Goal: Task Accomplishment & Management: Use online tool/utility

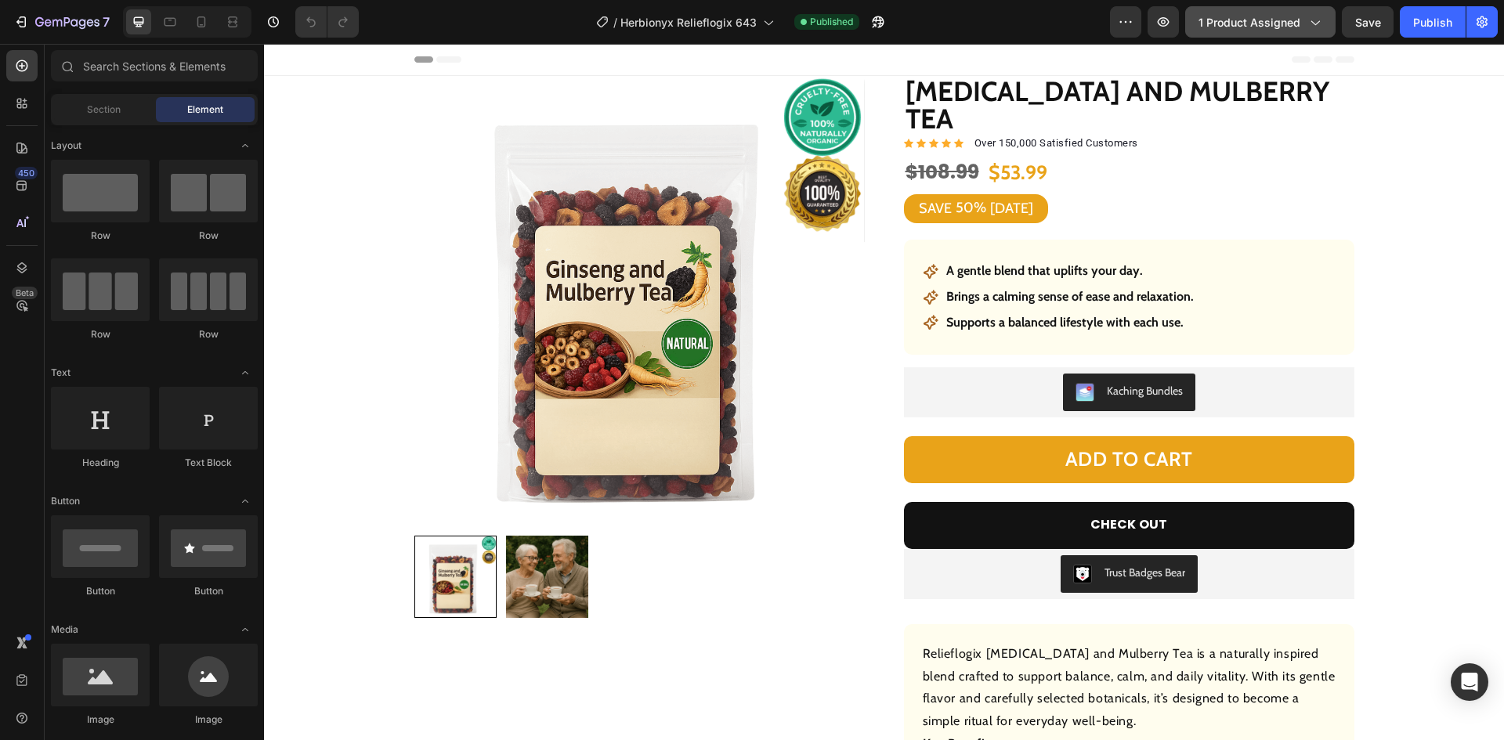
click at [1271, 16] on span "1 product assigned" at bounding box center [1249, 22] width 102 height 16
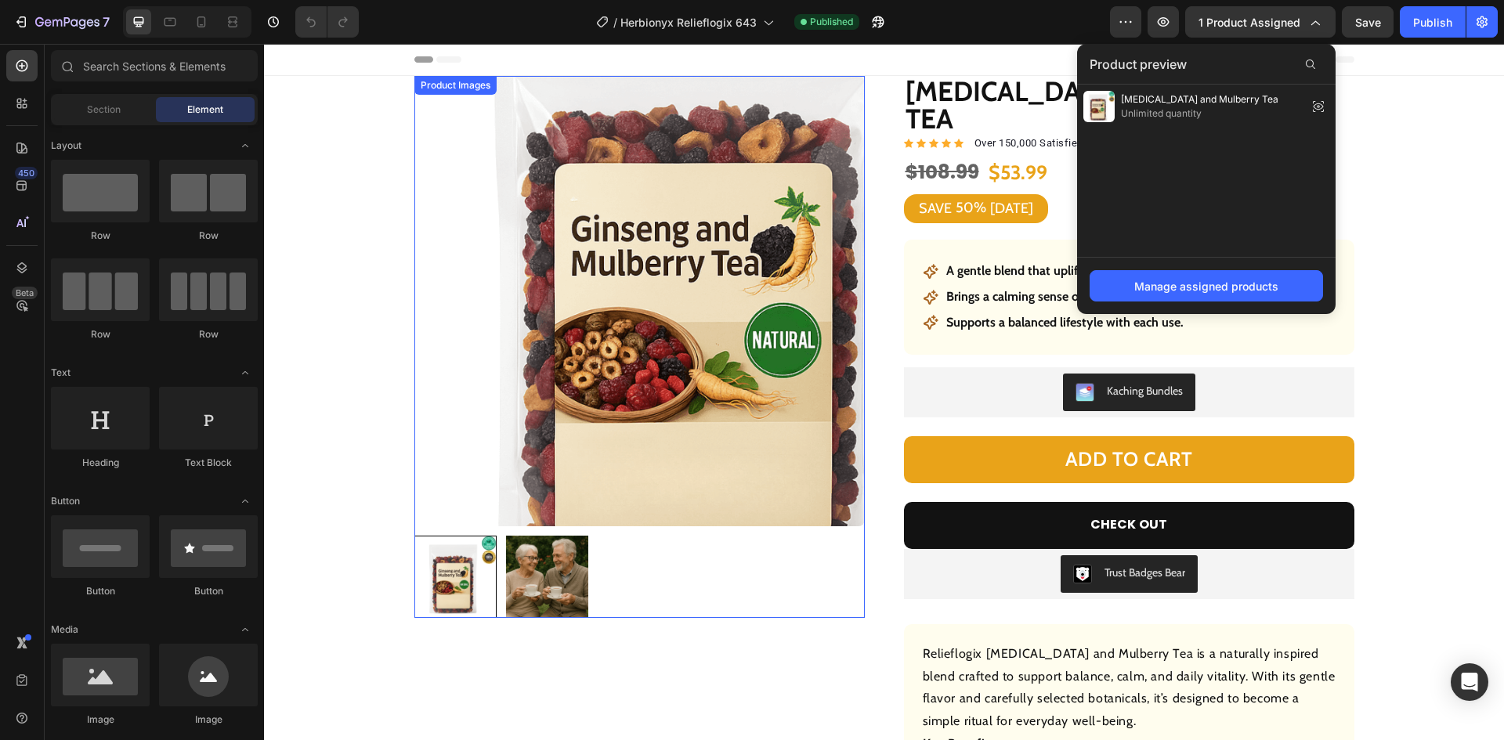
drag, startPoint x: 547, startPoint y: 330, endPoint x: 437, endPoint y: 323, distance: 109.9
click at [548, 329] on img at bounding box center [639, 301] width 450 height 450
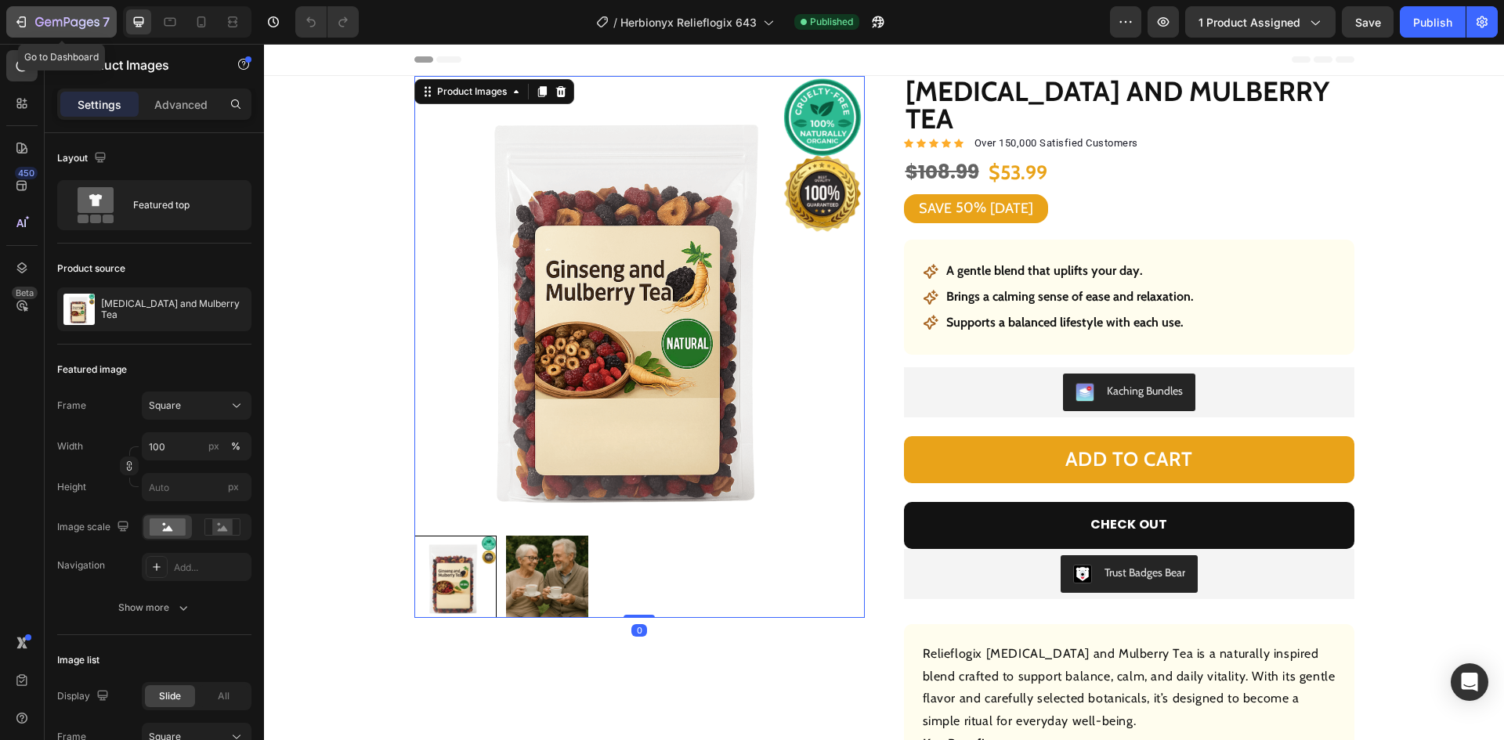
click at [59, 19] on icon "button" at bounding box center [67, 22] width 64 height 13
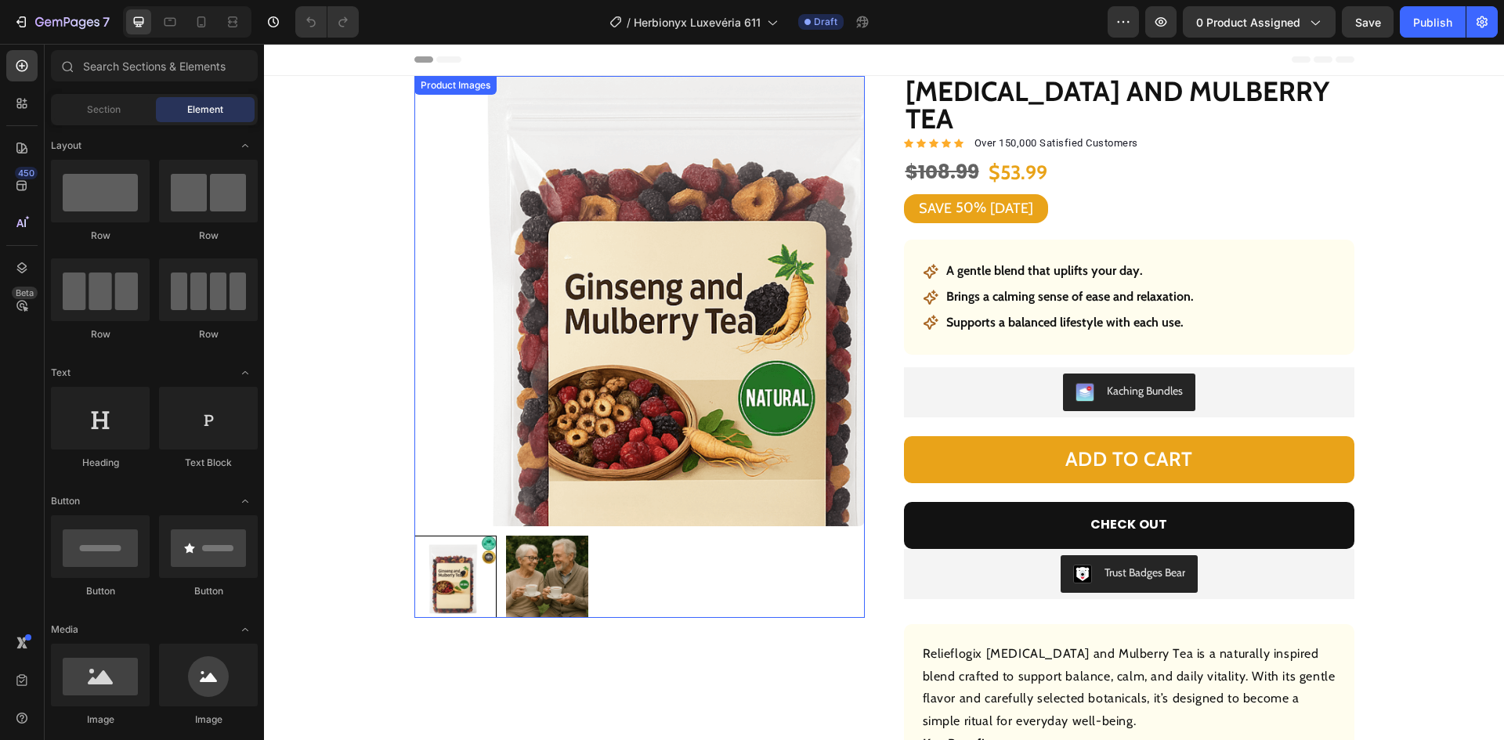
click at [517, 230] on img at bounding box center [639, 301] width 450 height 450
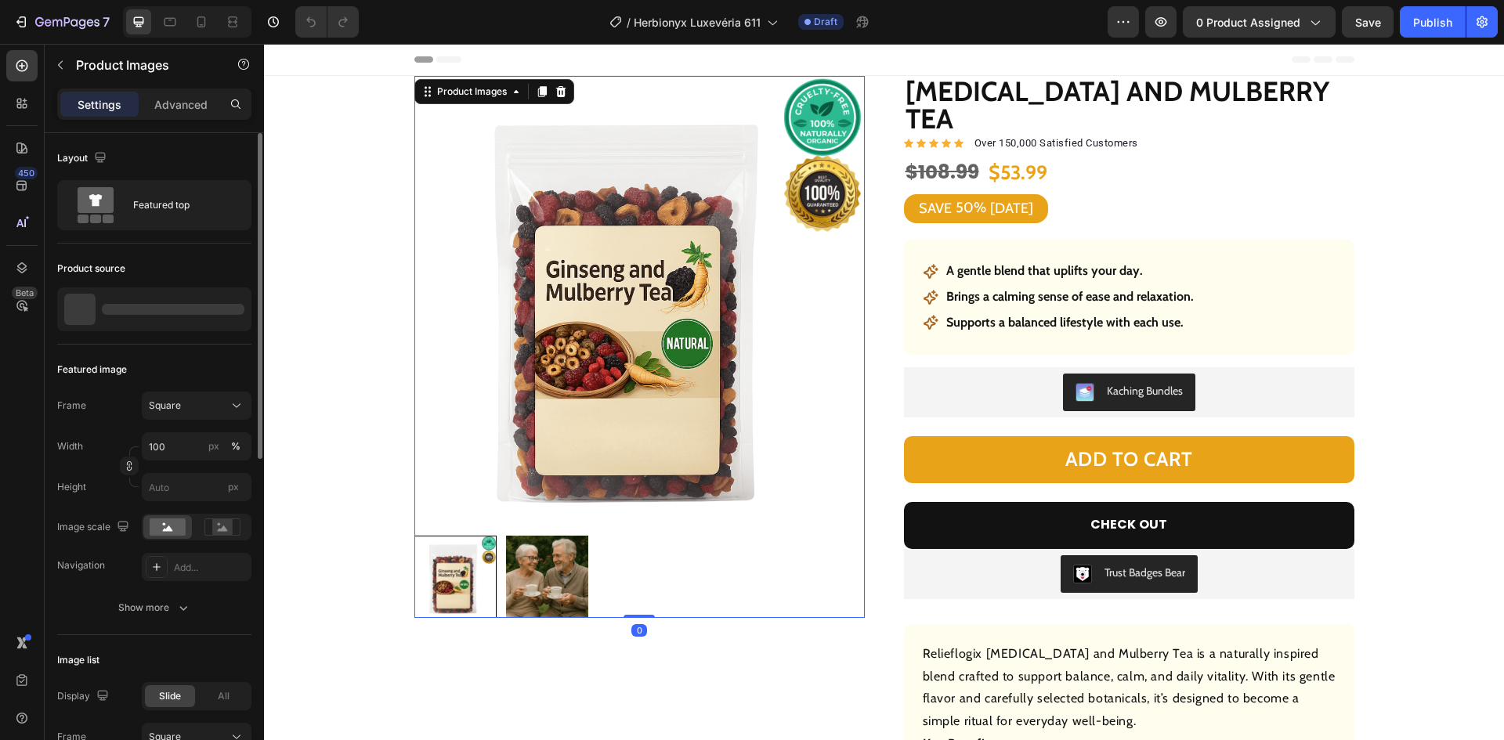
click at [168, 316] on div at bounding box center [154, 309] width 194 height 44
click at [1231, 19] on span "0 product assigned" at bounding box center [1248, 22] width 104 height 16
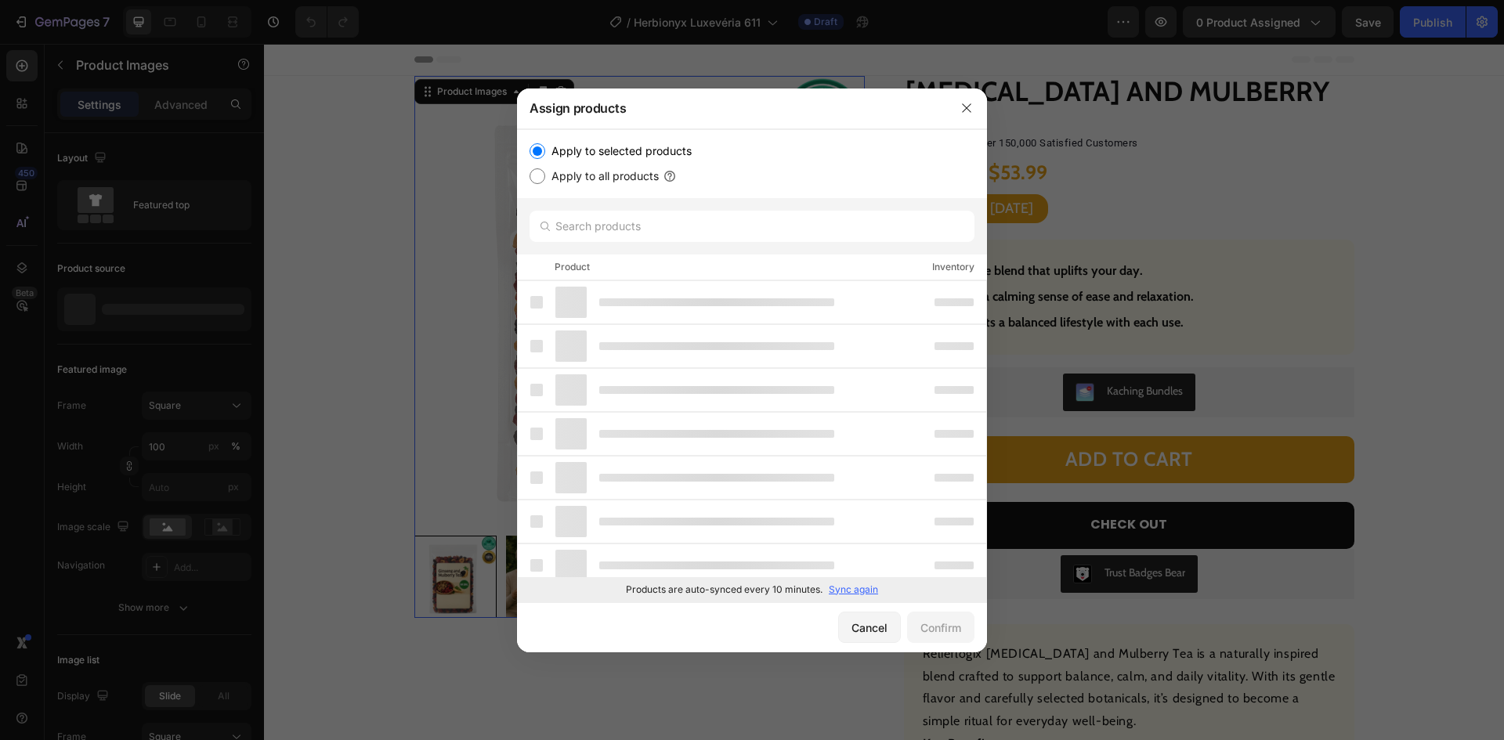
click at [849, 583] on p "Sync again" at bounding box center [853, 590] width 49 height 14
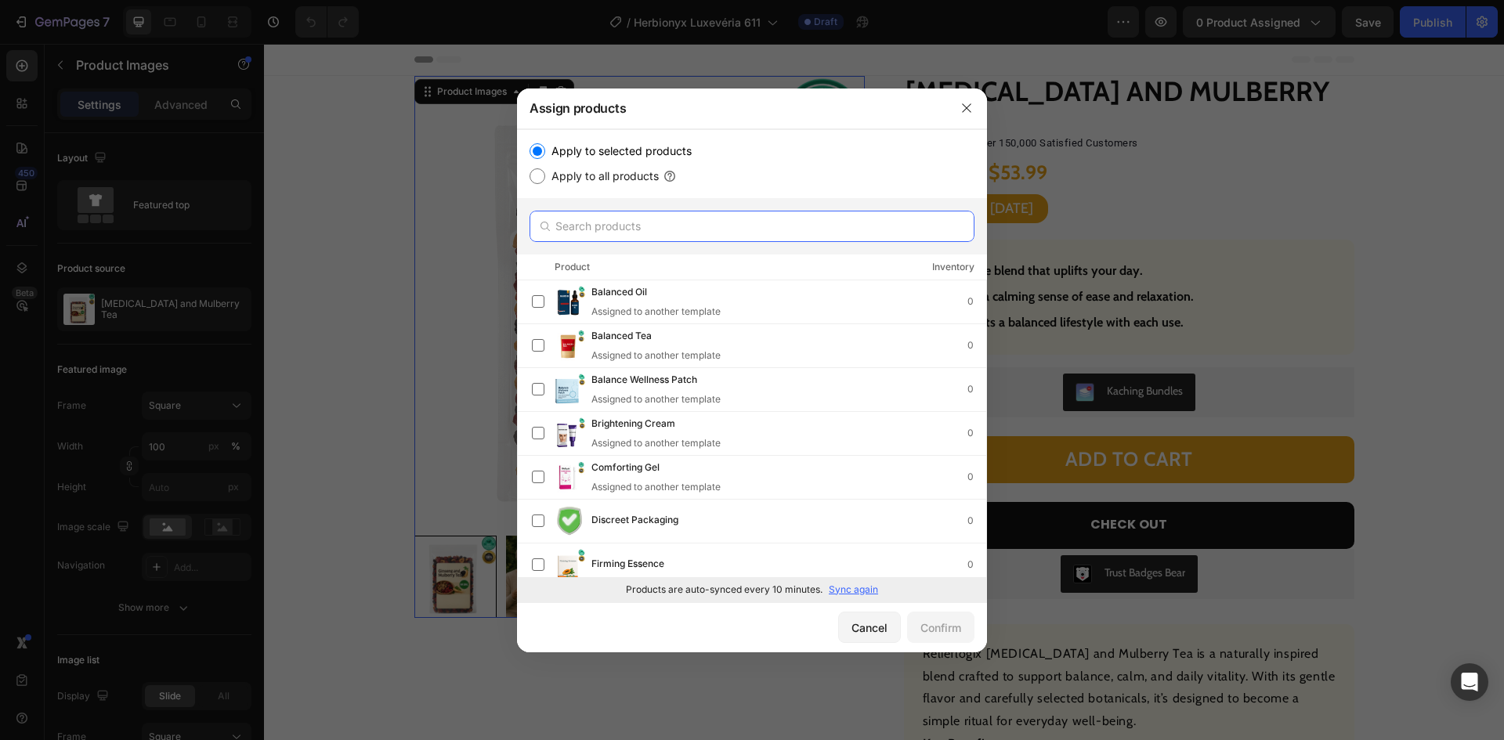
click at [640, 230] on input "text" at bounding box center [752, 226] width 445 height 31
paste input "Firming Essence"
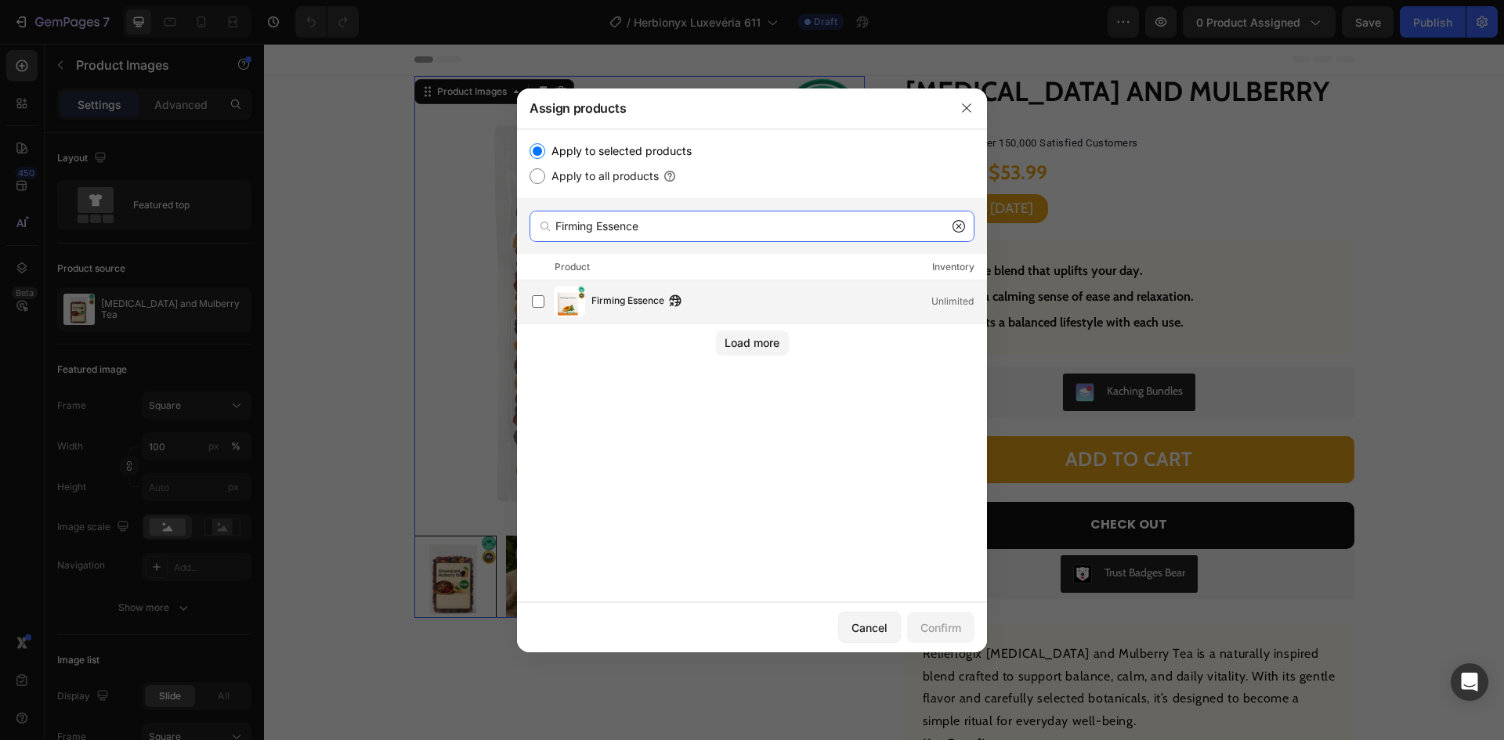
type input "Firming Essence"
click at [604, 302] on span "Firming Essence" at bounding box center [627, 301] width 73 height 17
click at [937, 627] on div "Confirm" at bounding box center [940, 628] width 41 height 16
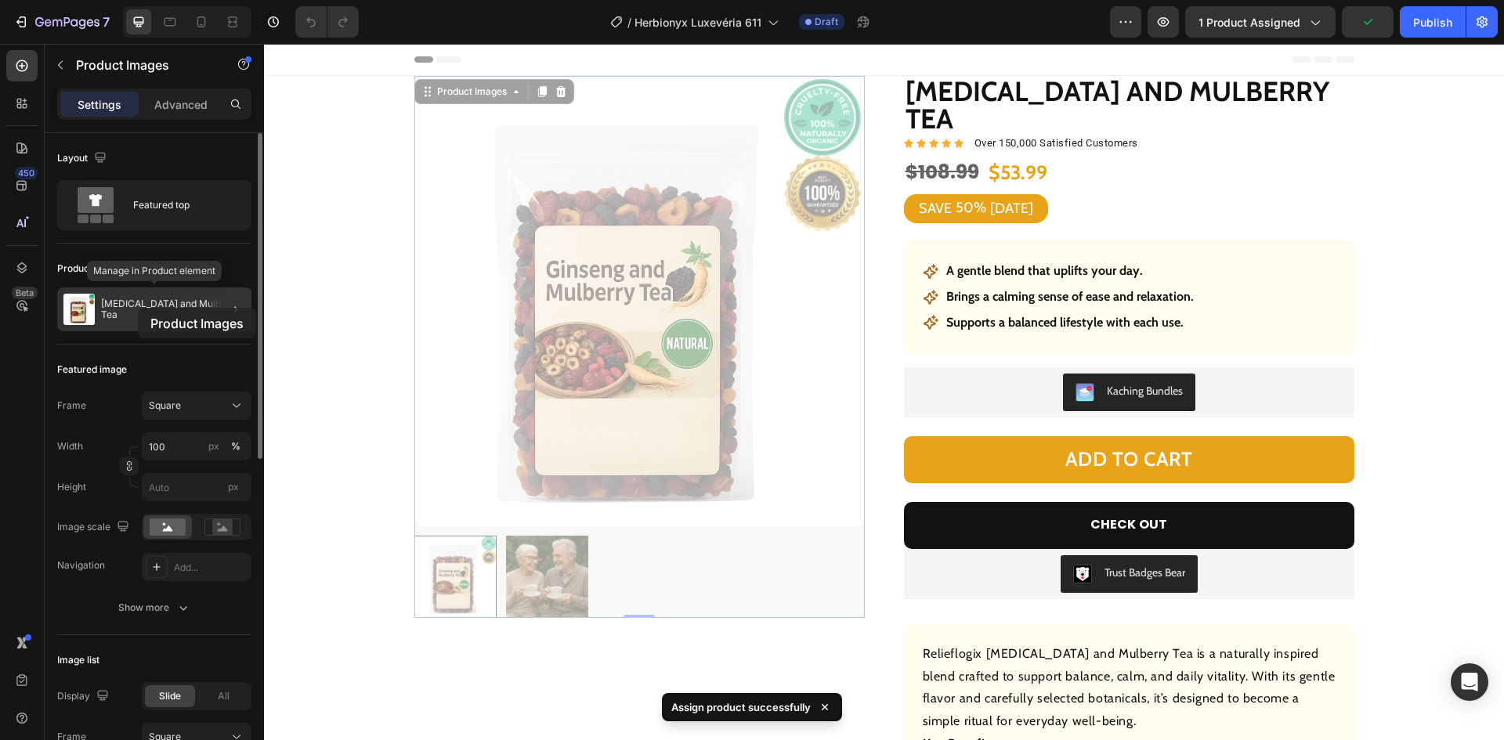
click at [138, 308] on p "[MEDICAL_DATA] and Mulberry Tea" at bounding box center [173, 309] width 144 height 22
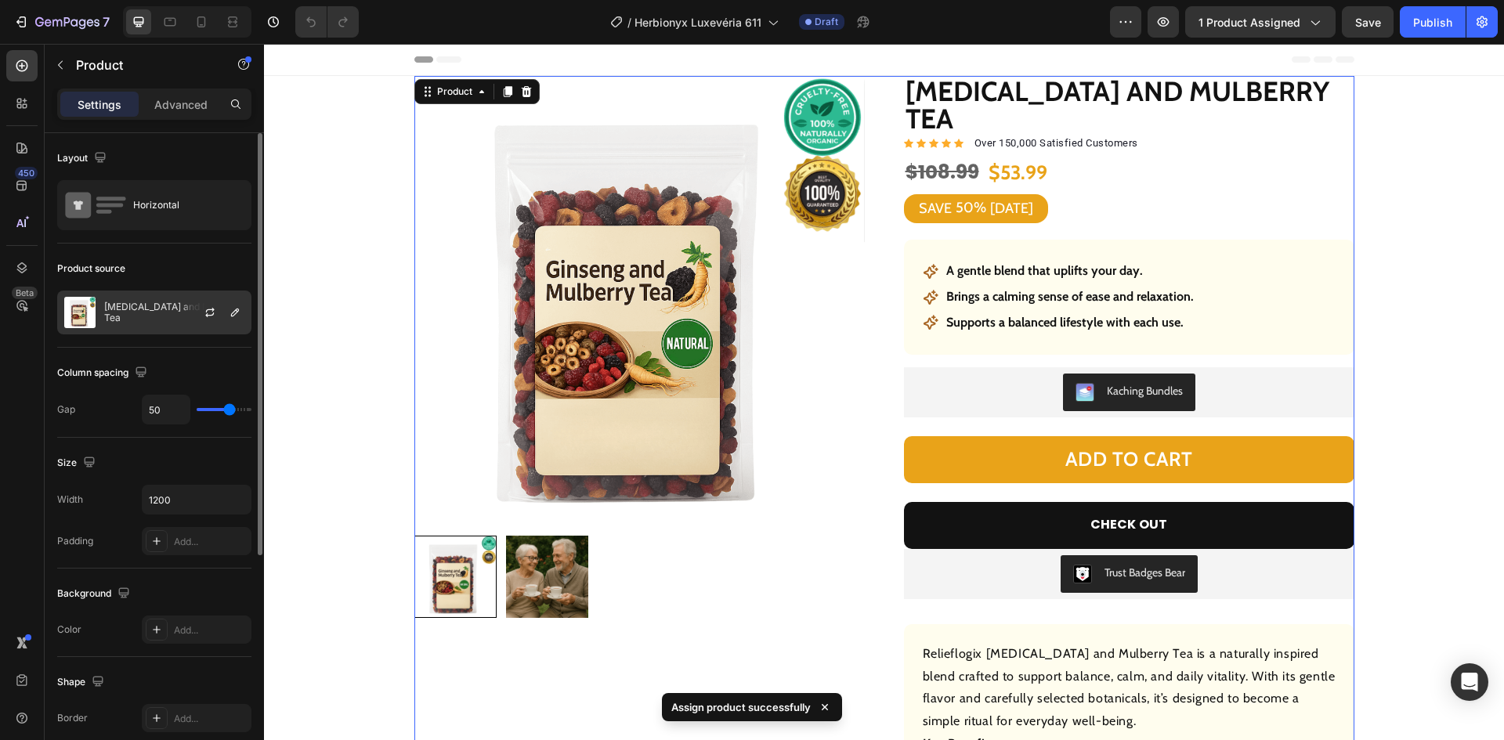
click at [139, 311] on p "[MEDICAL_DATA] and Mulberry Tea" at bounding box center [174, 313] width 140 height 22
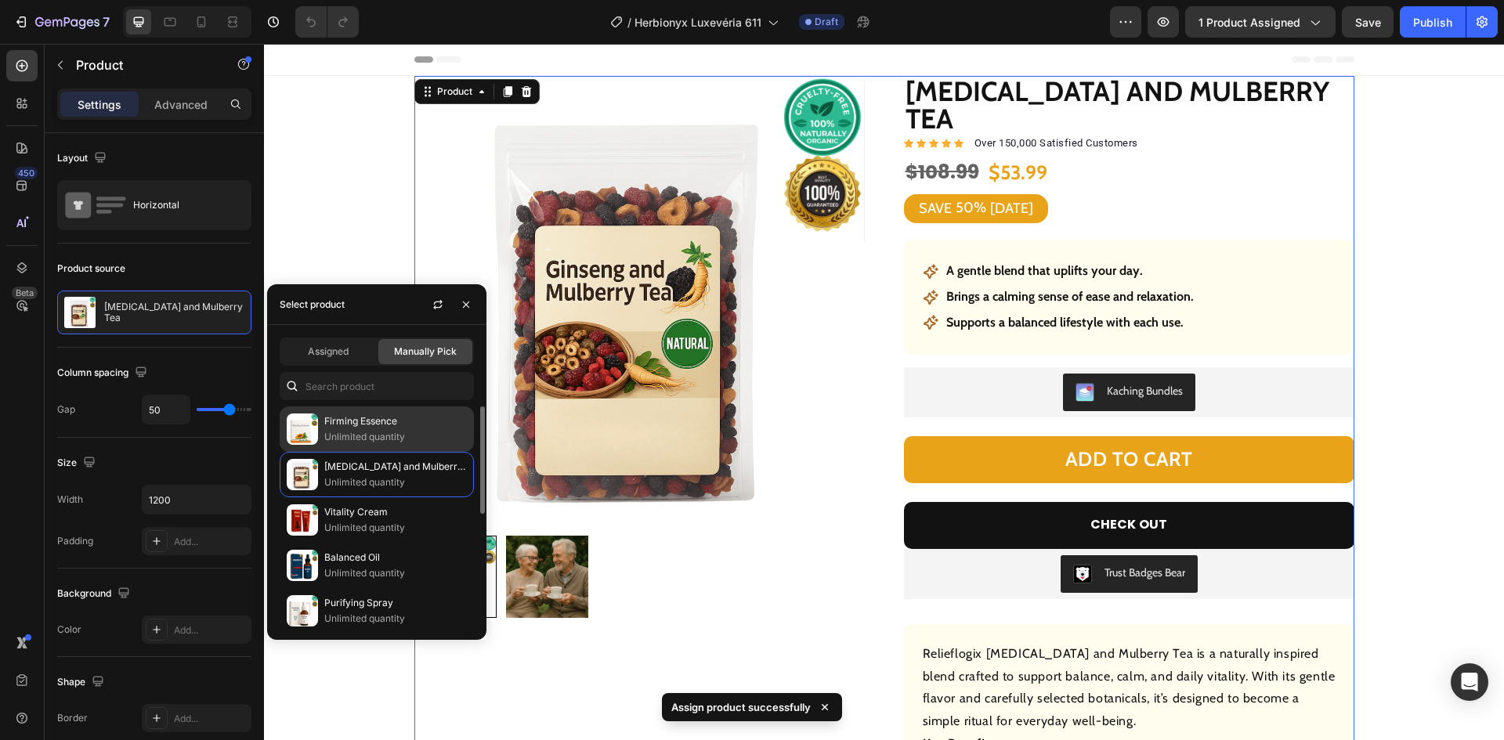
click at [378, 429] on p "Unlimited quantity" at bounding box center [395, 437] width 143 height 16
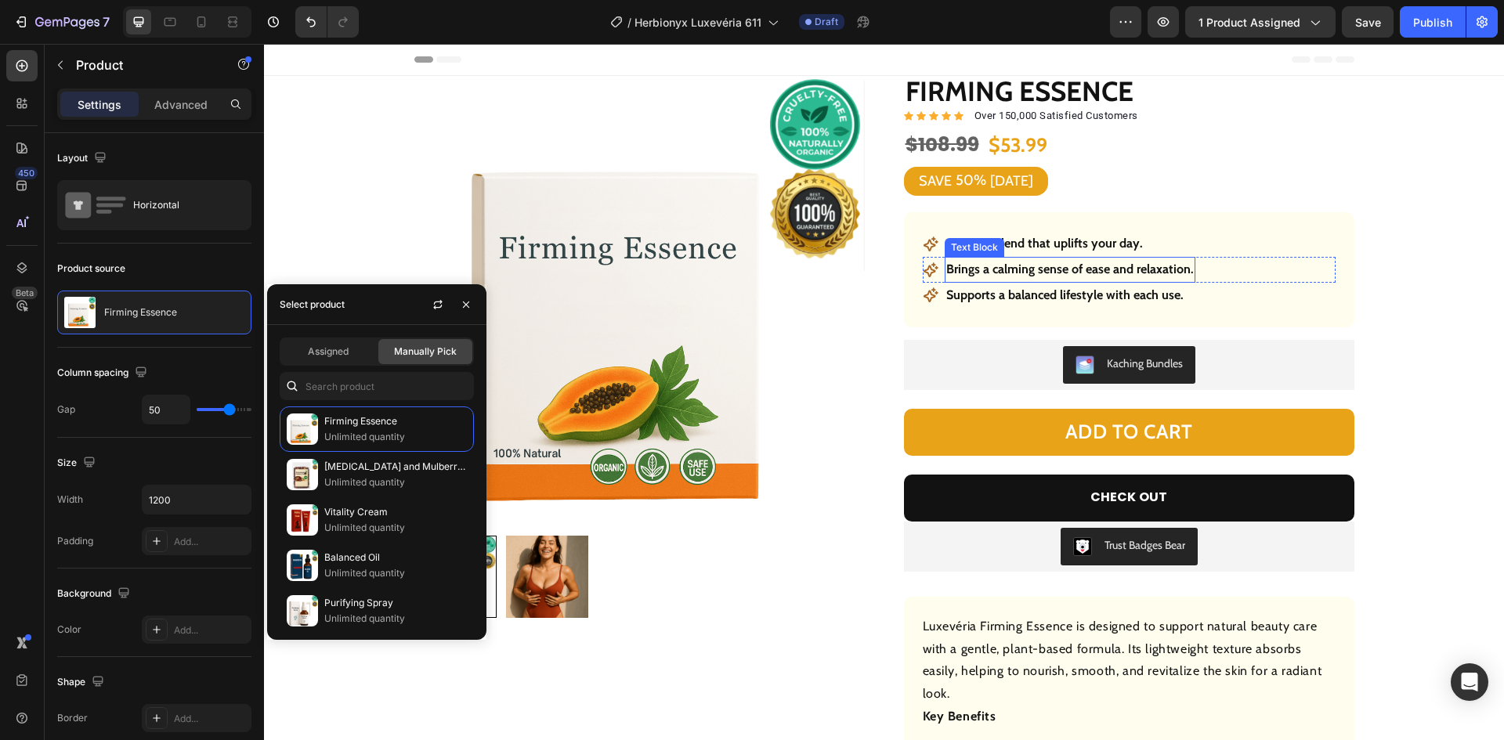
click at [1002, 245] on strong "A gentle blend that uplifts your day." at bounding box center [1044, 243] width 197 height 15
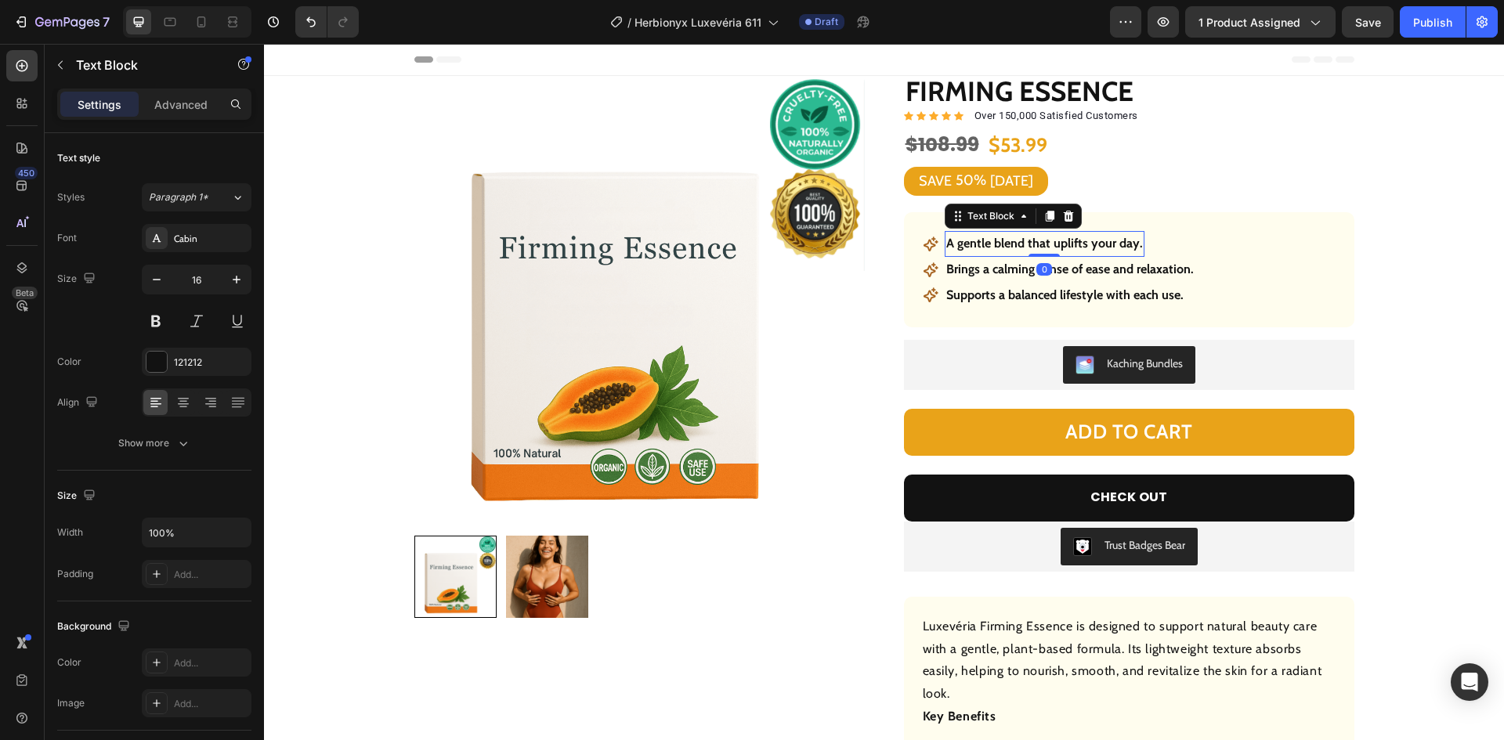
click at [1021, 239] on strong "A gentle blend that uplifts your day." at bounding box center [1044, 243] width 197 height 15
click at [1039, 268] on p "Brings a calming sense of ease and relaxation." at bounding box center [1070, 269] width 248 height 23
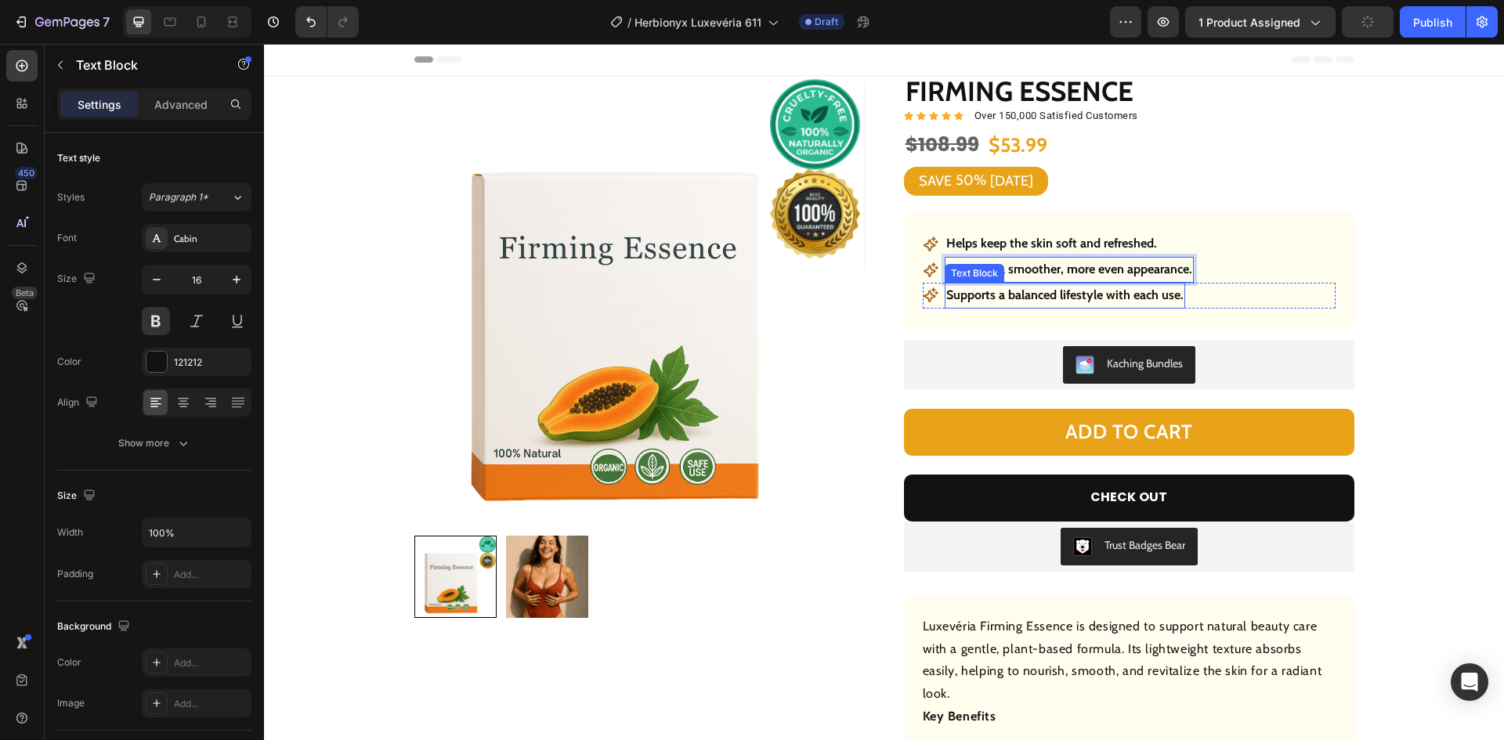
click at [1079, 294] on p "Supports a balanced lifestyle with each use." at bounding box center [1064, 295] width 237 height 23
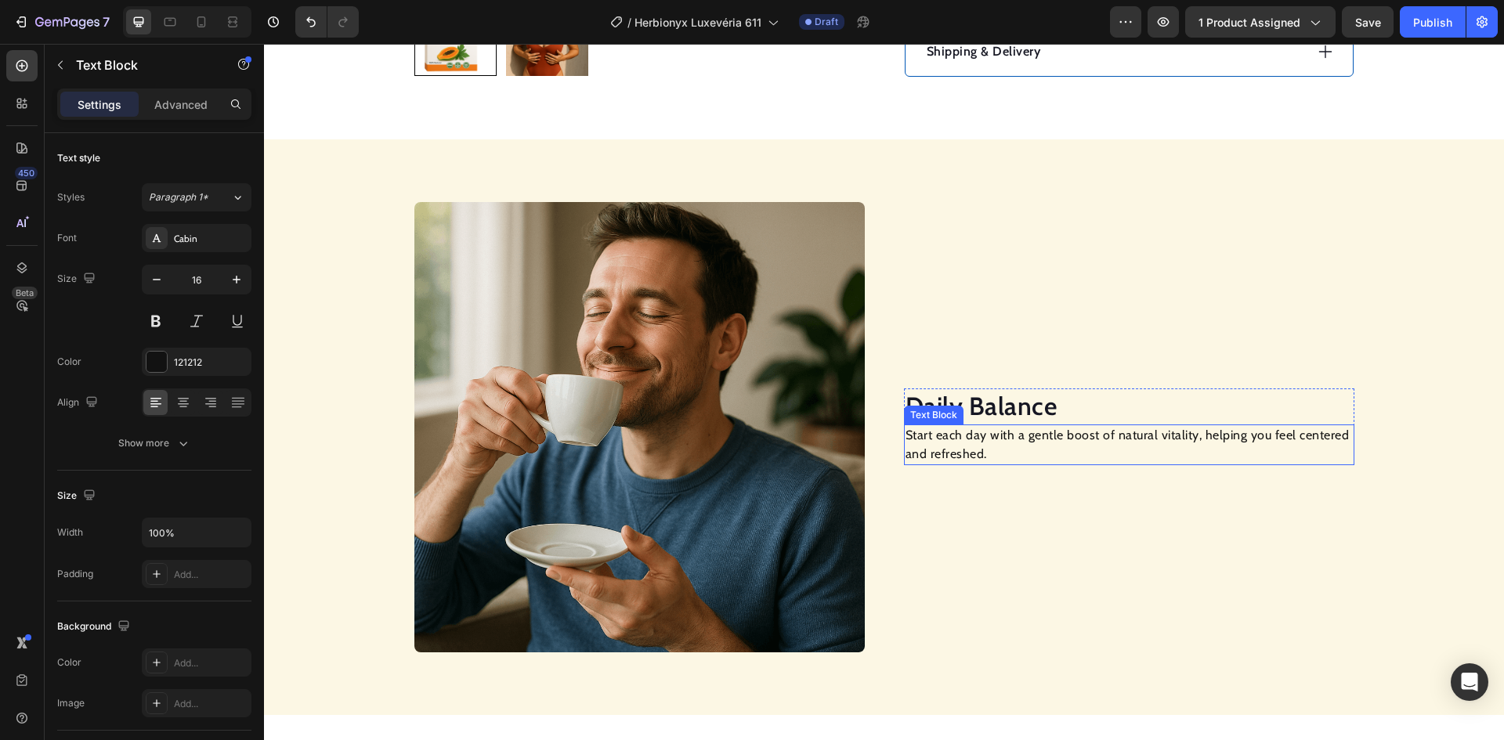
scroll to position [705, 0]
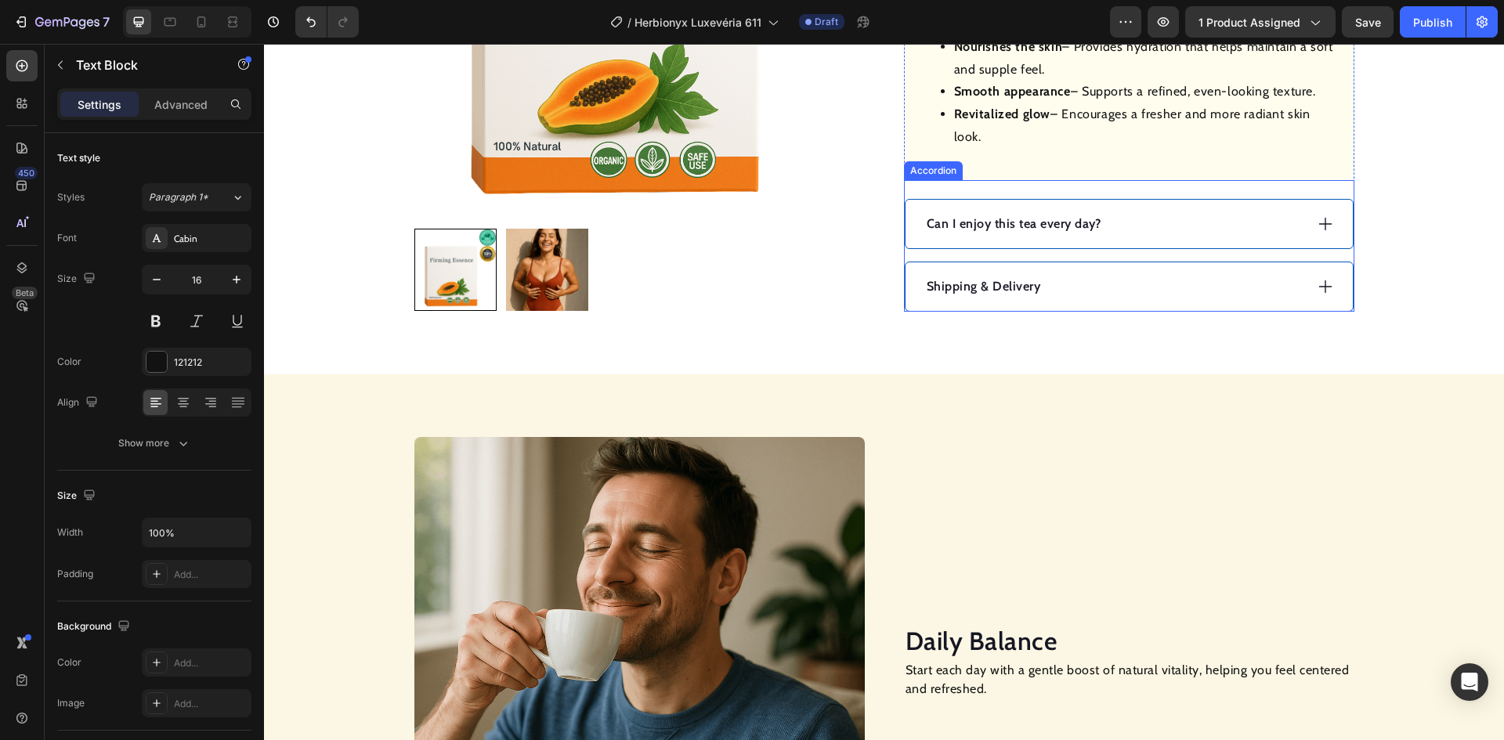
click at [1200, 224] on div "Can I enjoy this tea every day?" at bounding box center [1114, 223] width 380 height 23
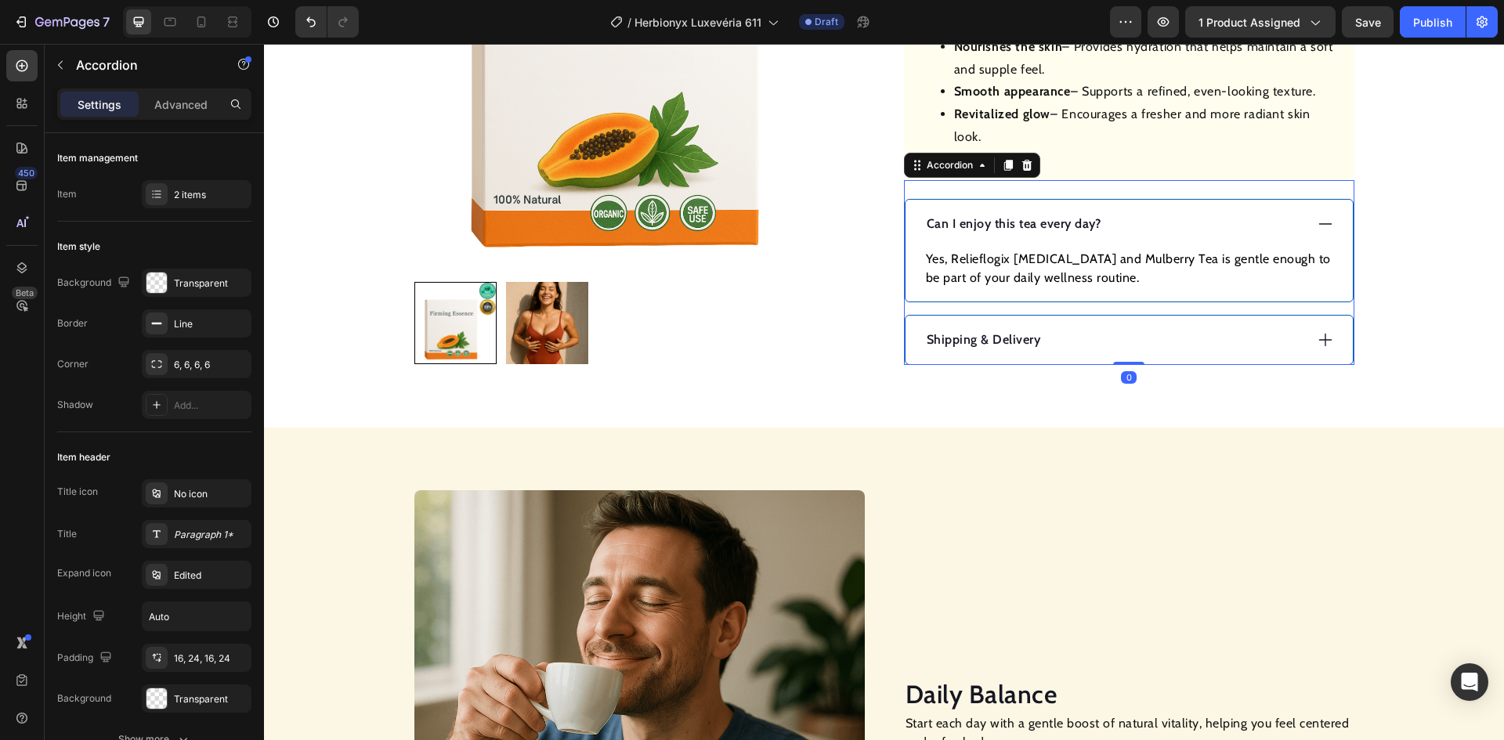
click at [1018, 220] on p "Can I enjoy this tea every day?" at bounding box center [1014, 224] width 175 height 19
click at [1017, 220] on p "Can I enjoy this tea every day?" at bounding box center [1014, 224] width 175 height 19
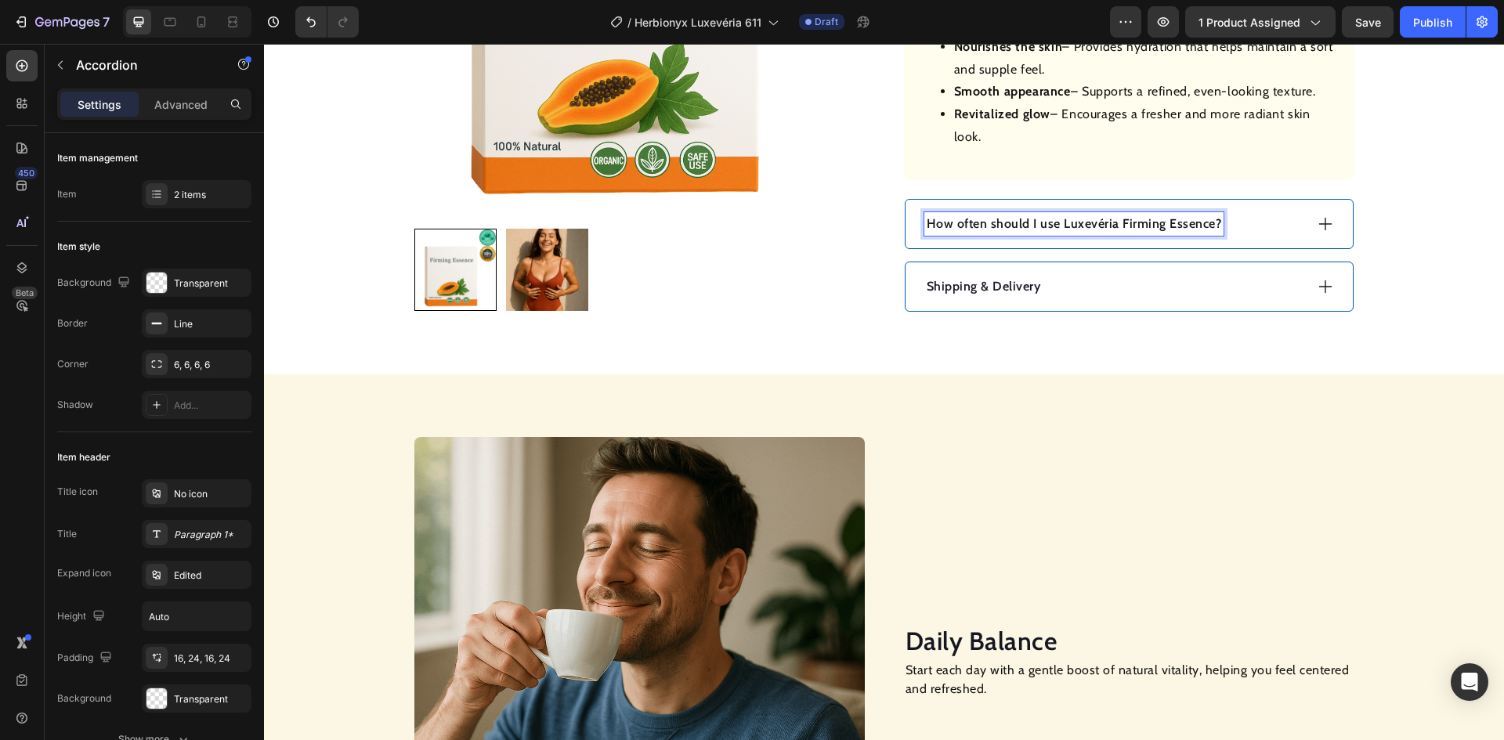
drag, startPoint x: 1241, startPoint y: 230, endPoint x: 1228, endPoint y: 233, distance: 13.1
click at [1242, 229] on div "How often should I use Luxevéria Firming Essence?" at bounding box center [1114, 223] width 380 height 23
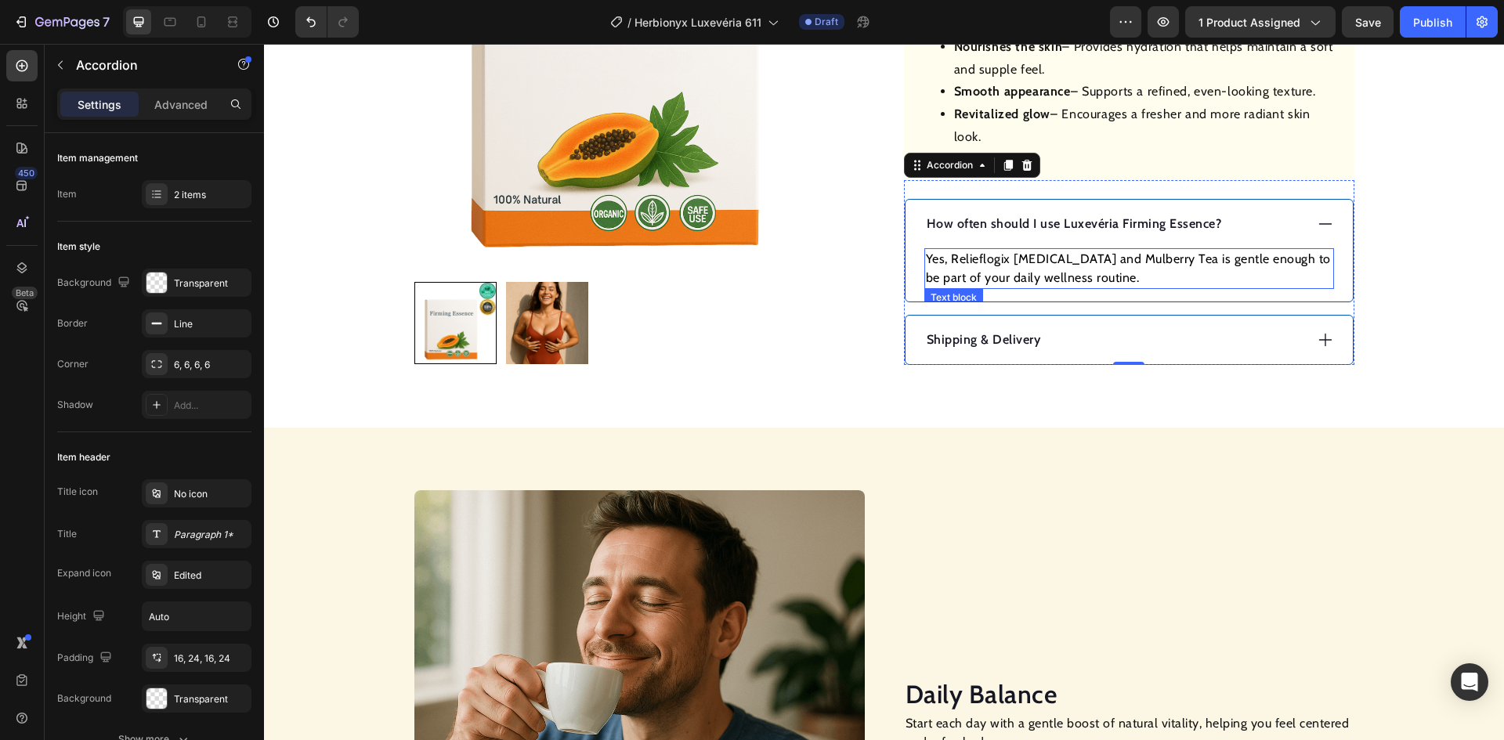
click at [1113, 258] on p "Yes, Relieflogix [MEDICAL_DATA] and Mulberry Tea is gentle enough to be part of…" at bounding box center [1129, 269] width 407 height 38
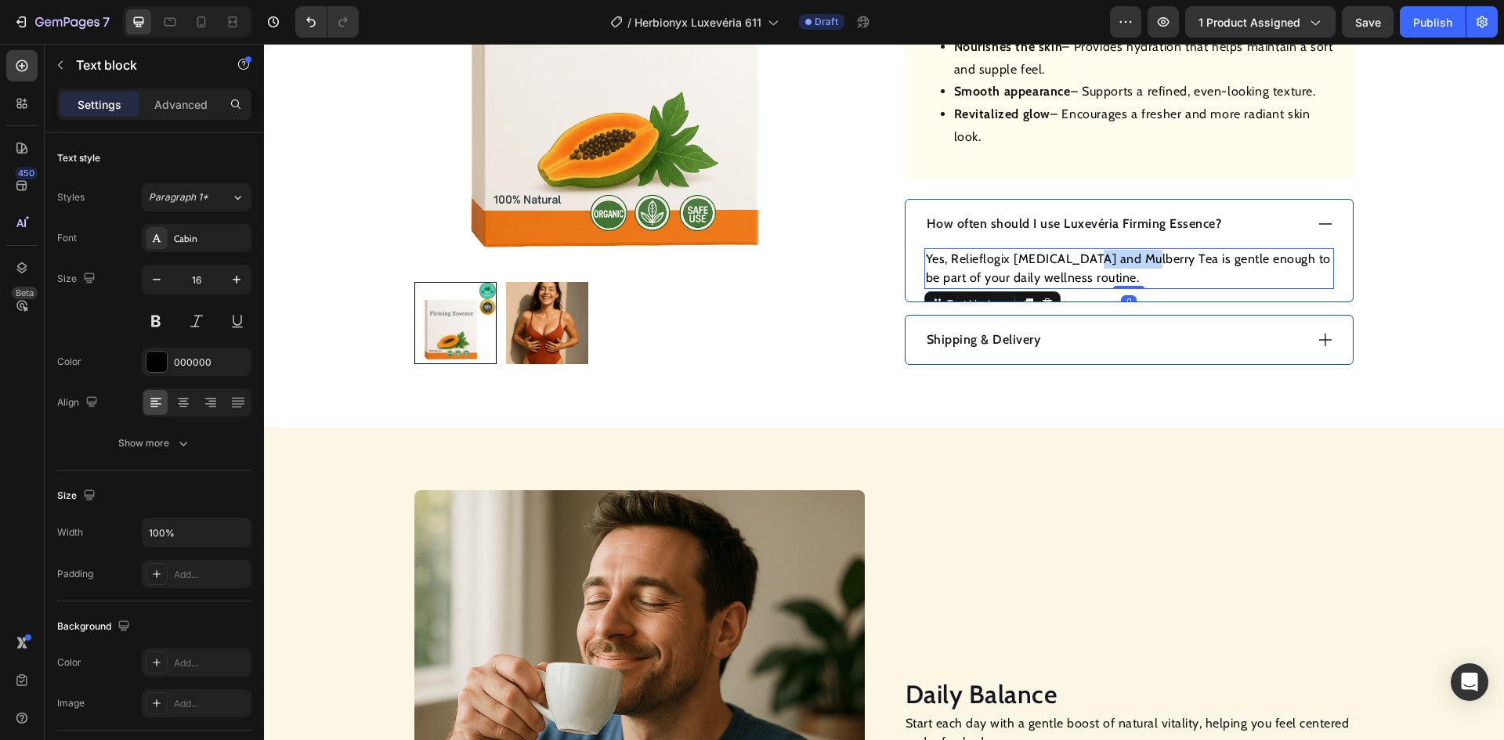
click at [1113, 258] on p "Yes, Relieflogix [MEDICAL_DATA] and Mulberry Tea is gentle enough to be part of…" at bounding box center [1129, 269] width 407 height 38
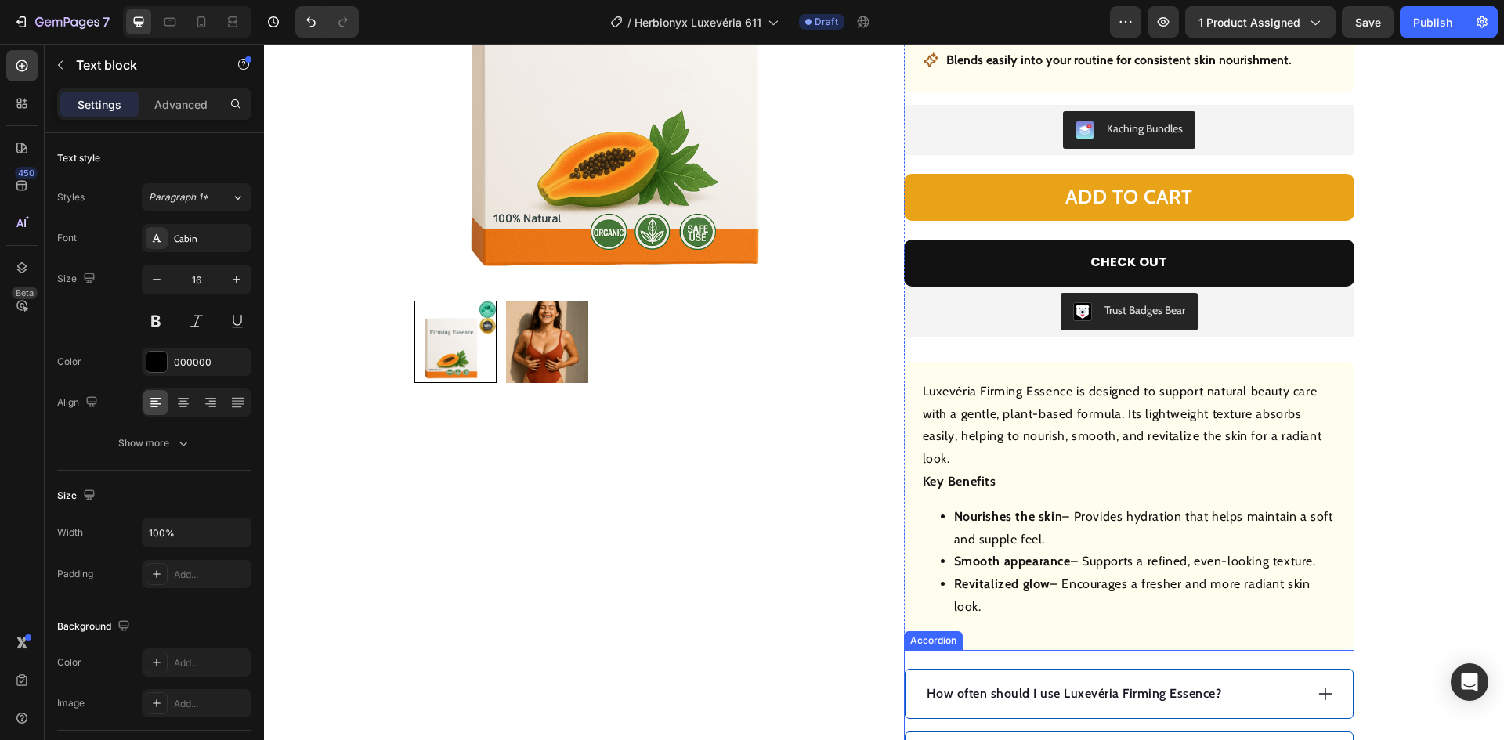
scroll to position [627, 0]
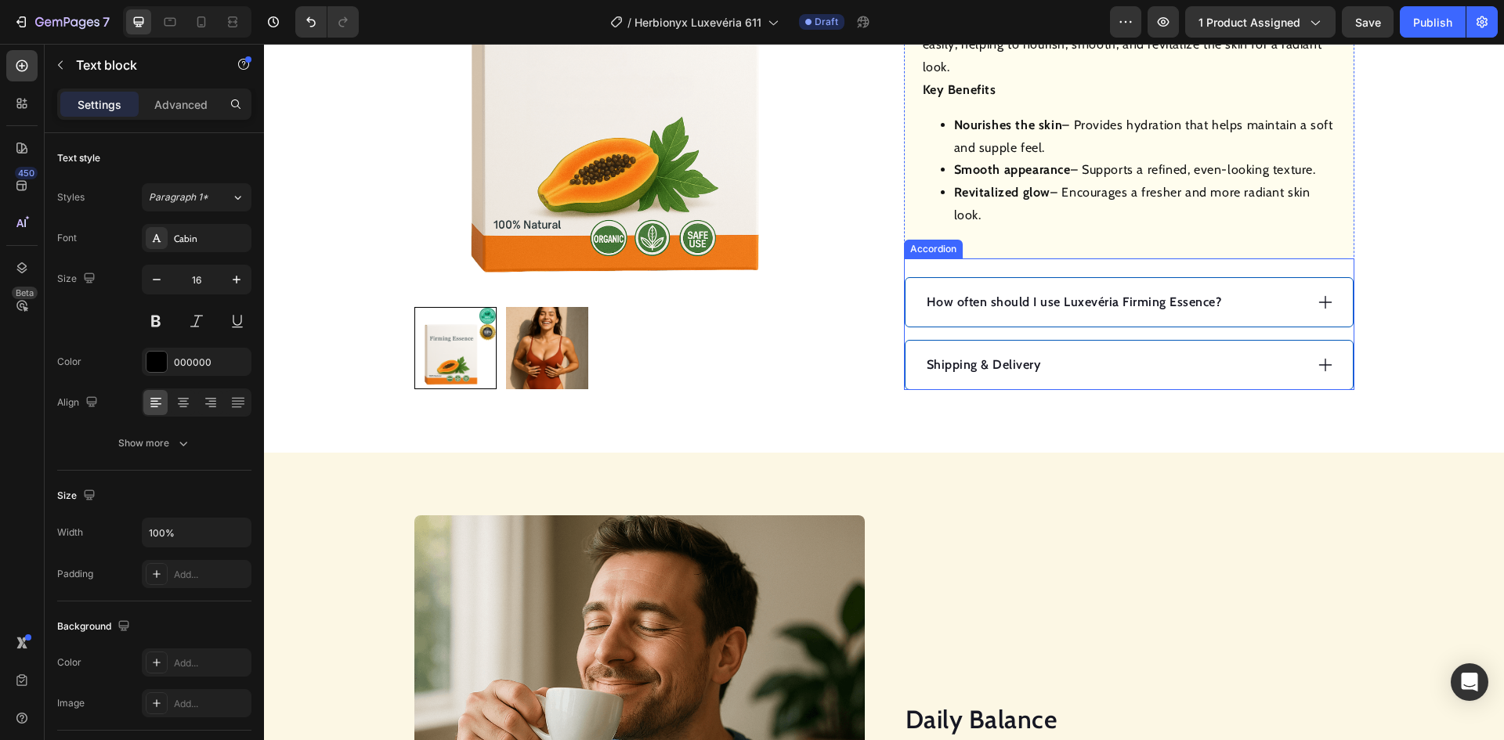
click at [1256, 305] on div "How often should I use Luxevéria Firming Essence?" at bounding box center [1114, 302] width 380 height 23
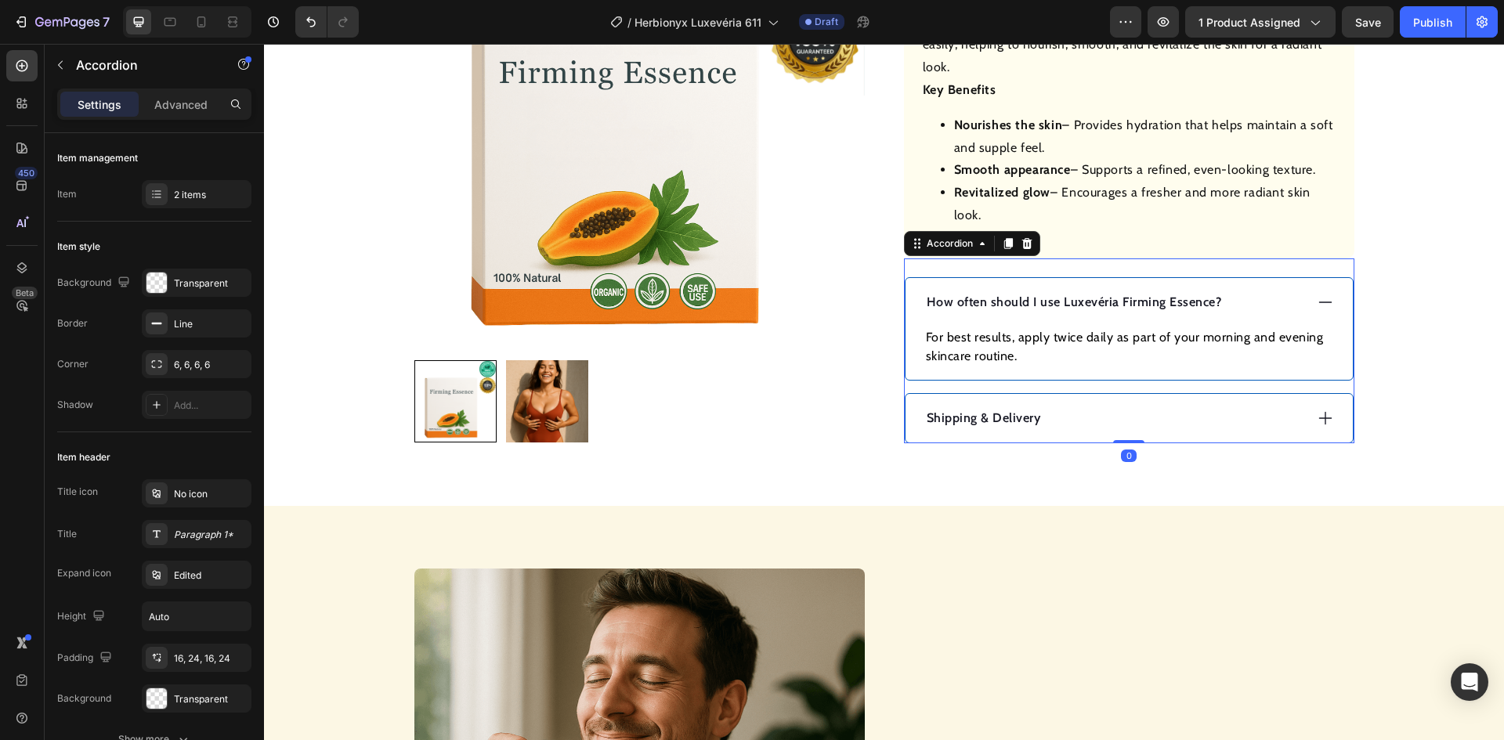
click at [1256, 304] on div "How often should I use Luxevéria Firming Essence?" at bounding box center [1114, 302] width 380 height 23
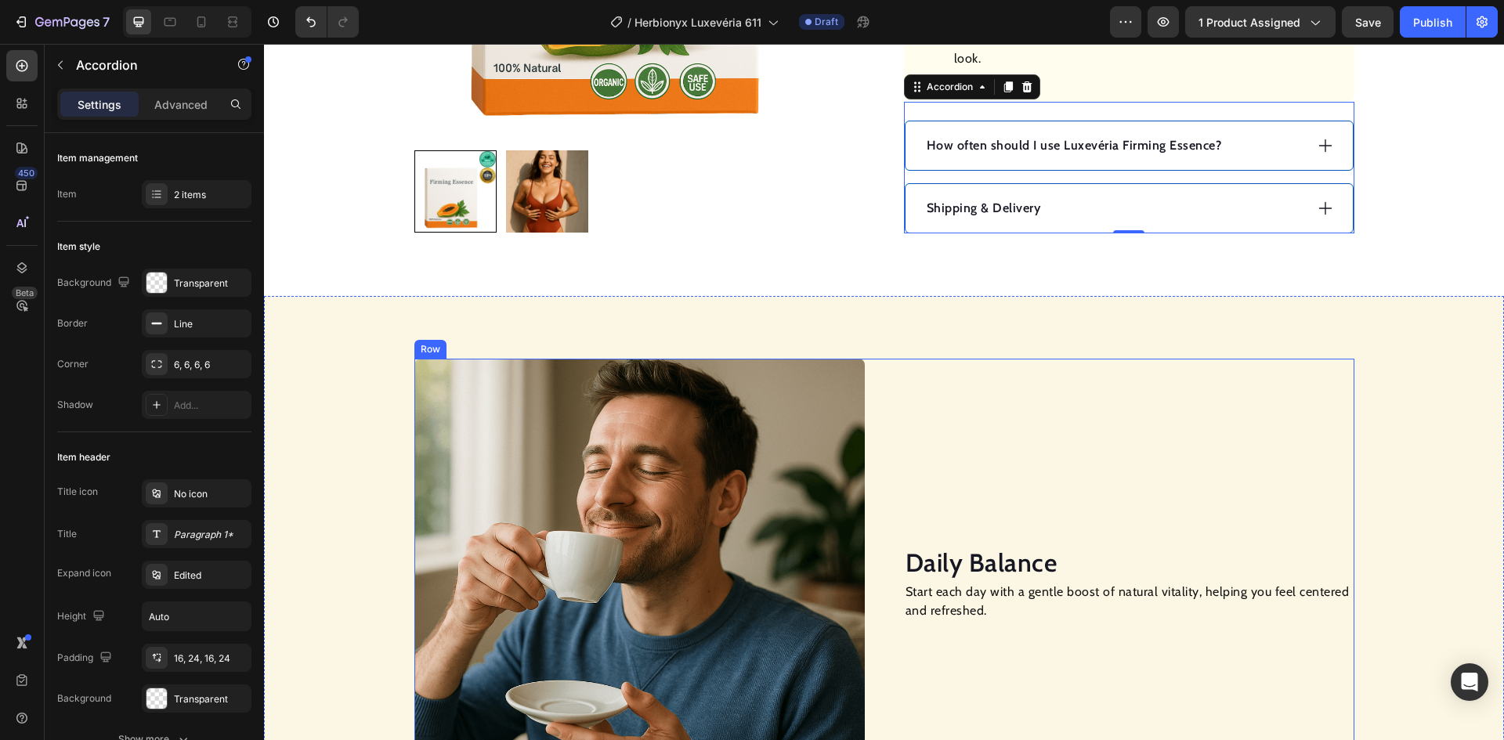
scroll to position [1018, 0]
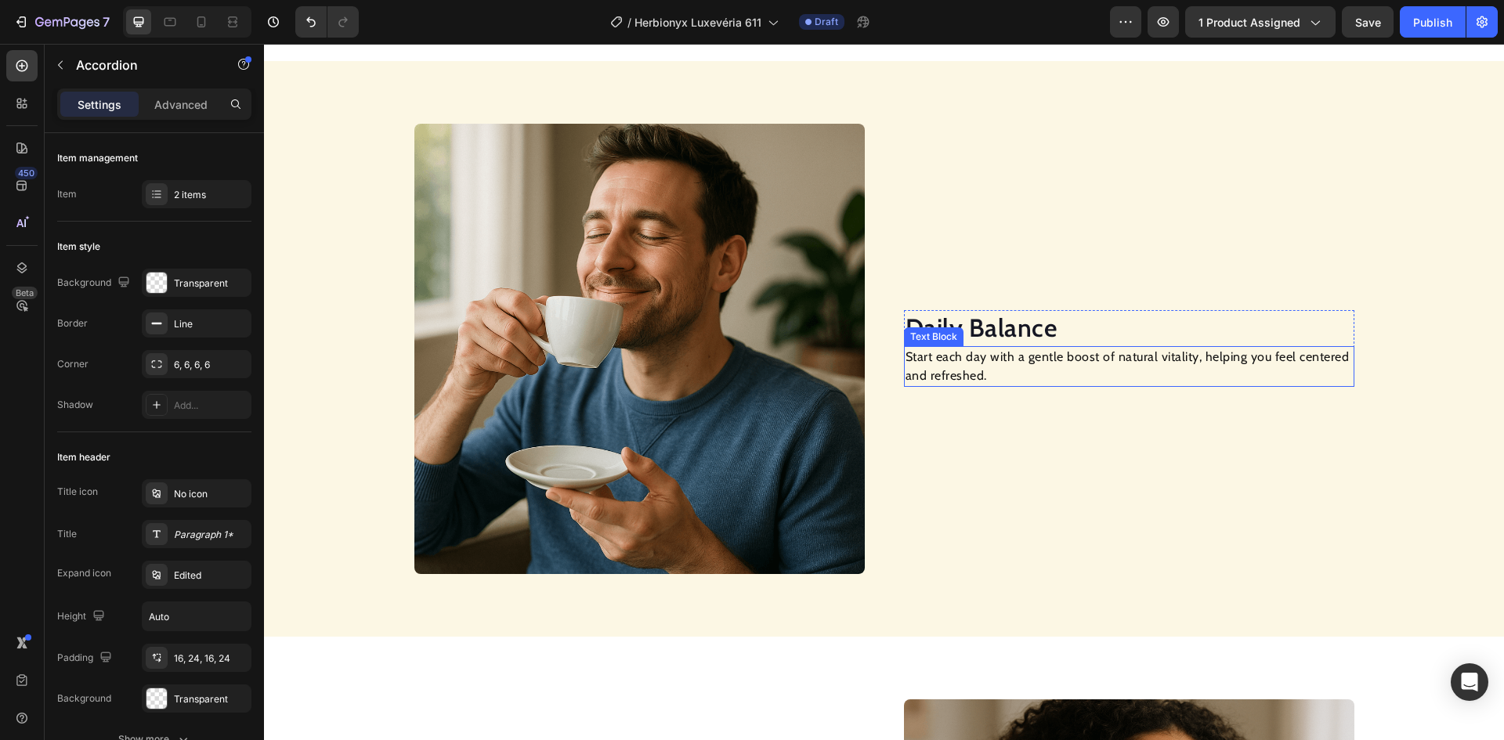
click at [982, 324] on h2 "Daily Balance" at bounding box center [1129, 328] width 450 height 36
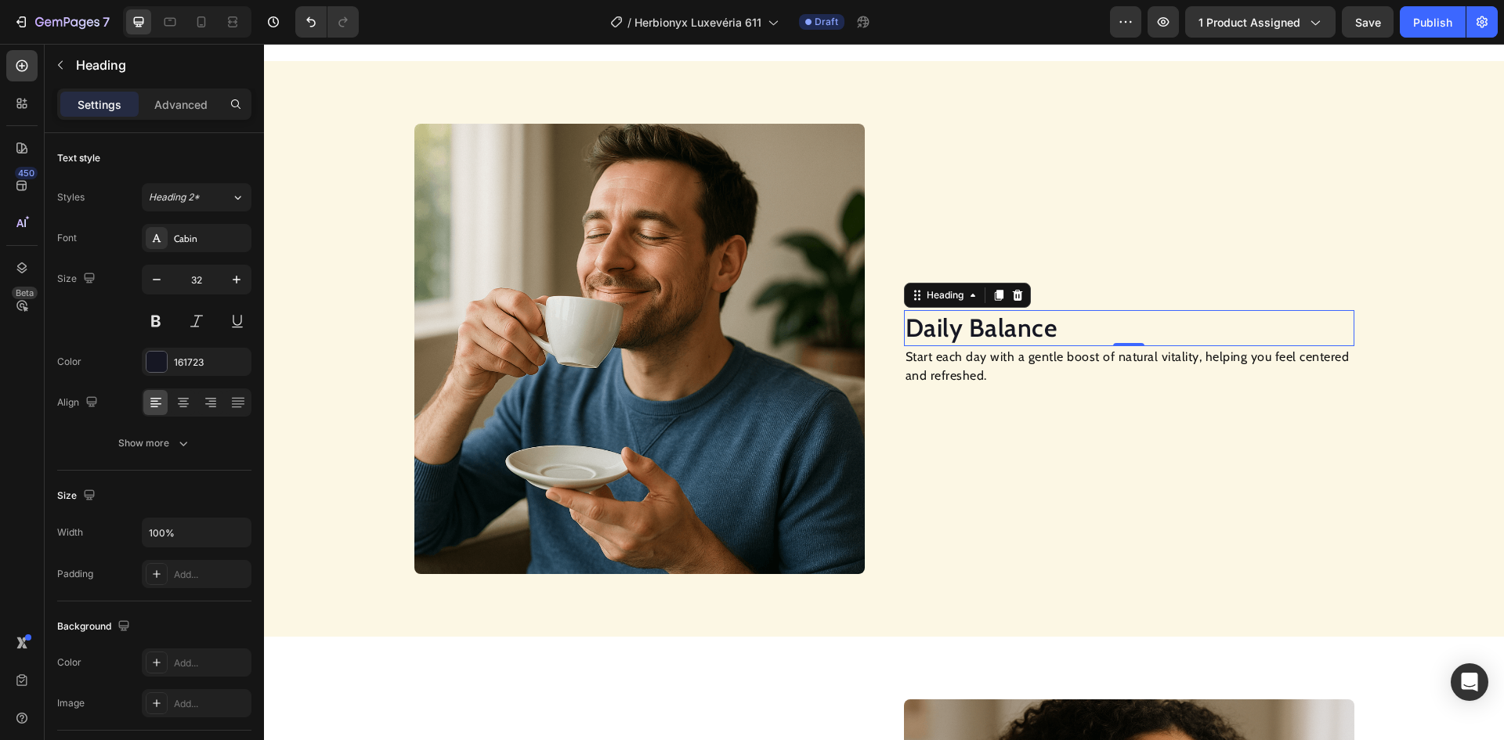
click at [982, 323] on h2 "Daily Balance" at bounding box center [1129, 328] width 450 height 36
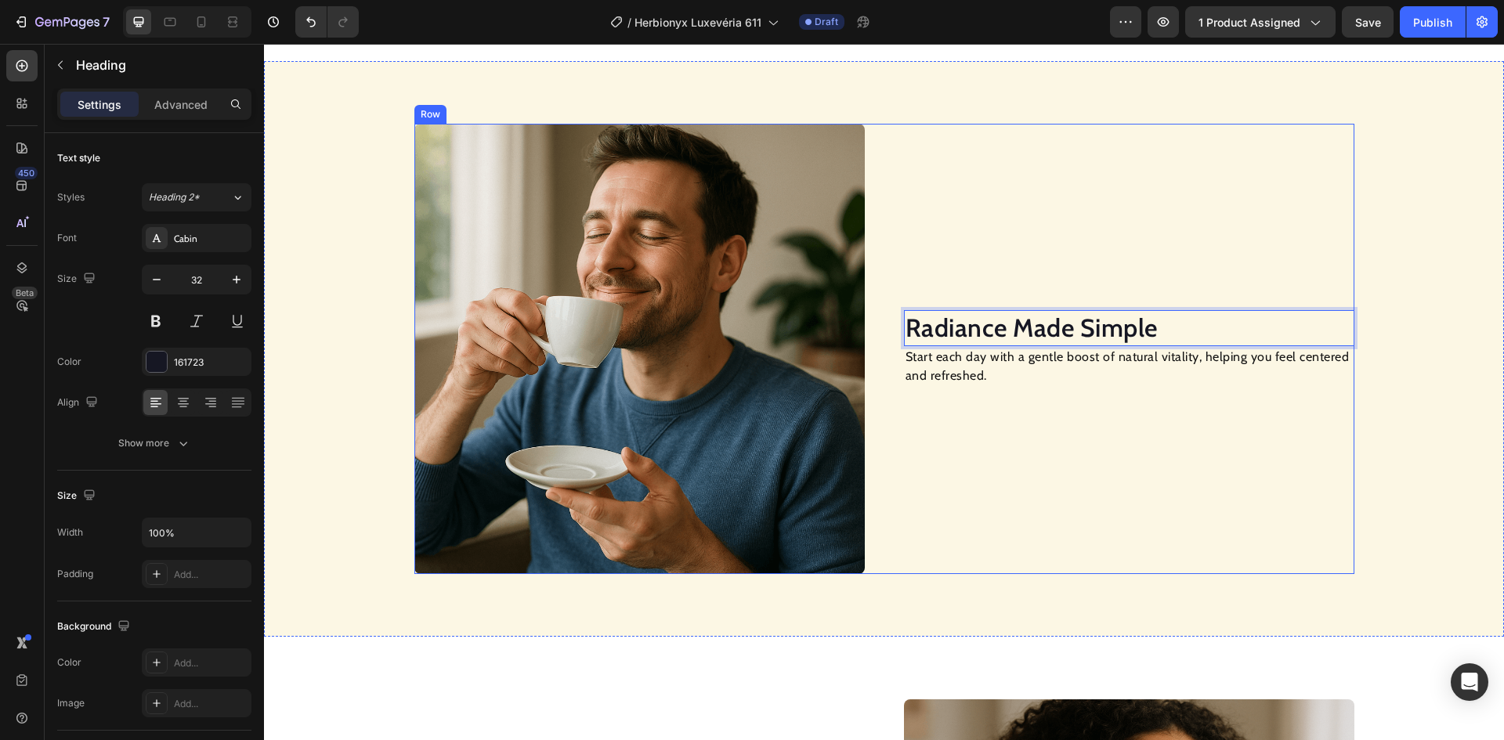
click at [950, 369] on p "Start each day with a gentle boost of natural vitality, helping you feel center…" at bounding box center [1129, 367] width 447 height 38
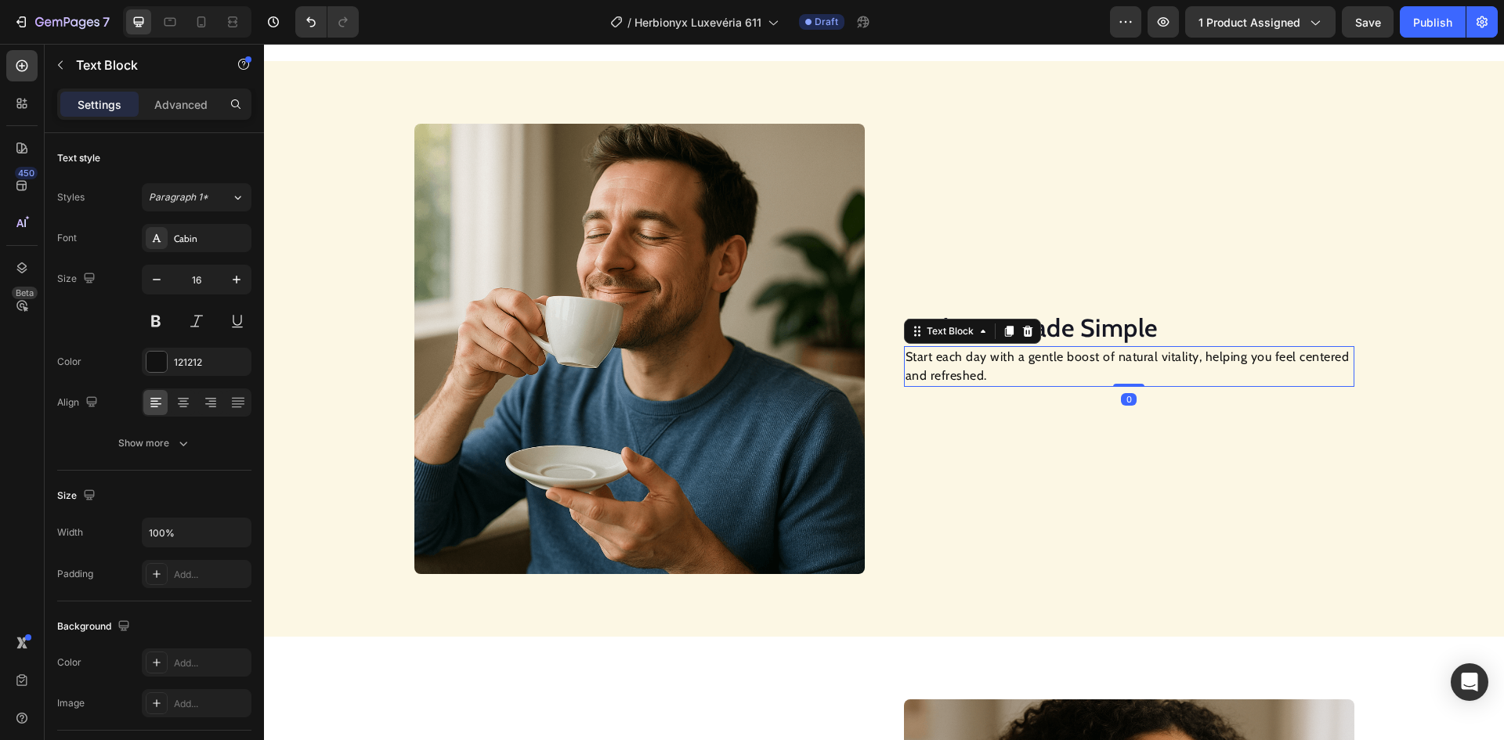
click at [950, 369] on p "Start each day with a gentle boost of natural vitality, helping you feel center…" at bounding box center [1129, 367] width 447 height 38
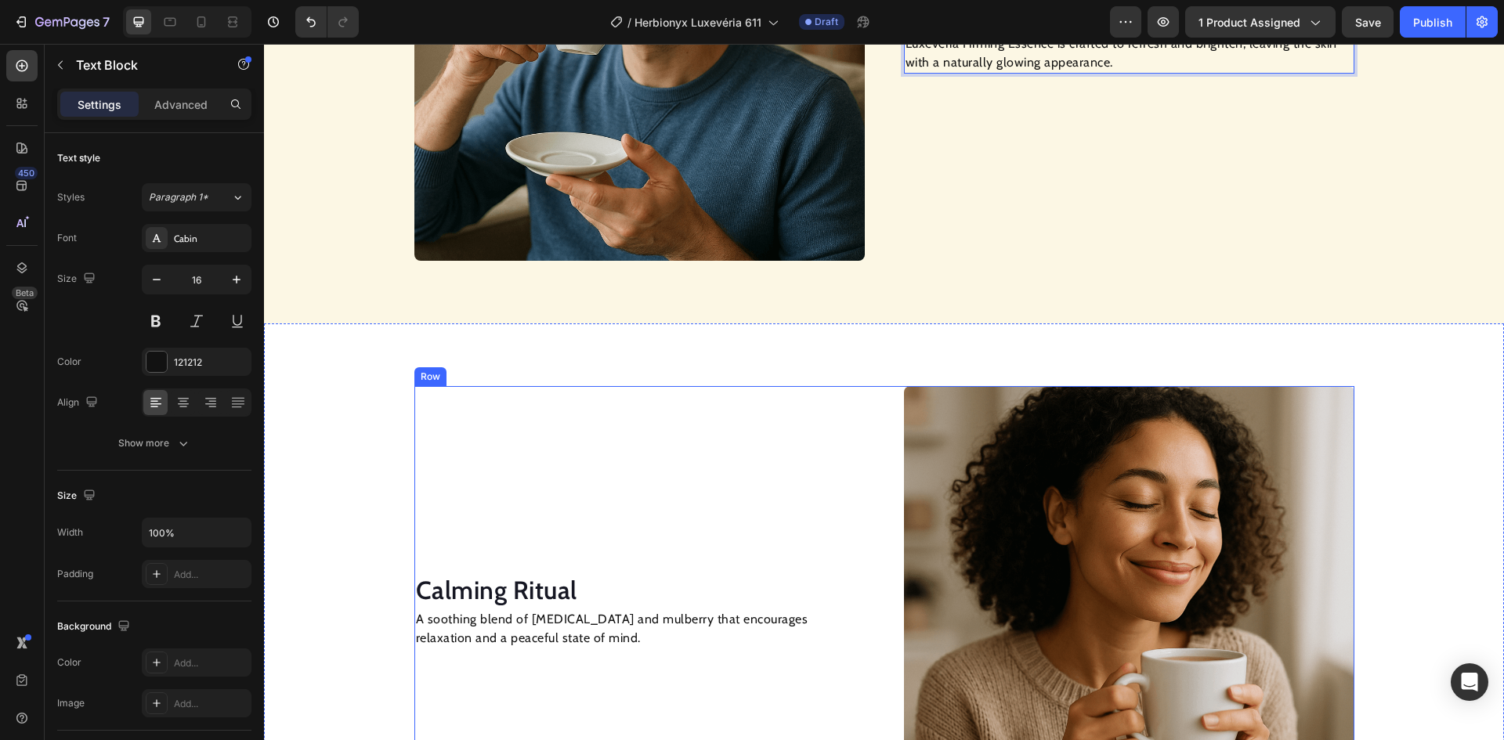
scroll to position [1488, 0]
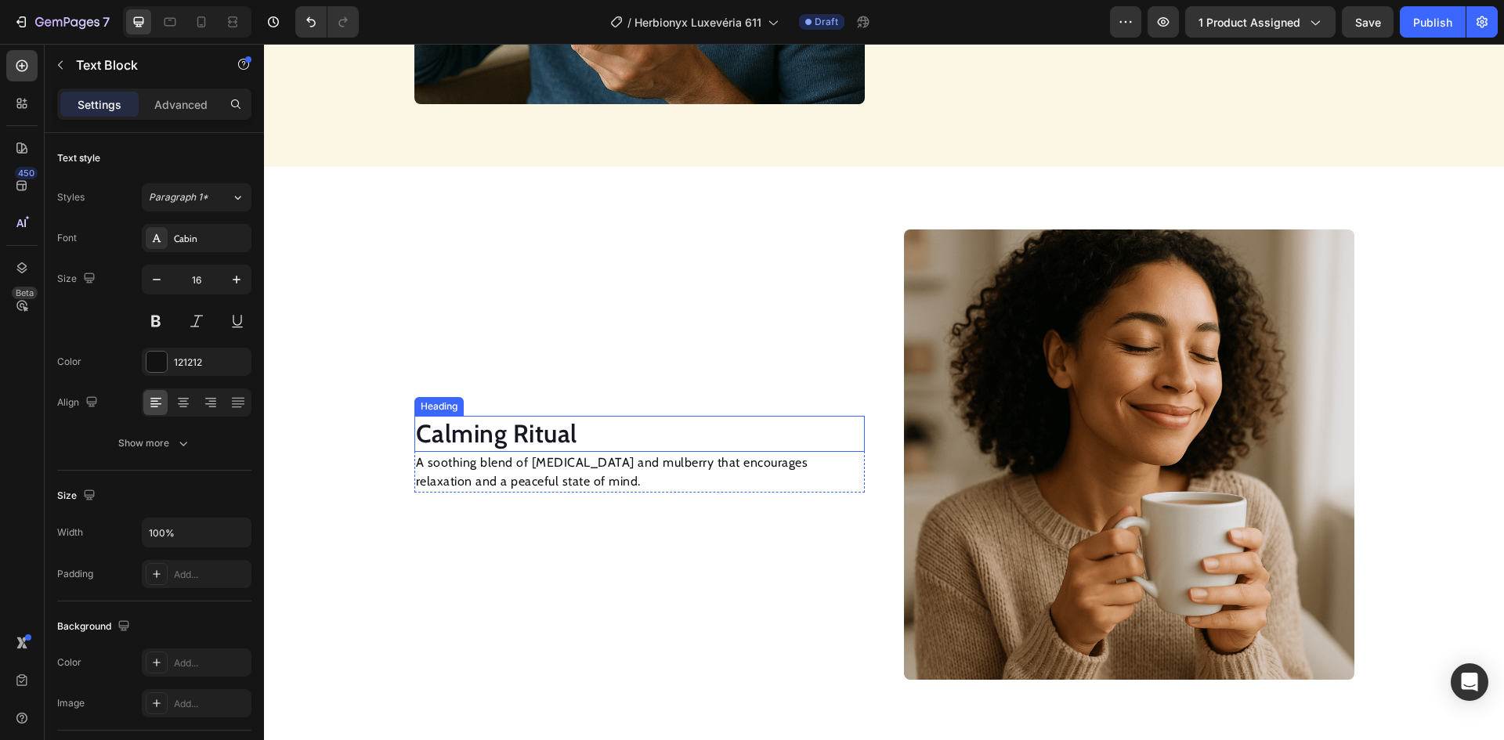
click at [505, 430] on h2 "Calming Ritual" at bounding box center [639, 434] width 450 height 36
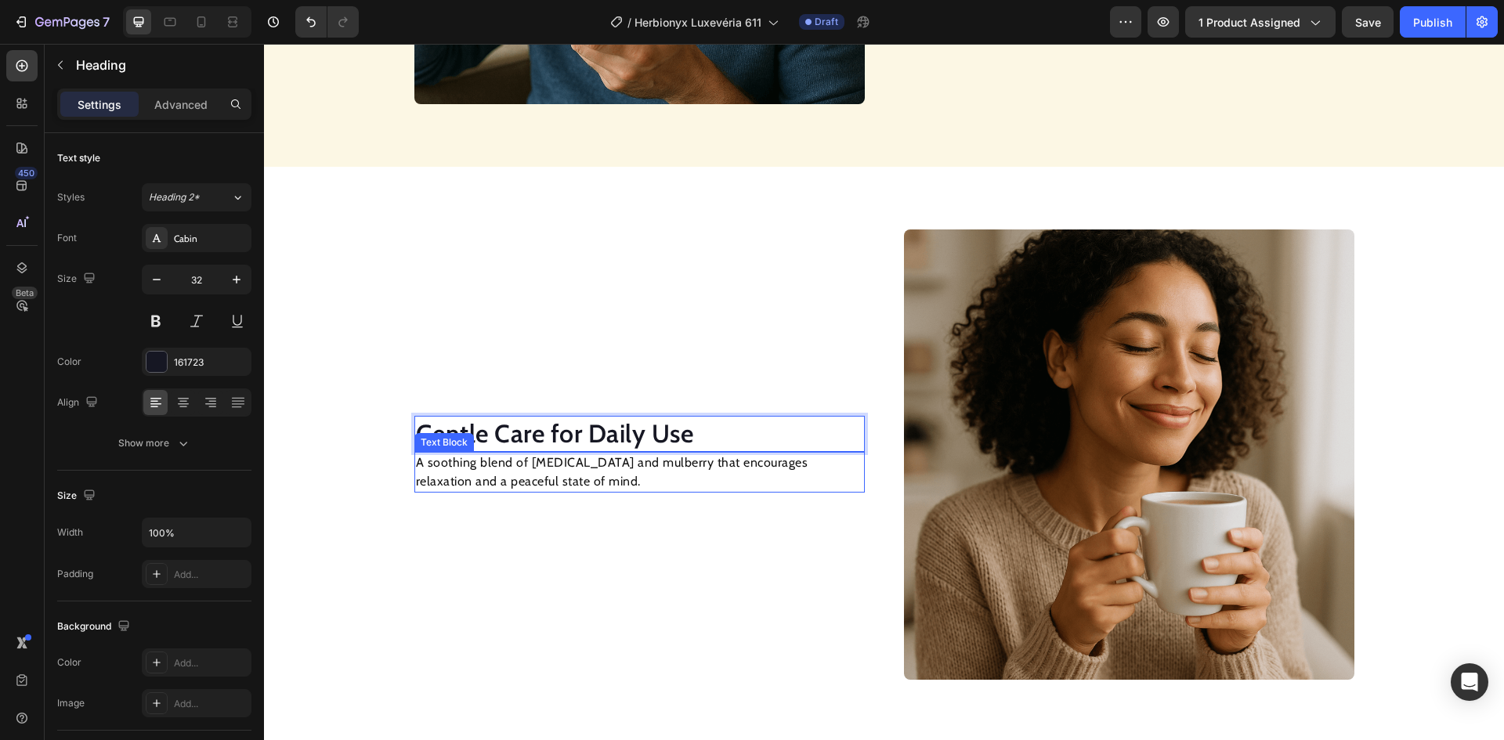
click at [508, 468] on p "A soothing blend of [MEDICAL_DATA] and mulberry that encourages relaxation and …" at bounding box center [639, 473] width 447 height 38
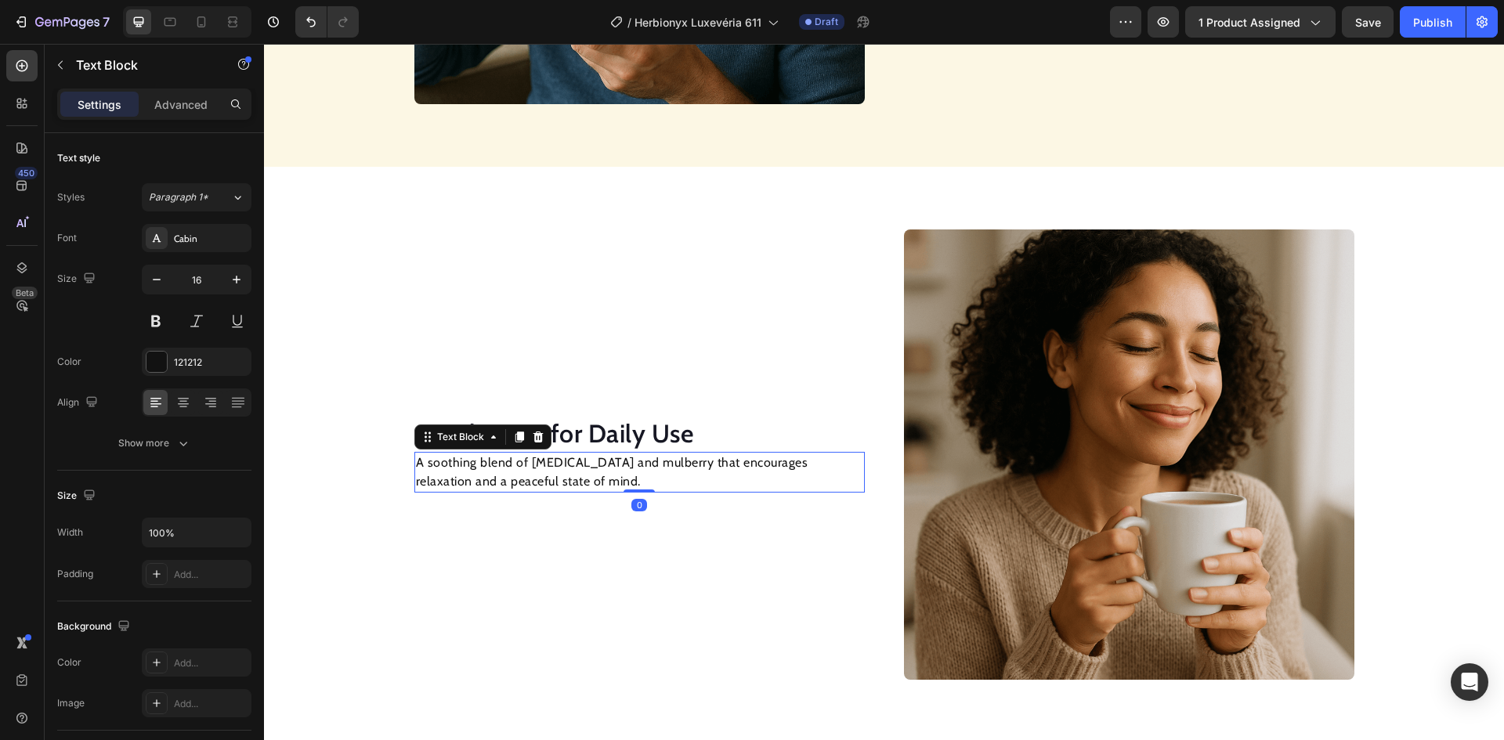
click at [508, 468] on p "A soothing blend of [MEDICAL_DATA] and mulberry that encourages relaxation and …" at bounding box center [639, 473] width 447 height 38
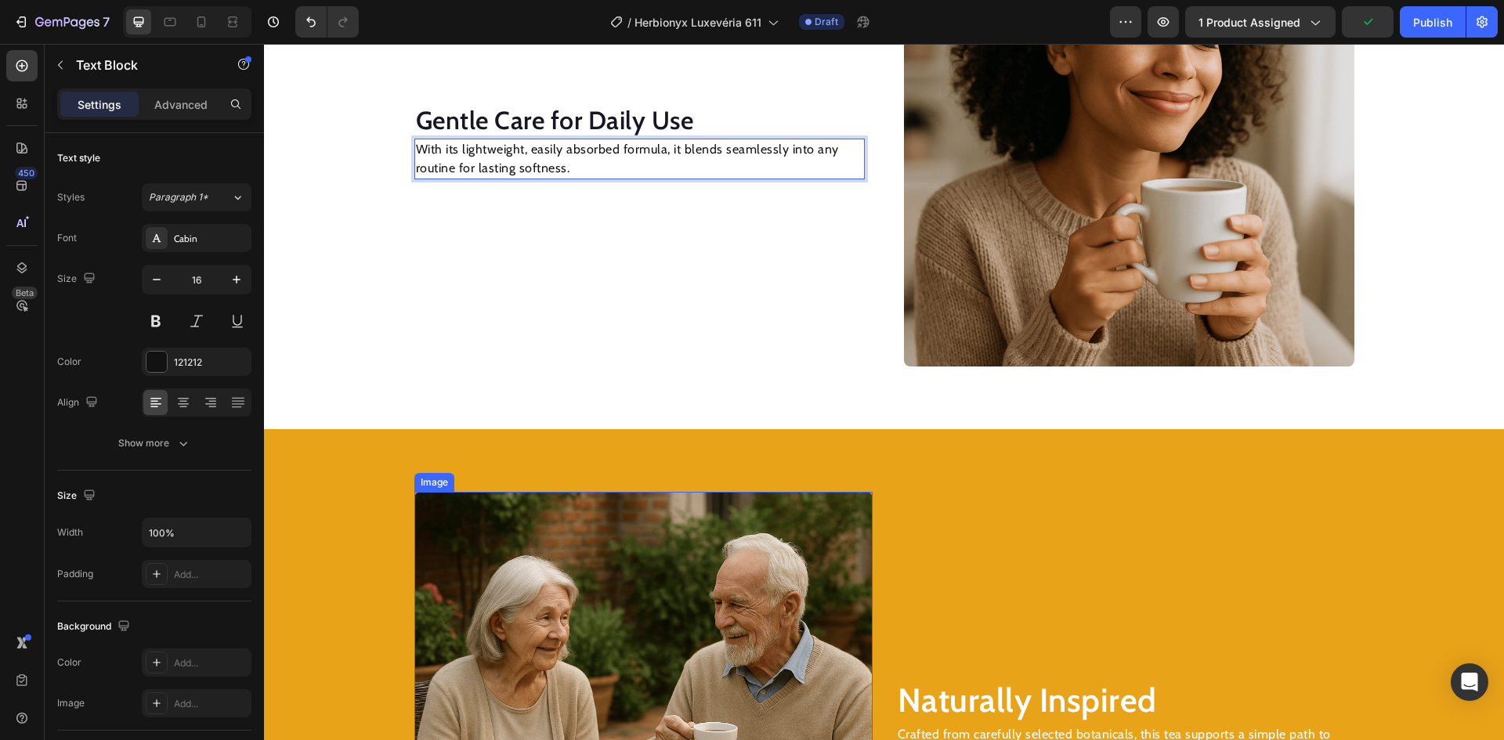
scroll to position [2037, 0]
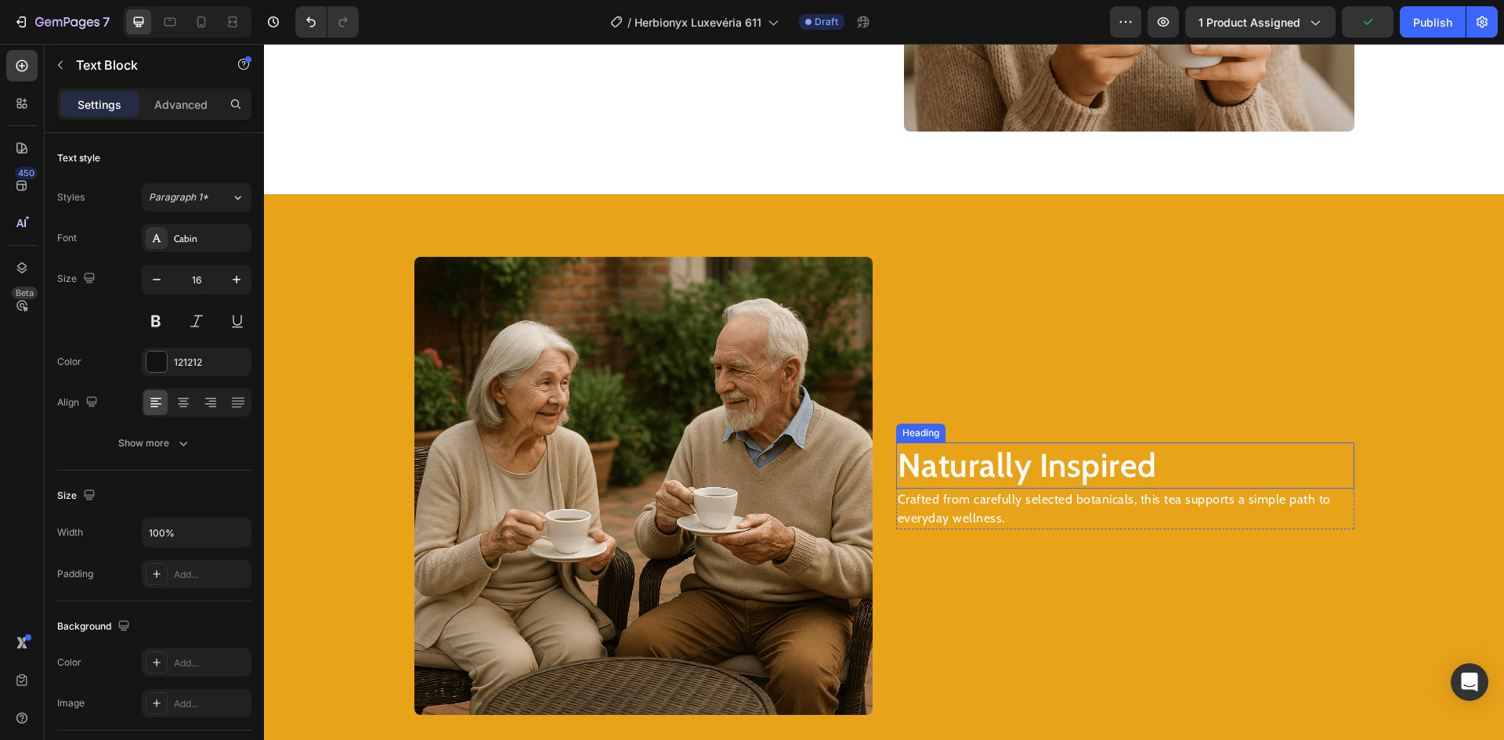
click at [995, 467] on h2 "Naturally Inspired" at bounding box center [1125, 466] width 458 height 46
click at [991, 469] on h2 "Naturally Inspired" at bounding box center [1125, 466] width 458 height 46
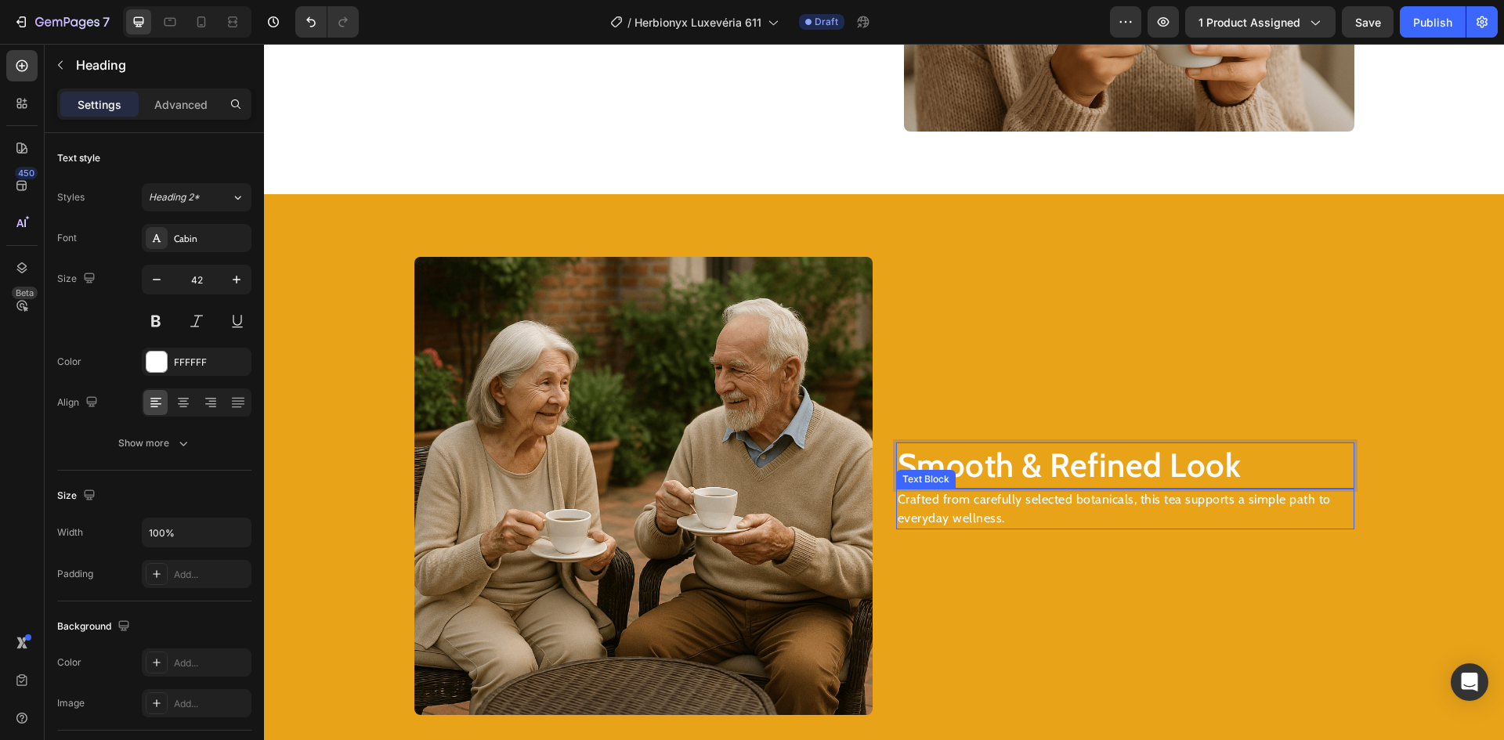
click at [982, 513] on p "Crafted from carefully selected botanicals, this tea supports a simple path to …" at bounding box center [1125, 509] width 455 height 38
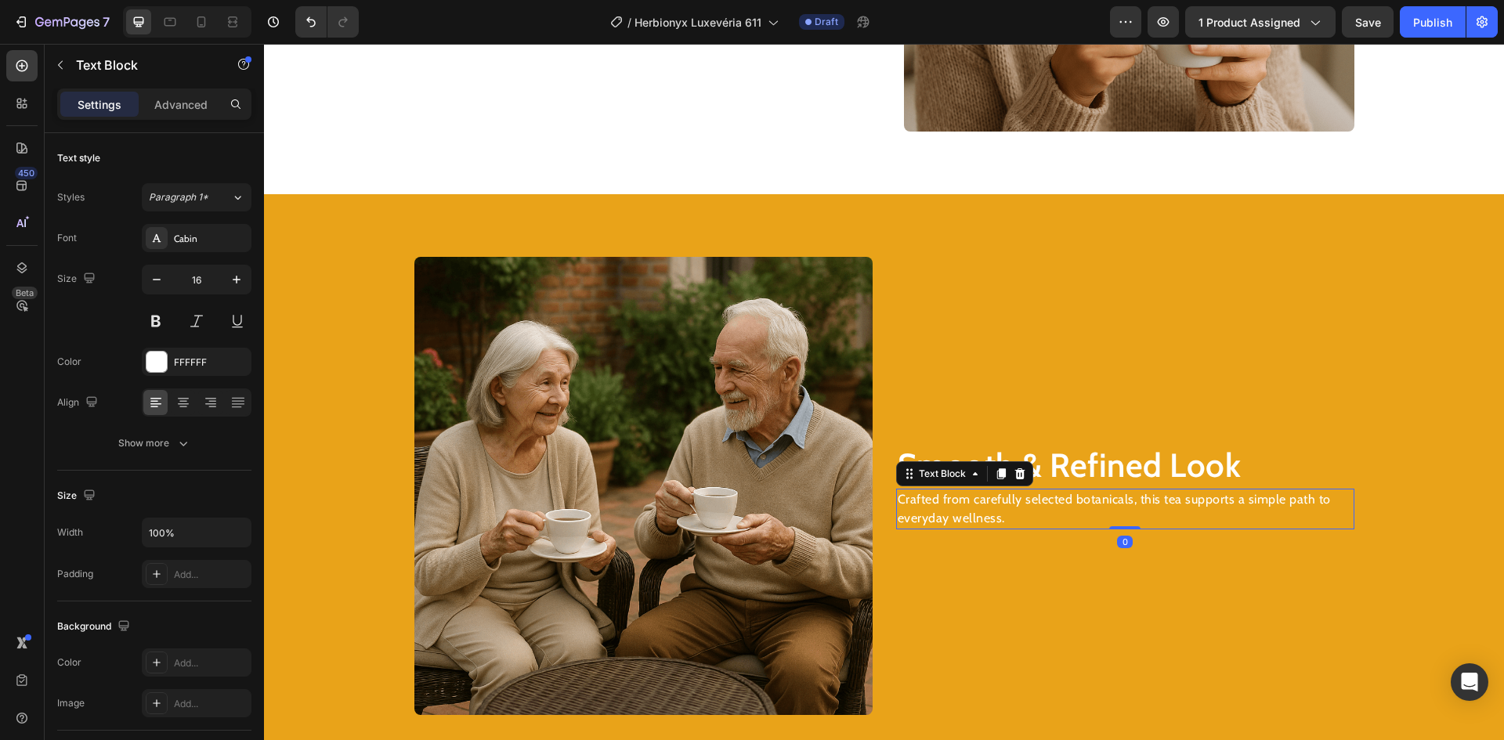
click at [982, 512] on p "Crafted from carefully selected botanicals, this tea supports a simple path to …" at bounding box center [1125, 509] width 455 height 38
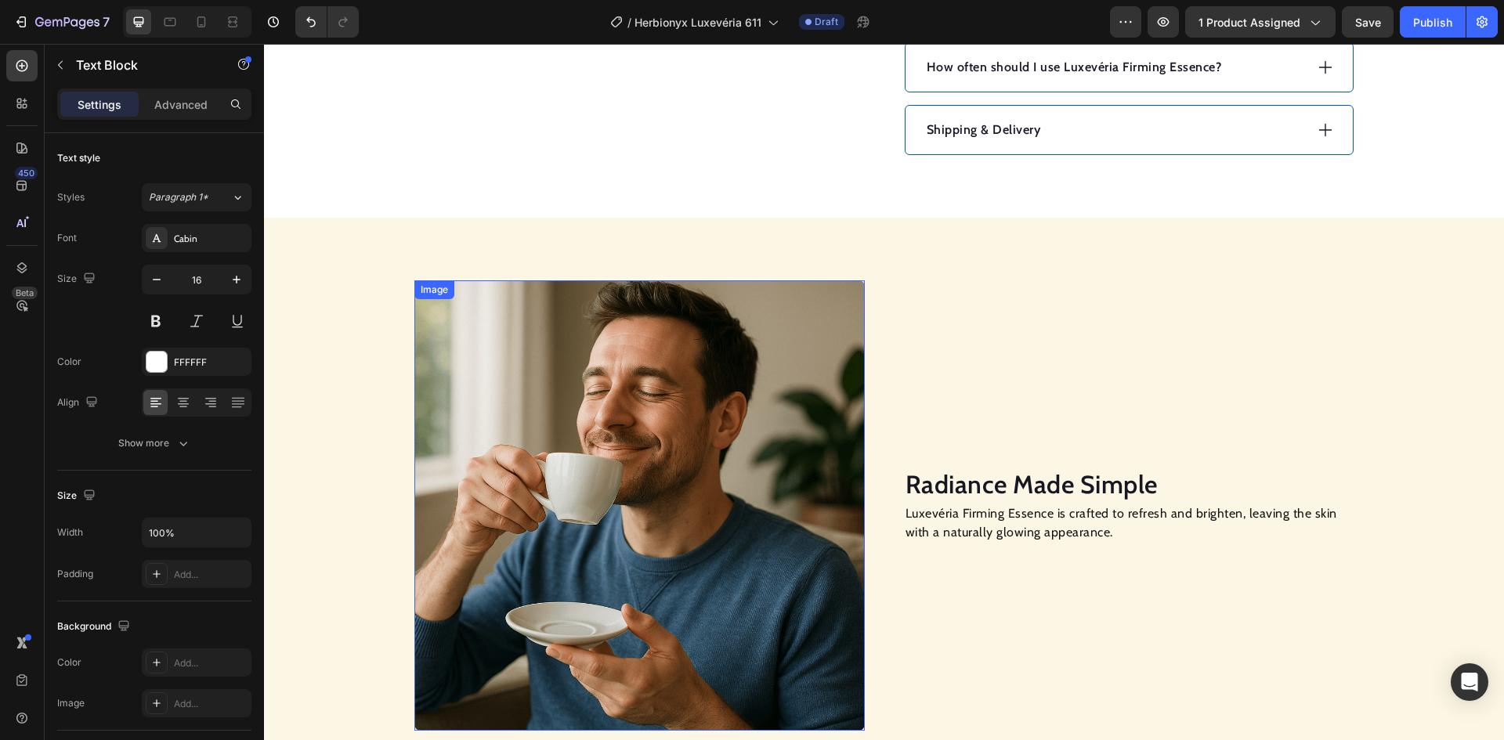
scroll to position [1097, 0]
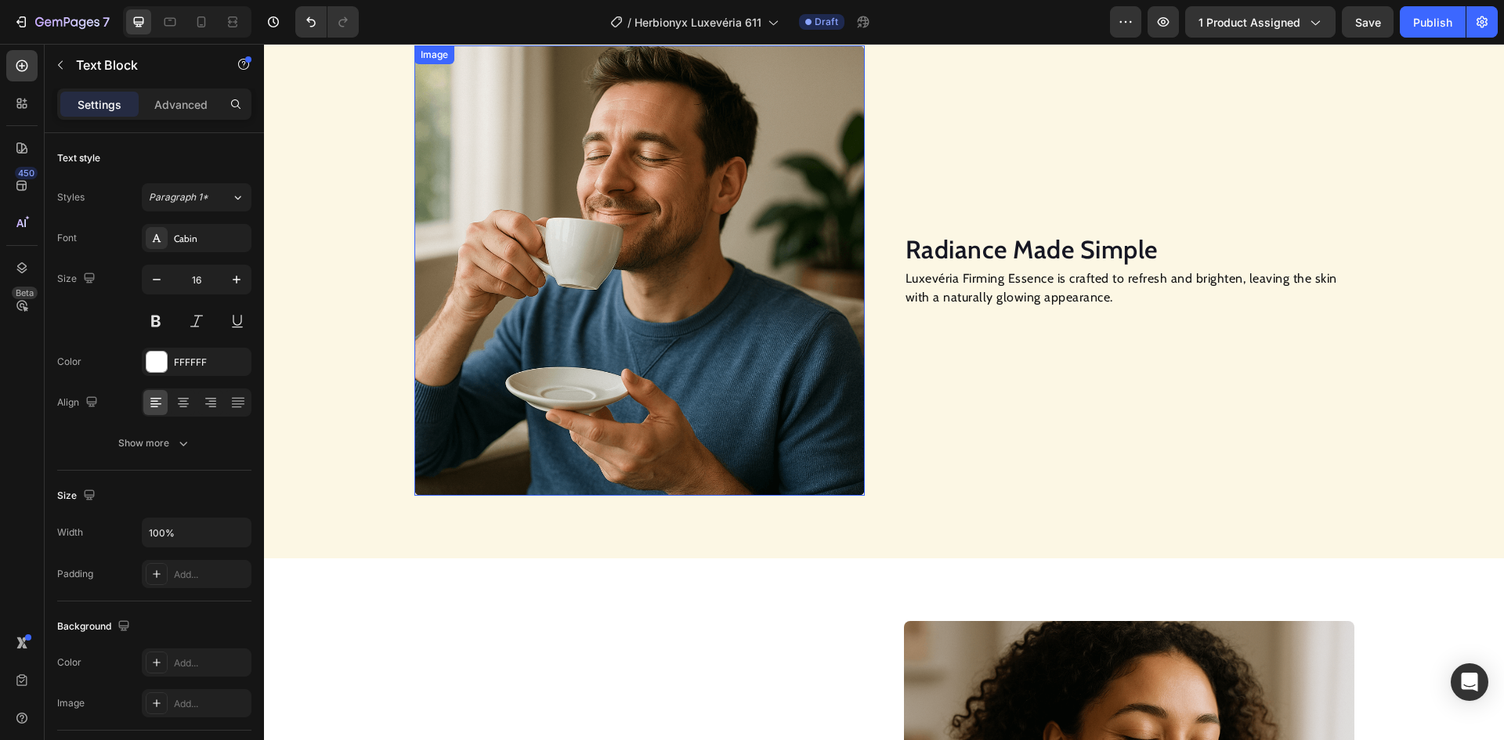
drag, startPoint x: 575, startPoint y: 258, endPoint x: 363, endPoint y: 282, distance: 212.8
click at [572, 256] on img at bounding box center [639, 270] width 450 height 450
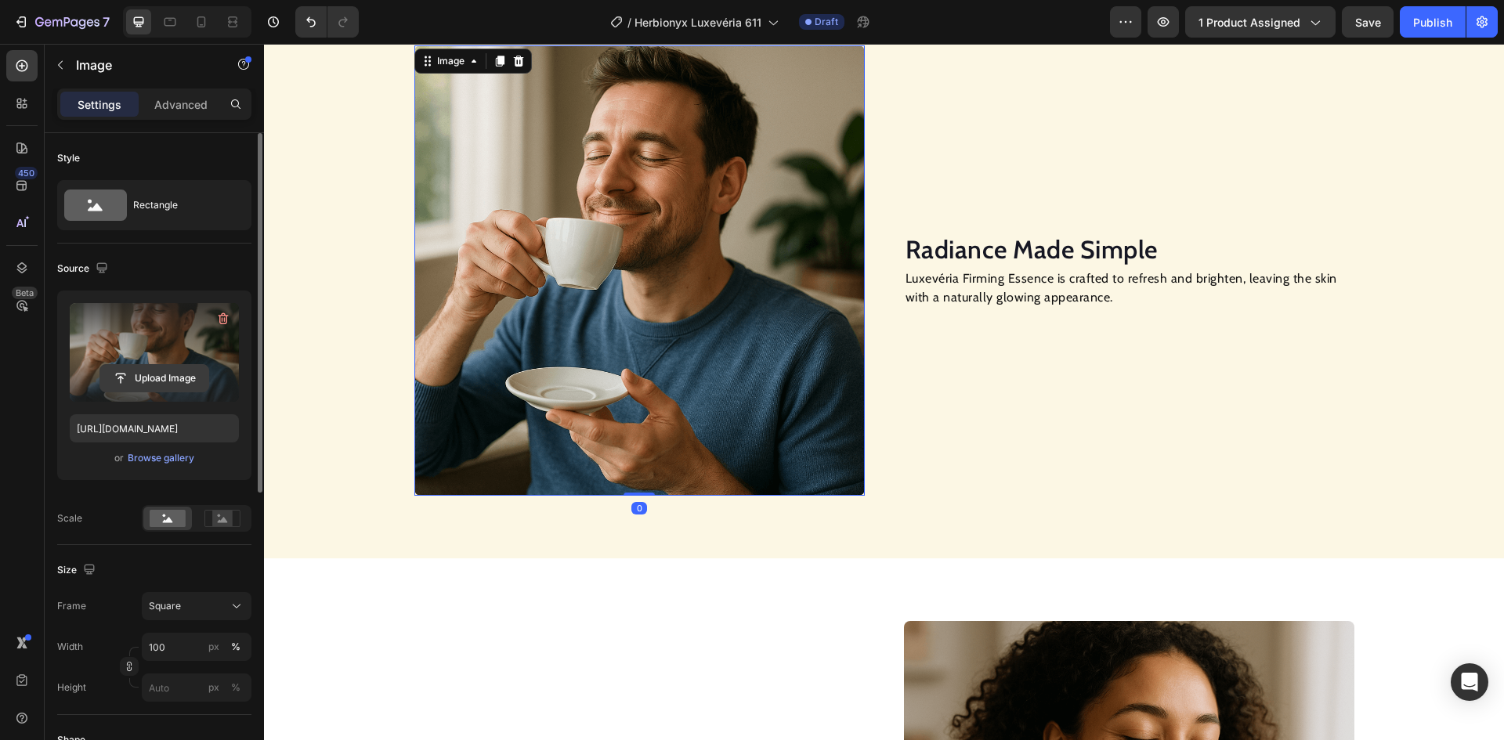
click at [155, 381] on input "file" at bounding box center [154, 378] width 108 height 27
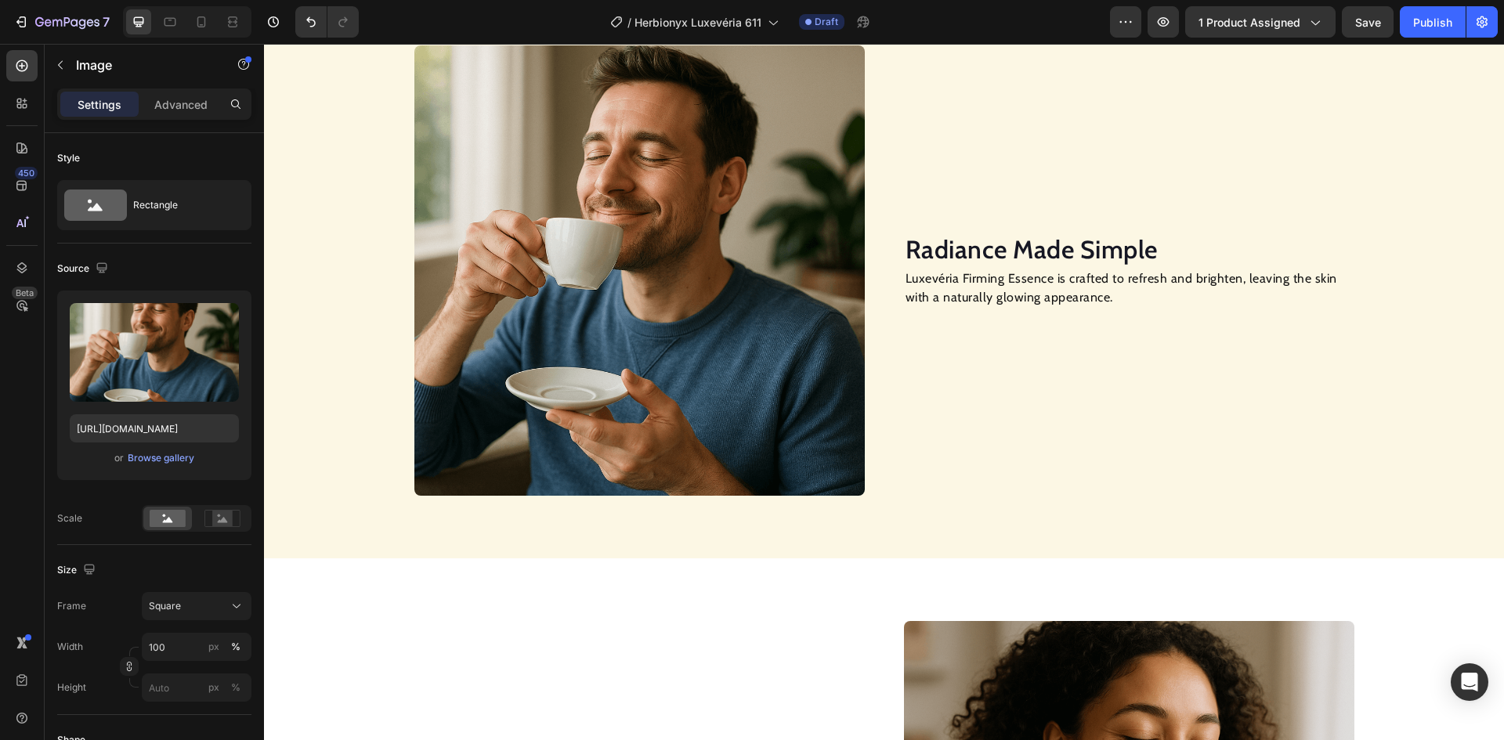
click at [586, 306] on img at bounding box center [639, 270] width 450 height 450
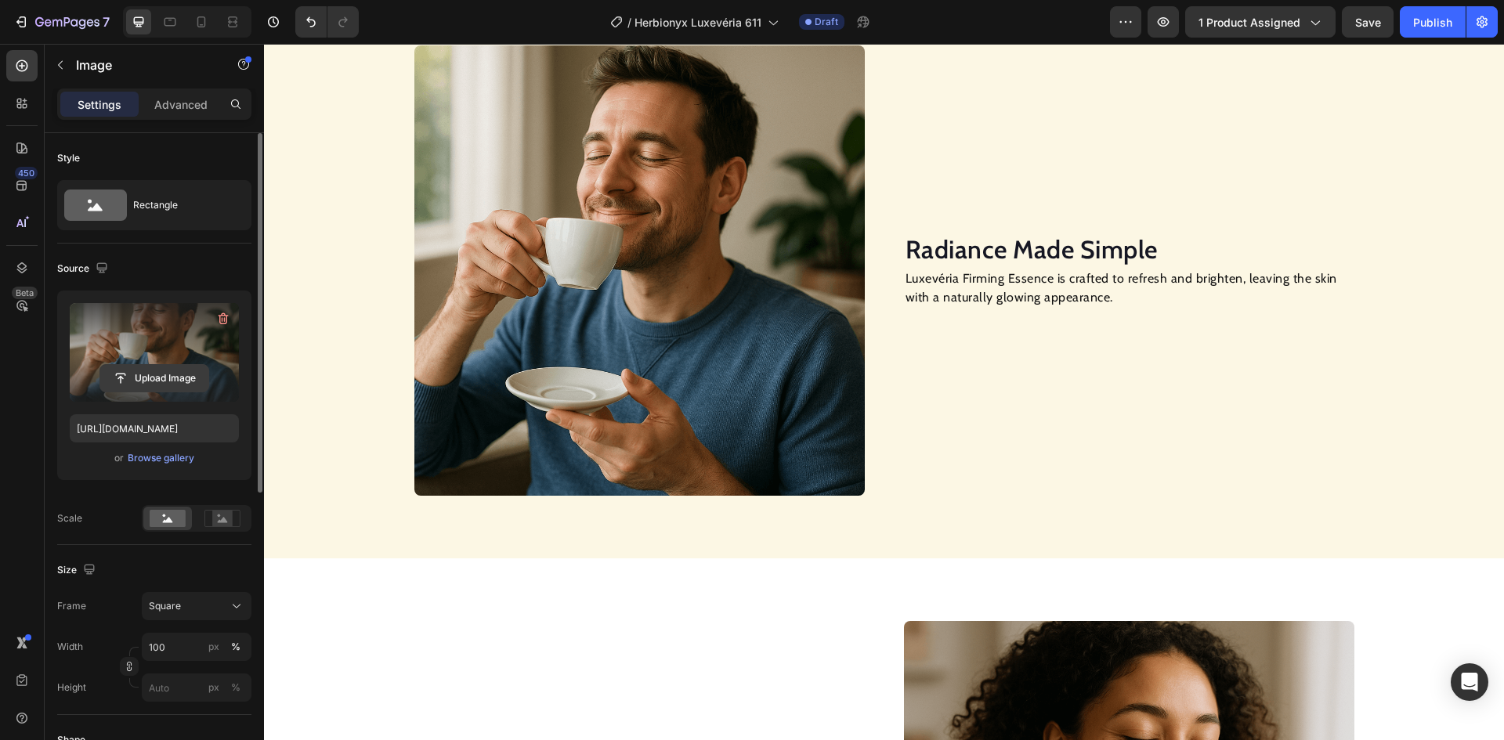
click at [164, 385] on input "file" at bounding box center [154, 378] width 108 height 27
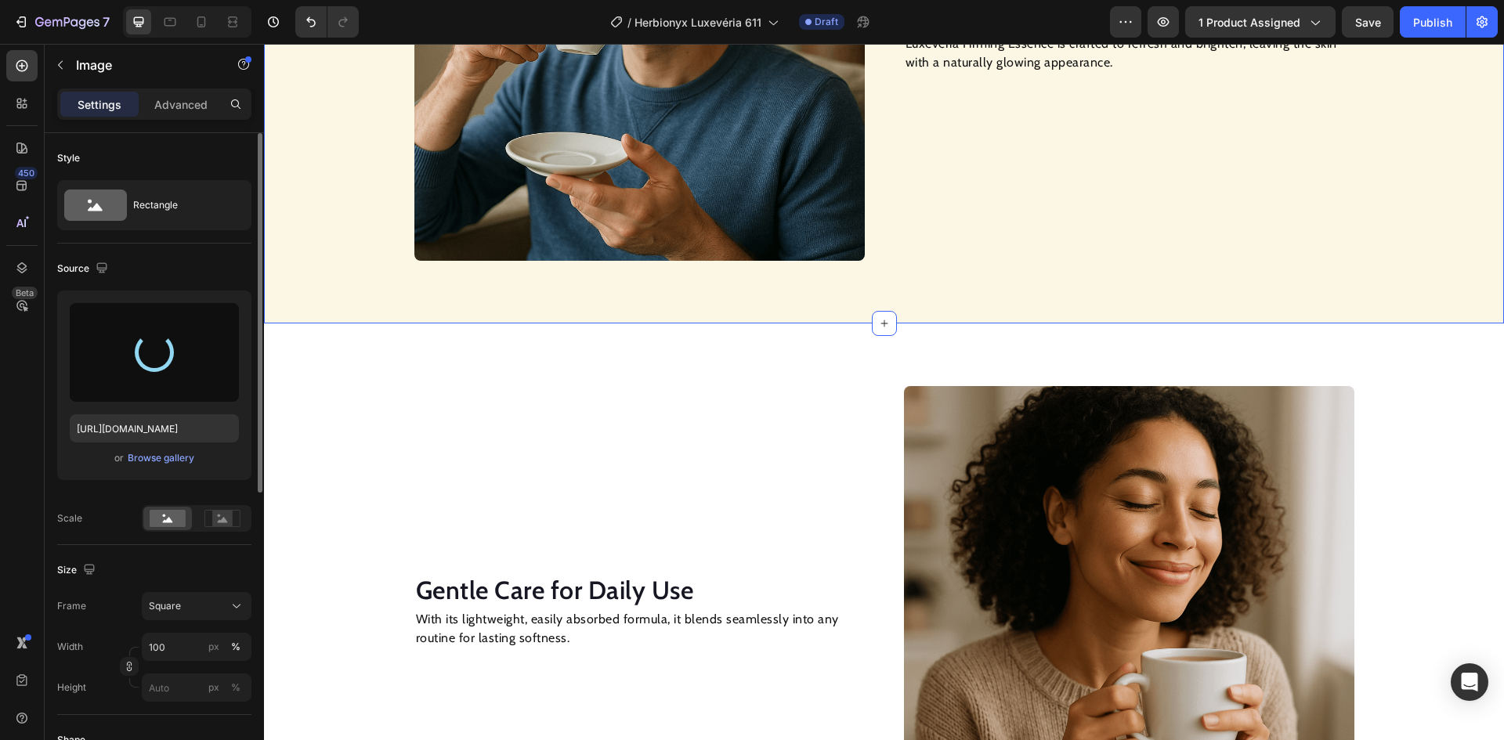
scroll to position [1488, 0]
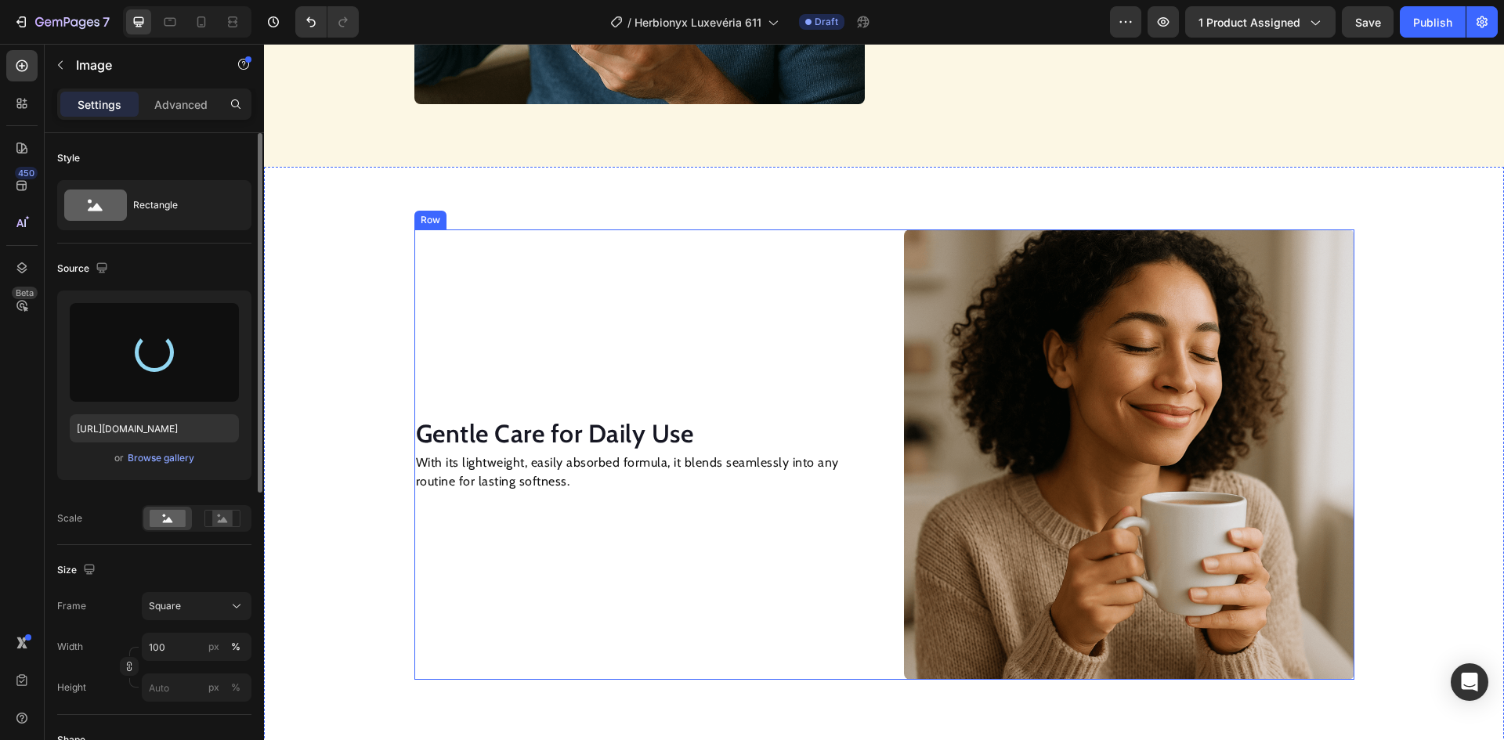
type input "[URL][DOMAIN_NAME]"
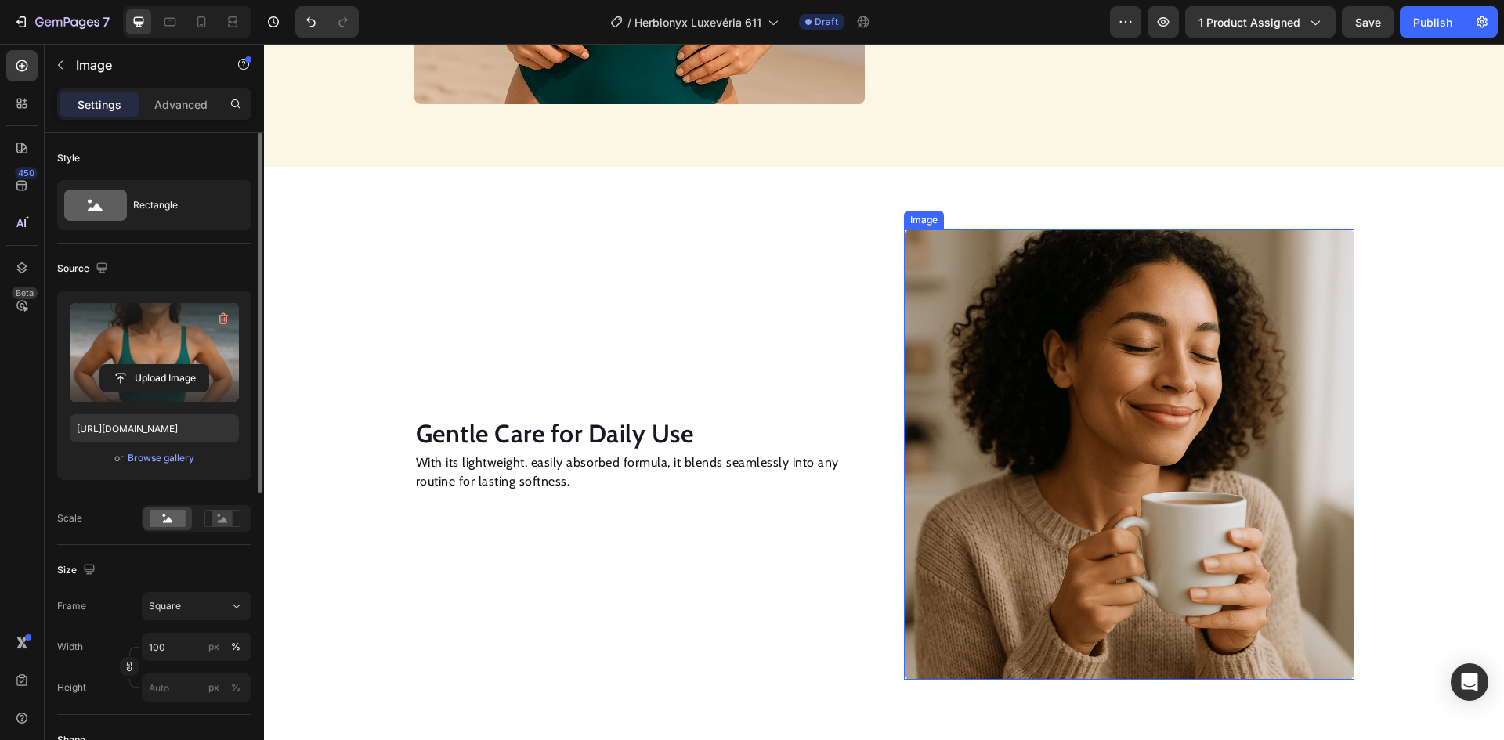
scroll to position [1567, 0]
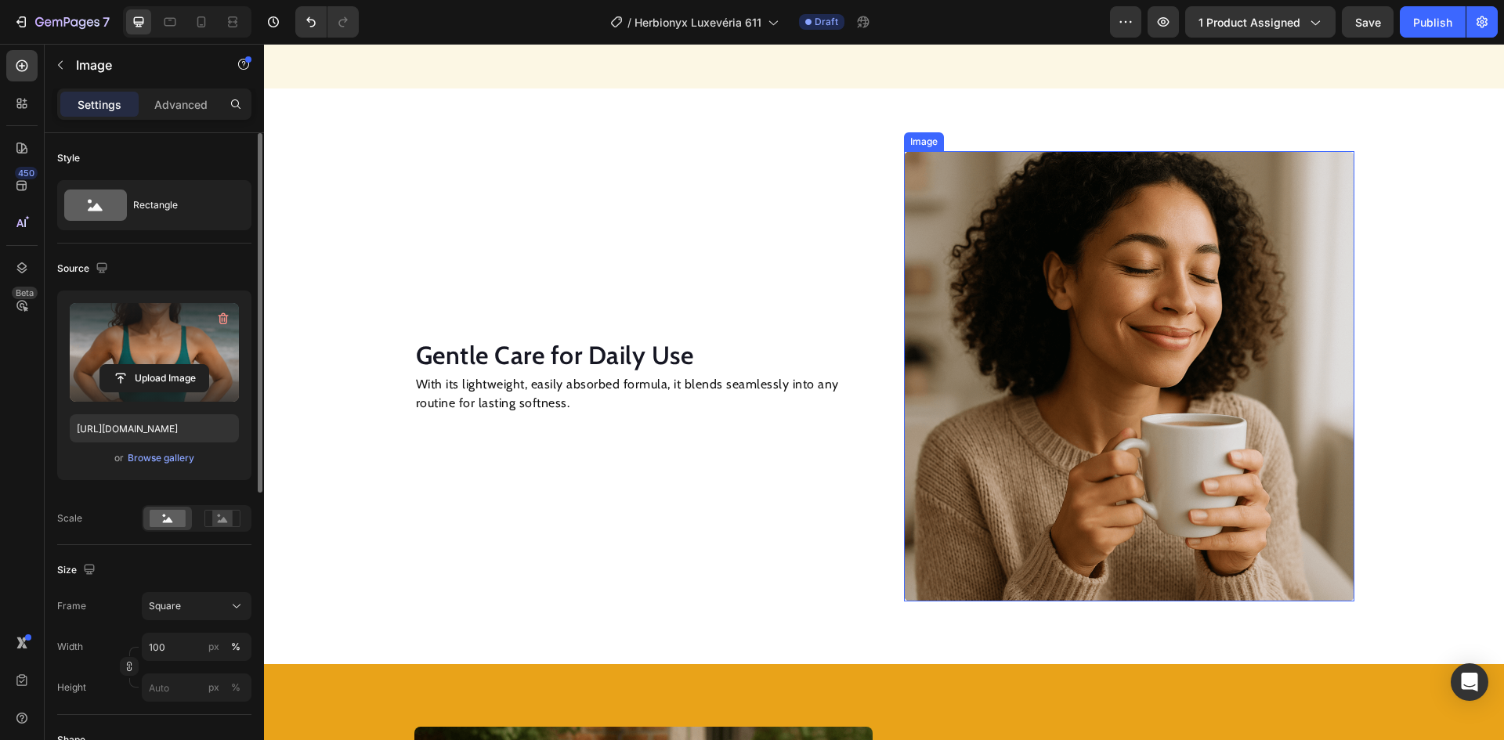
click at [1043, 356] on img at bounding box center [1129, 376] width 450 height 450
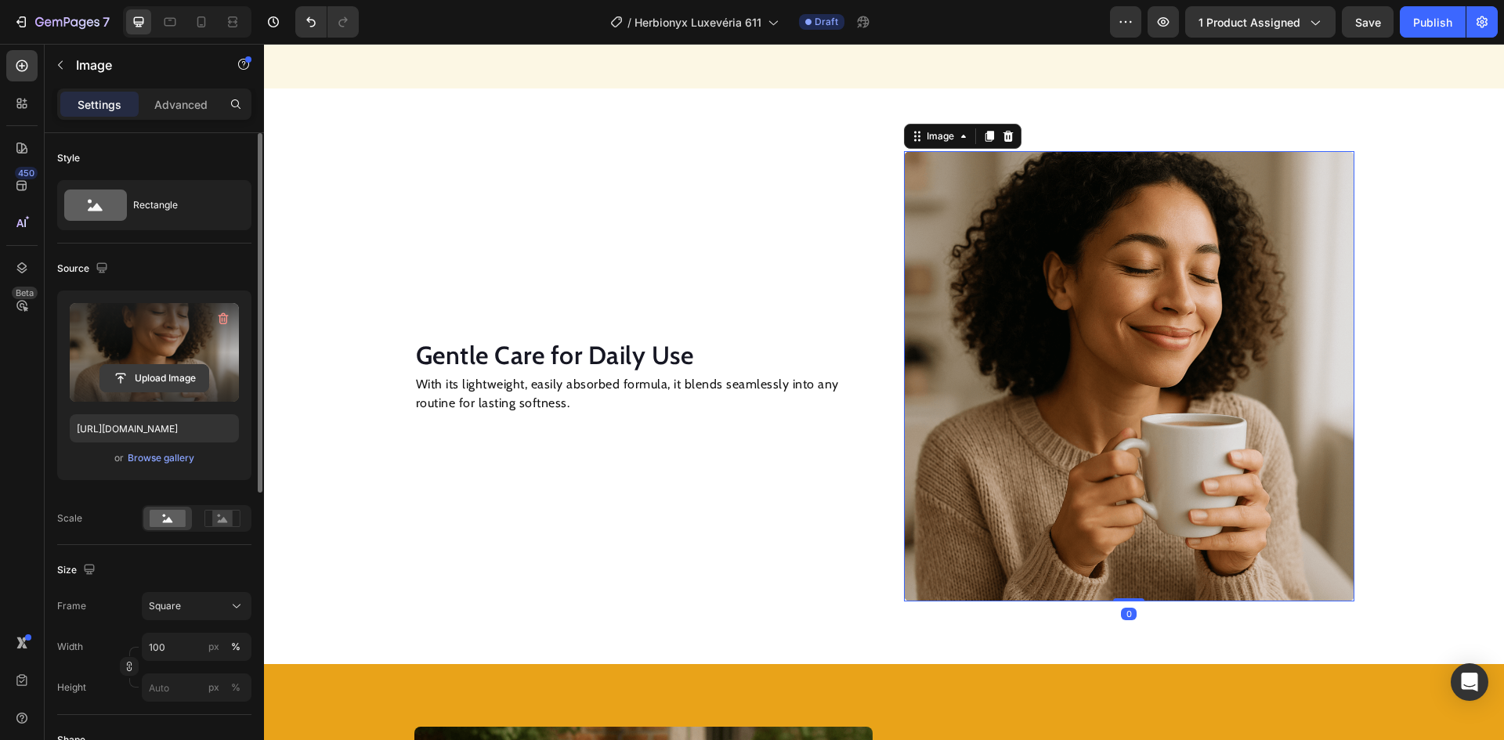
click at [134, 379] on input "file" at bounding box center [154, 378] width 108 height 27
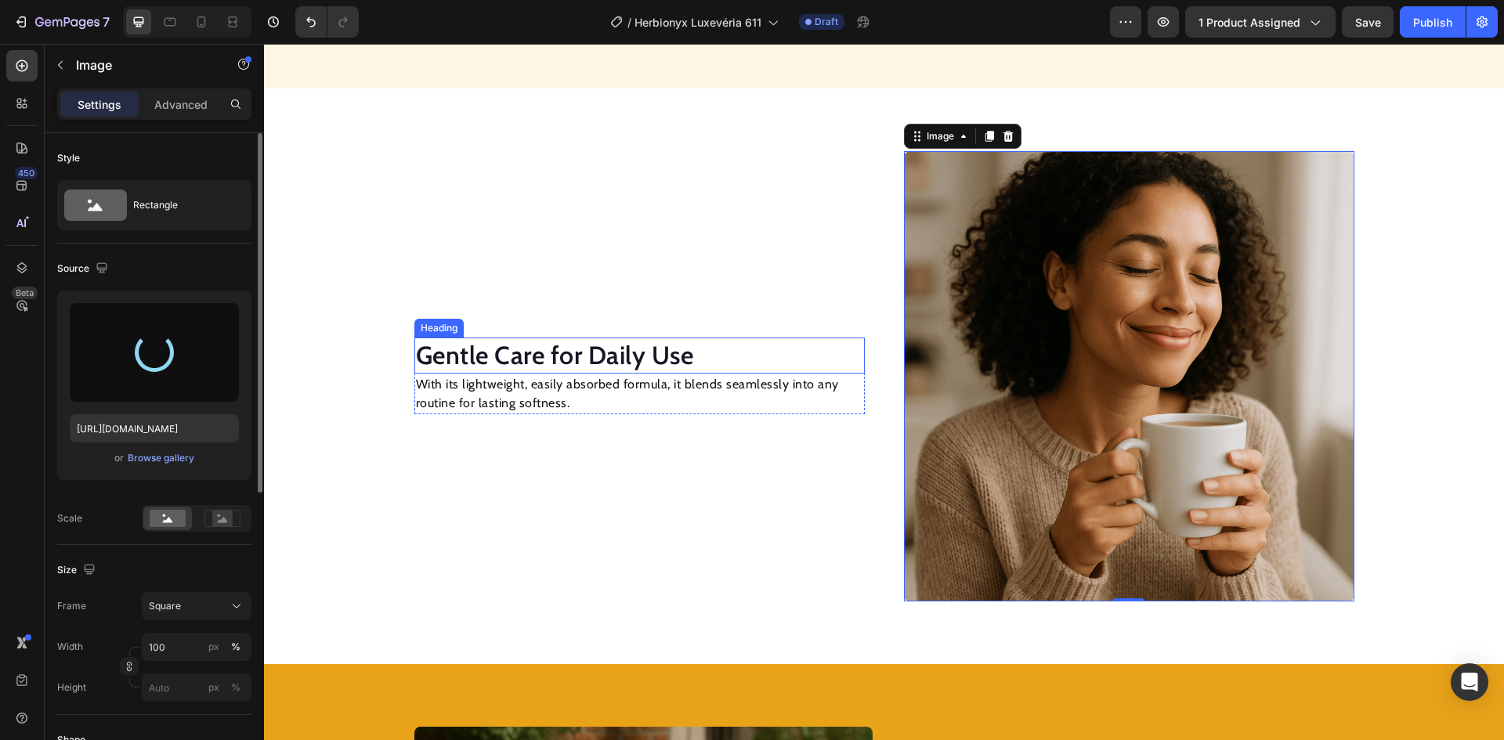
type input "[URL][DOMAIN_NAME]"
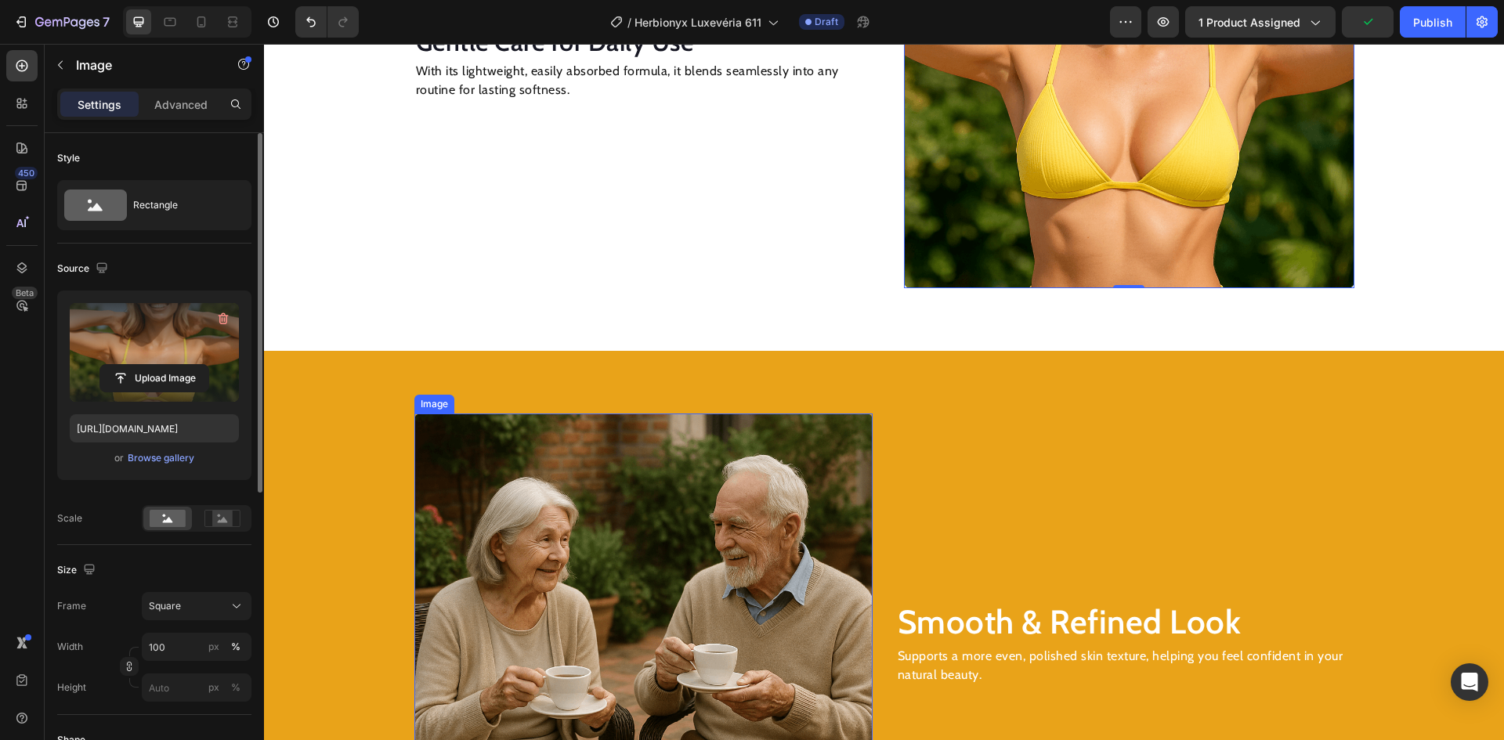
scroll to position [1958, 0]
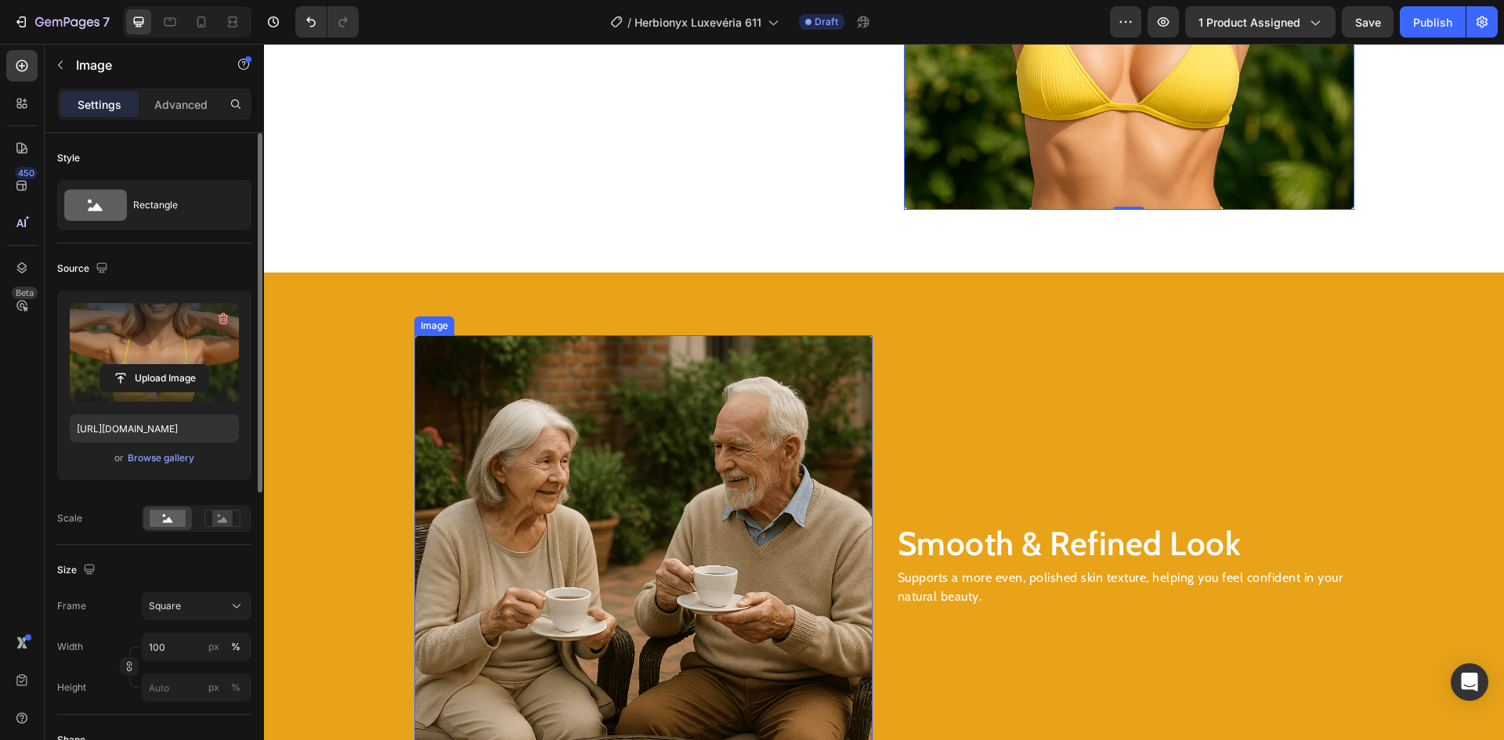
click at [634, 505] on img at bounding box center [643, 564] width 458 height 458
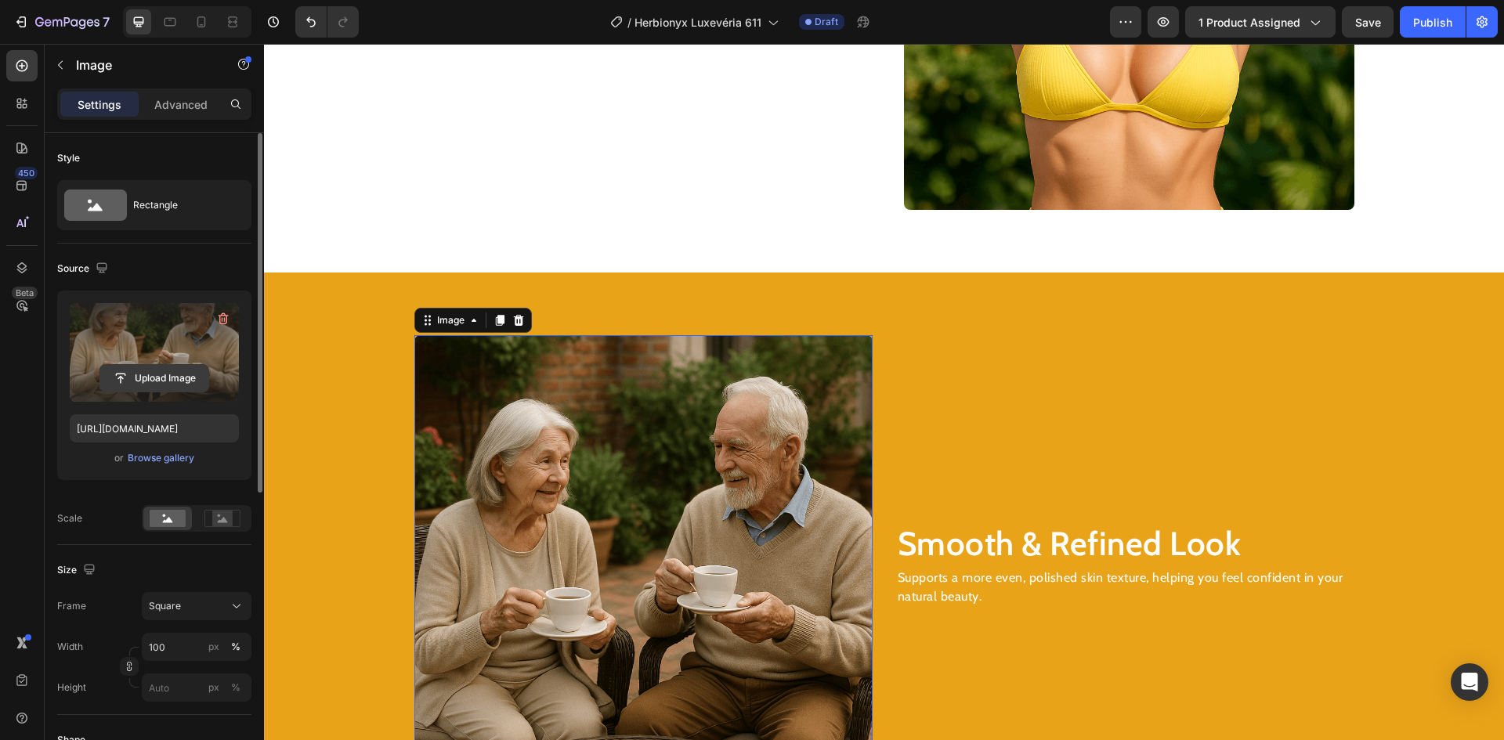
click at [150, 375] on input "file" at bounding box center [154, 378] width 108 height 27
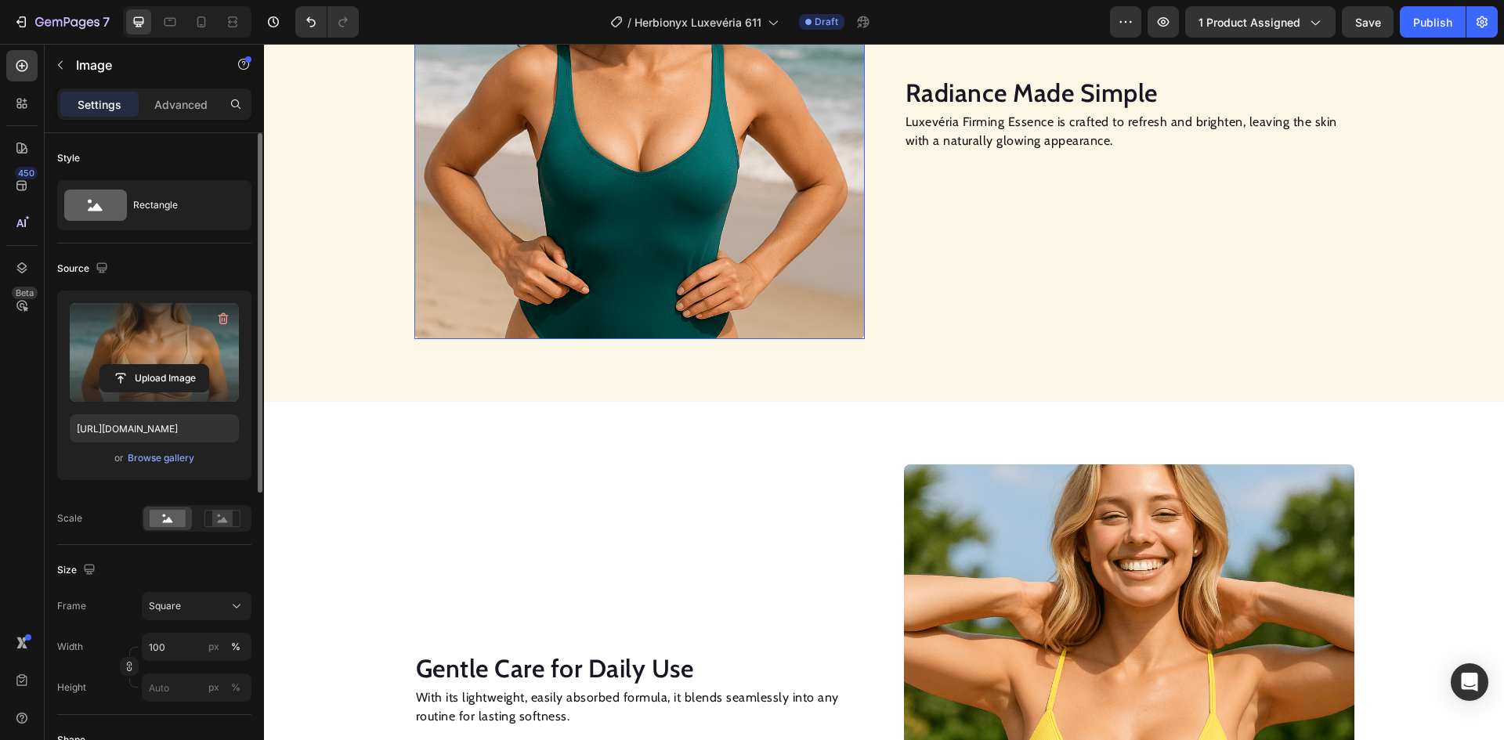
scroll to position [627, 0]
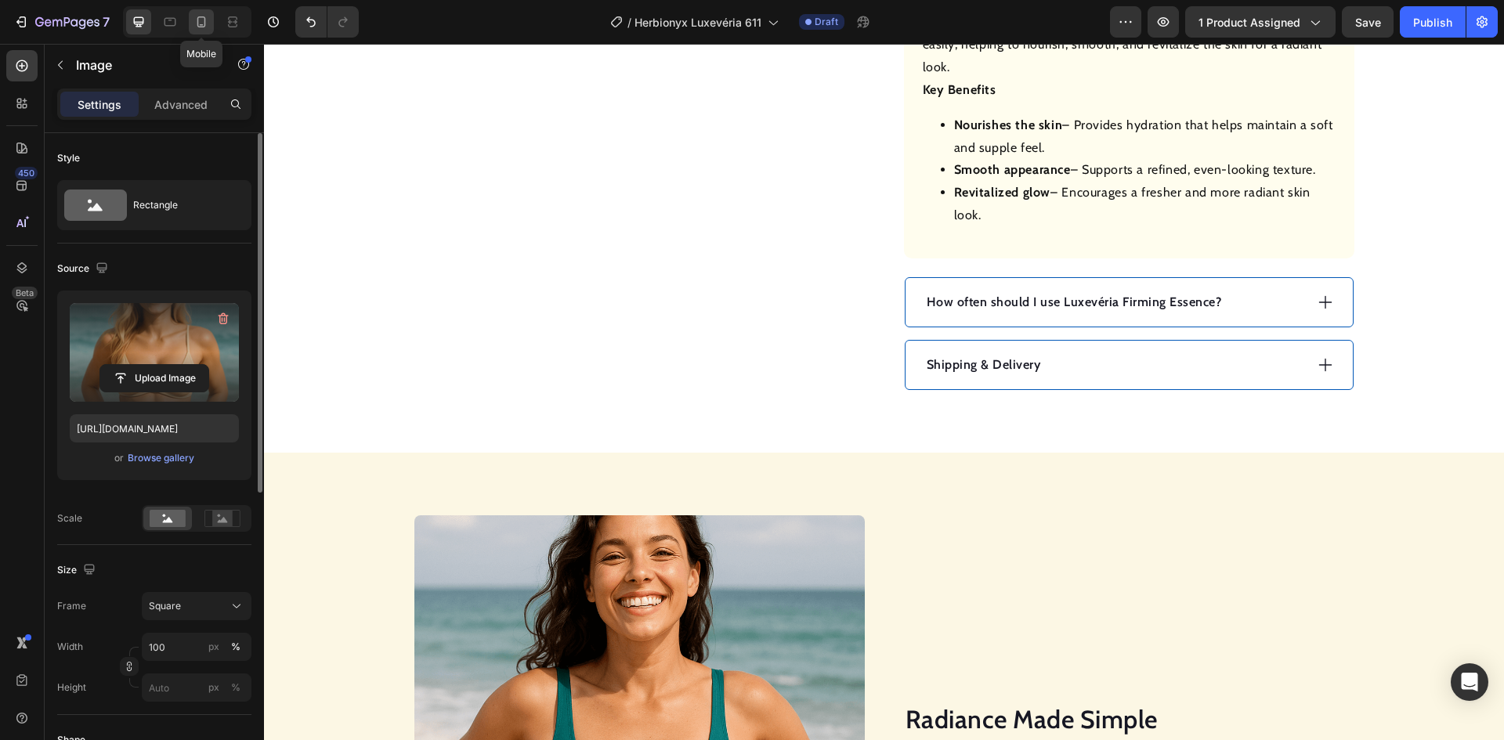
click at [205, 16] on icon at bounding box center [201, 22] width 16 height 16
type input "[URL][DOMAIN_NAME]"
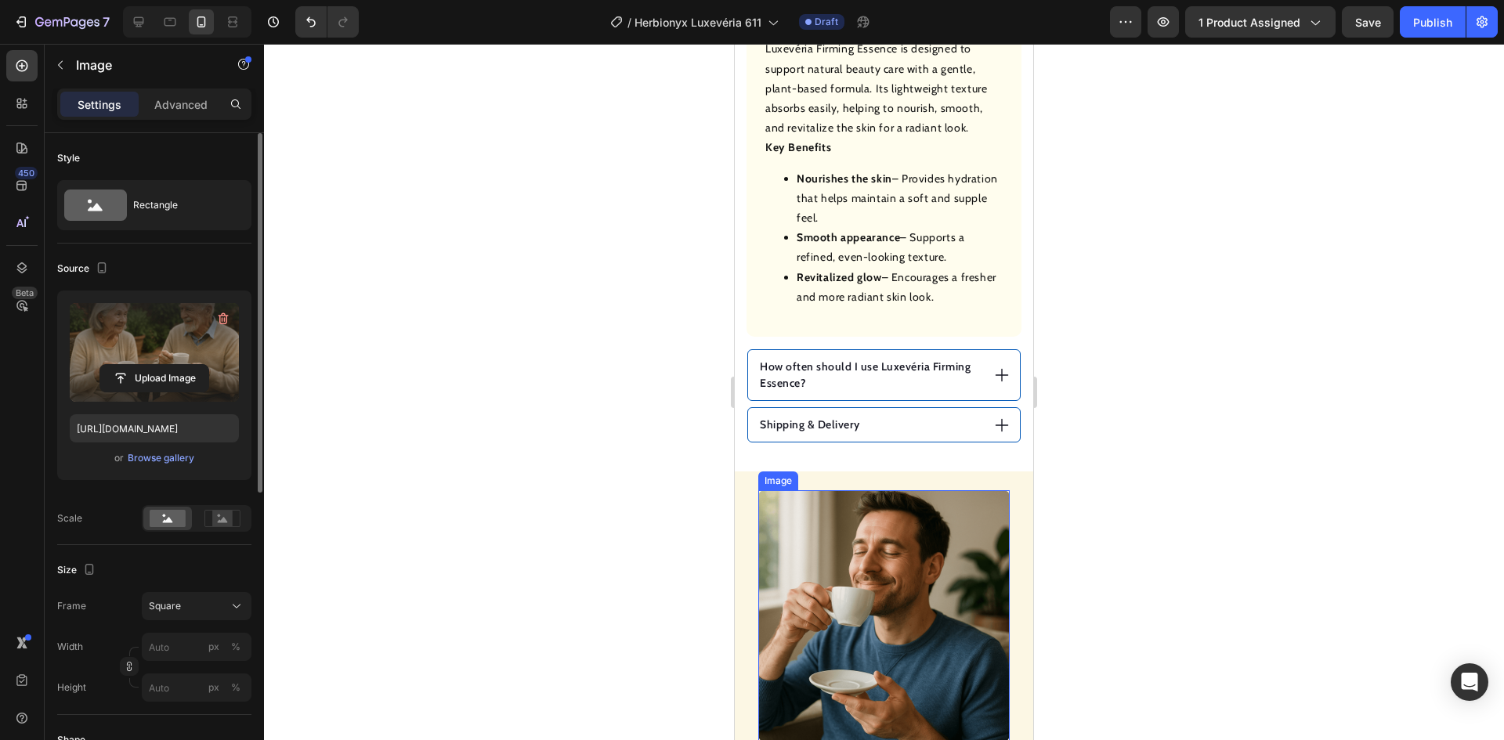
scroll to position [1253, 0]
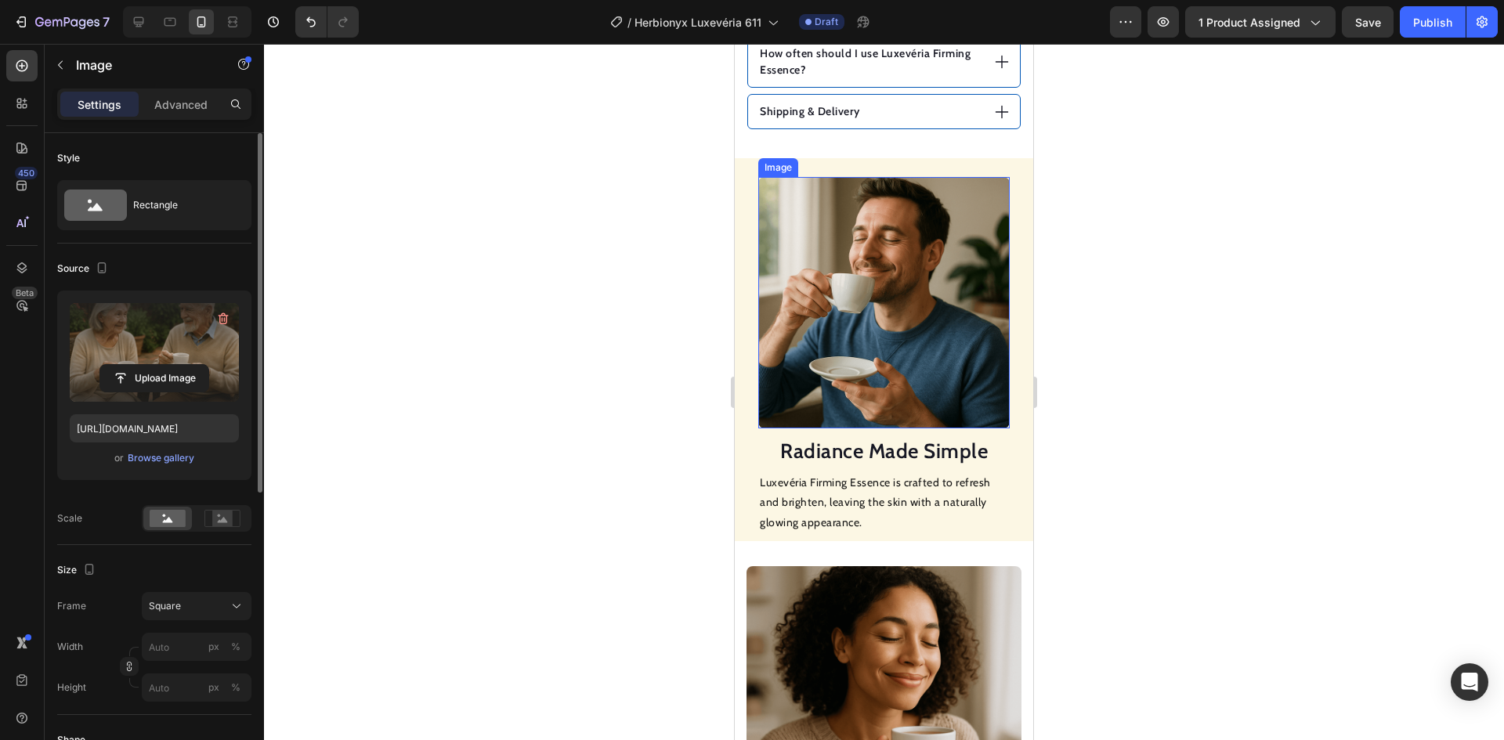
drag, startPoint x: 906, startPoint y: 287, endPoint x: 804, endPoint y: 303, distance: 103.9
click at [907, 284] on img at bounding box center [883, 302] width 251 height 251
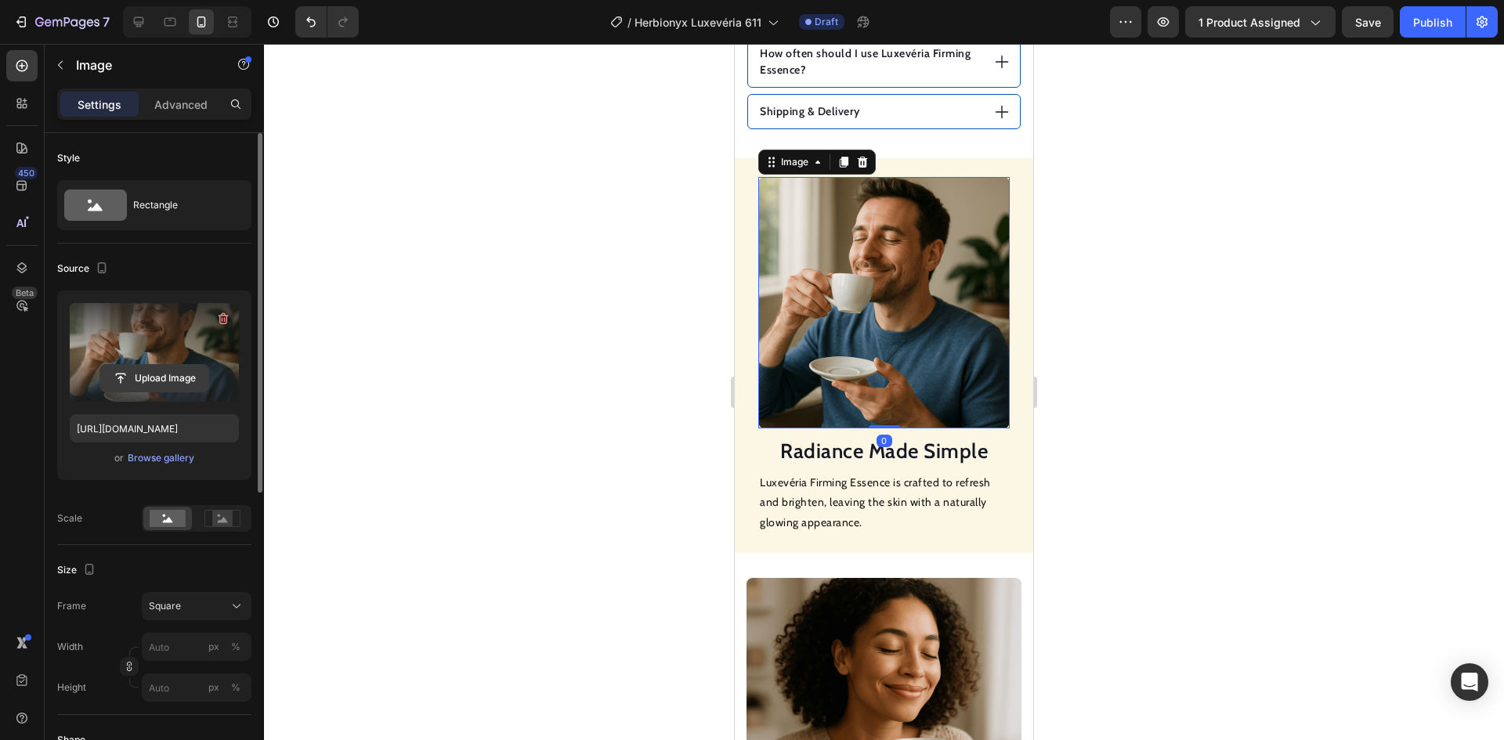
click at [172, 381] on input "file" at bounding box center [154, 378] width 108 height 27
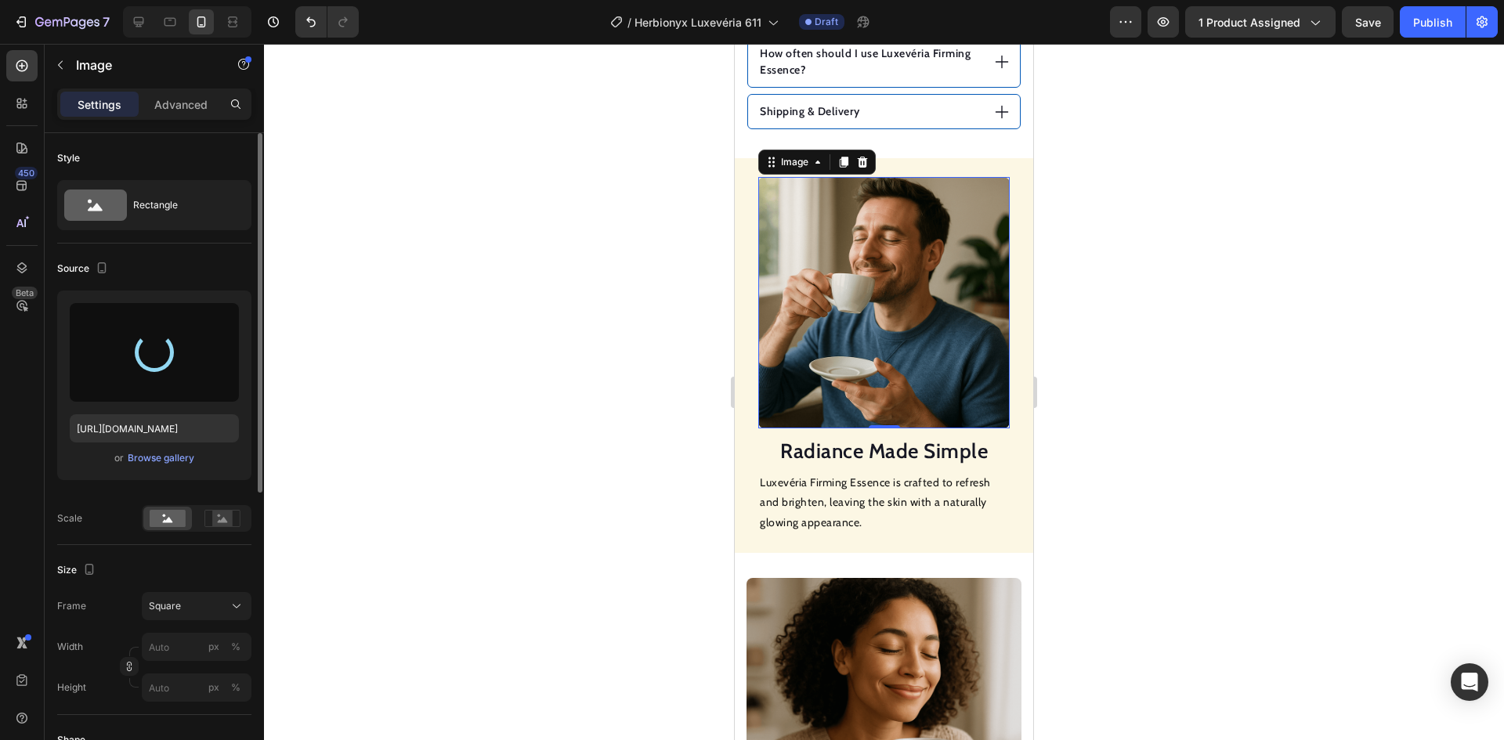
scroll to position [1332, 0]
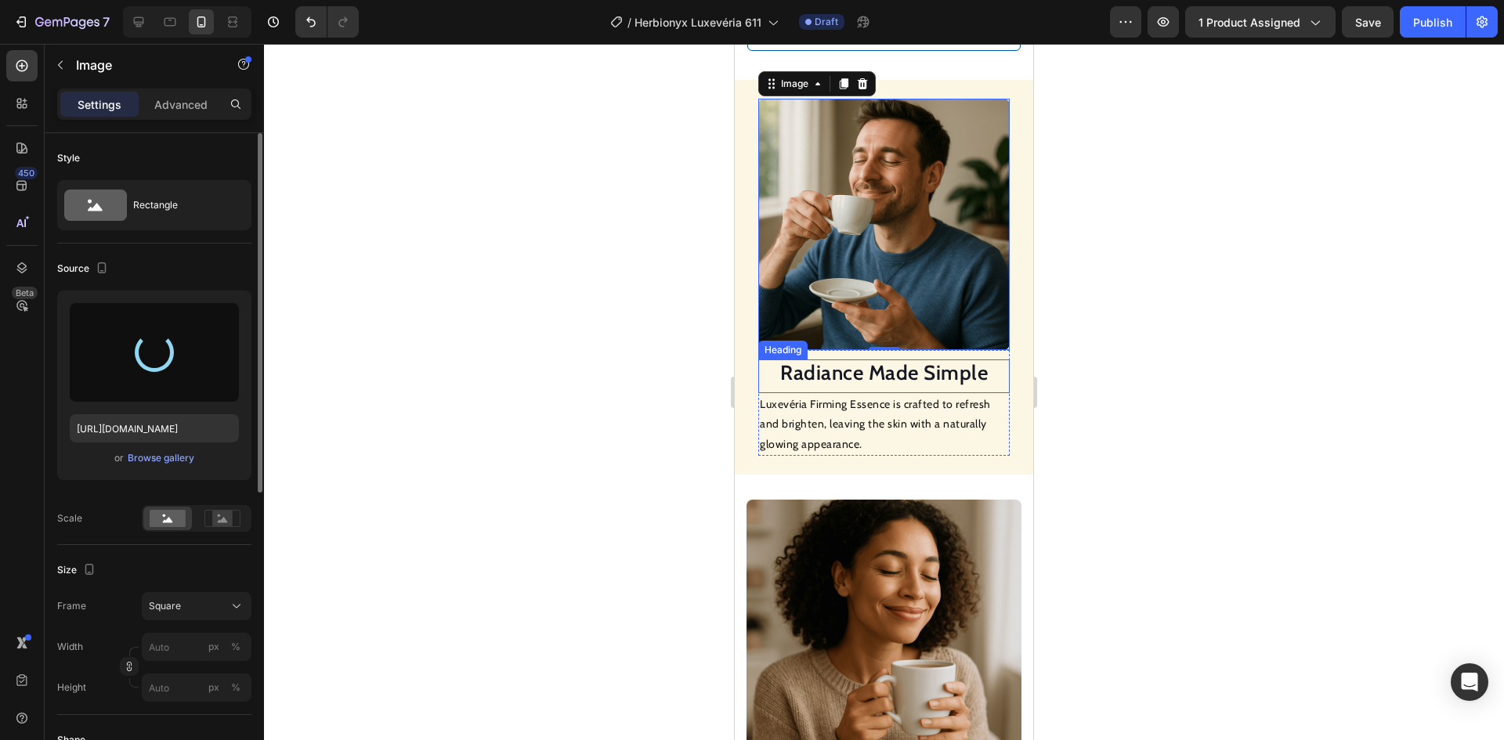
type input "[URL][DOMAIN_NAME]"
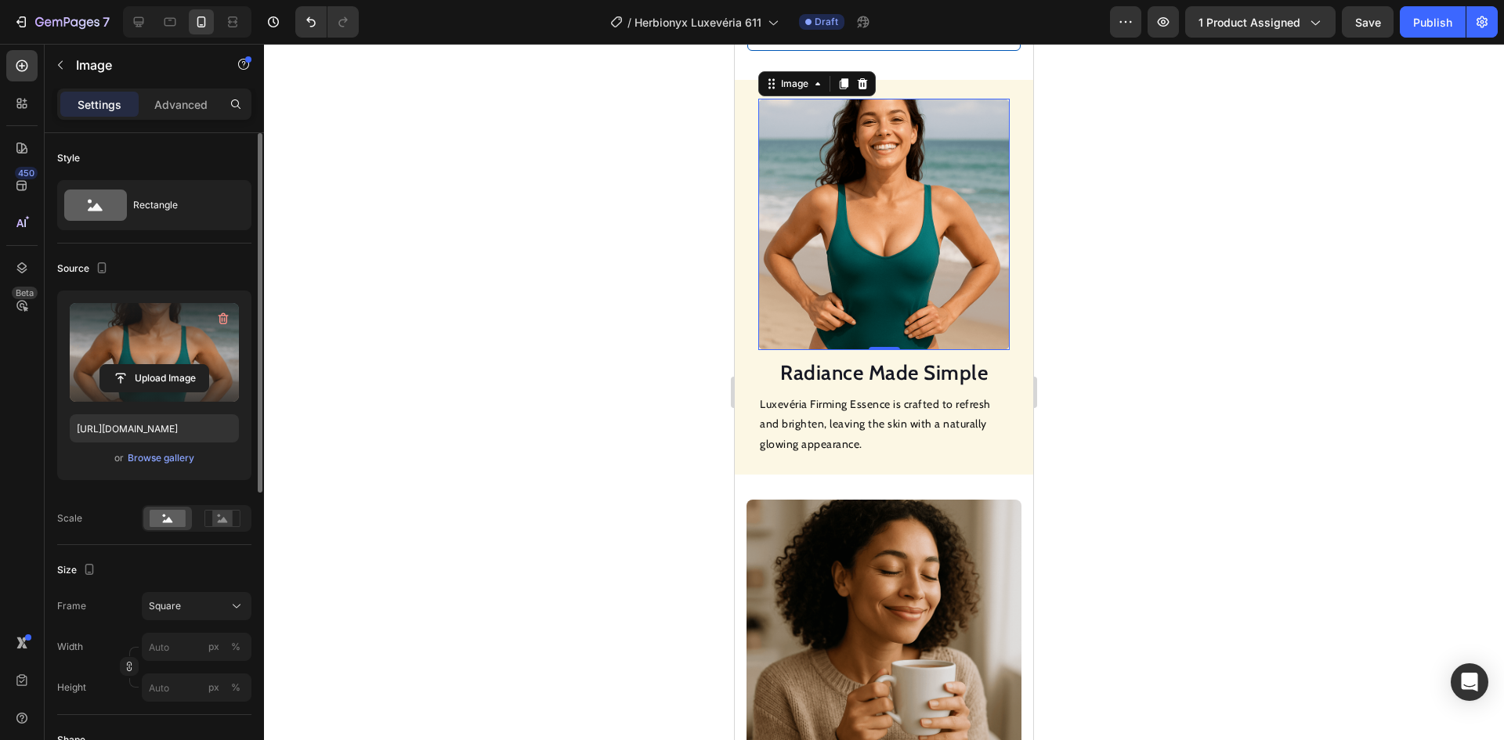
scroll to position [1567, 0]
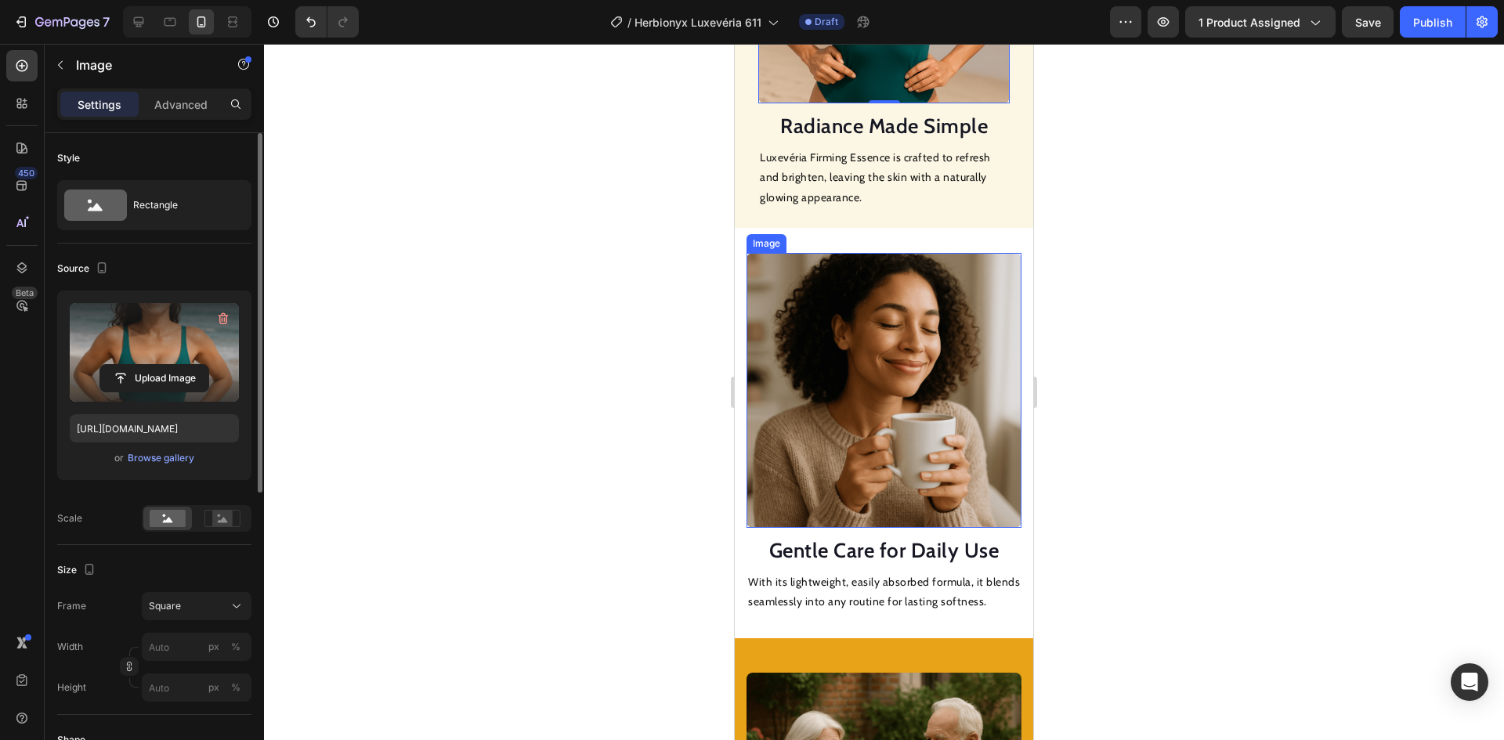
click at [856, 347] on img at bounding box center [884, 390] width 275 height 275
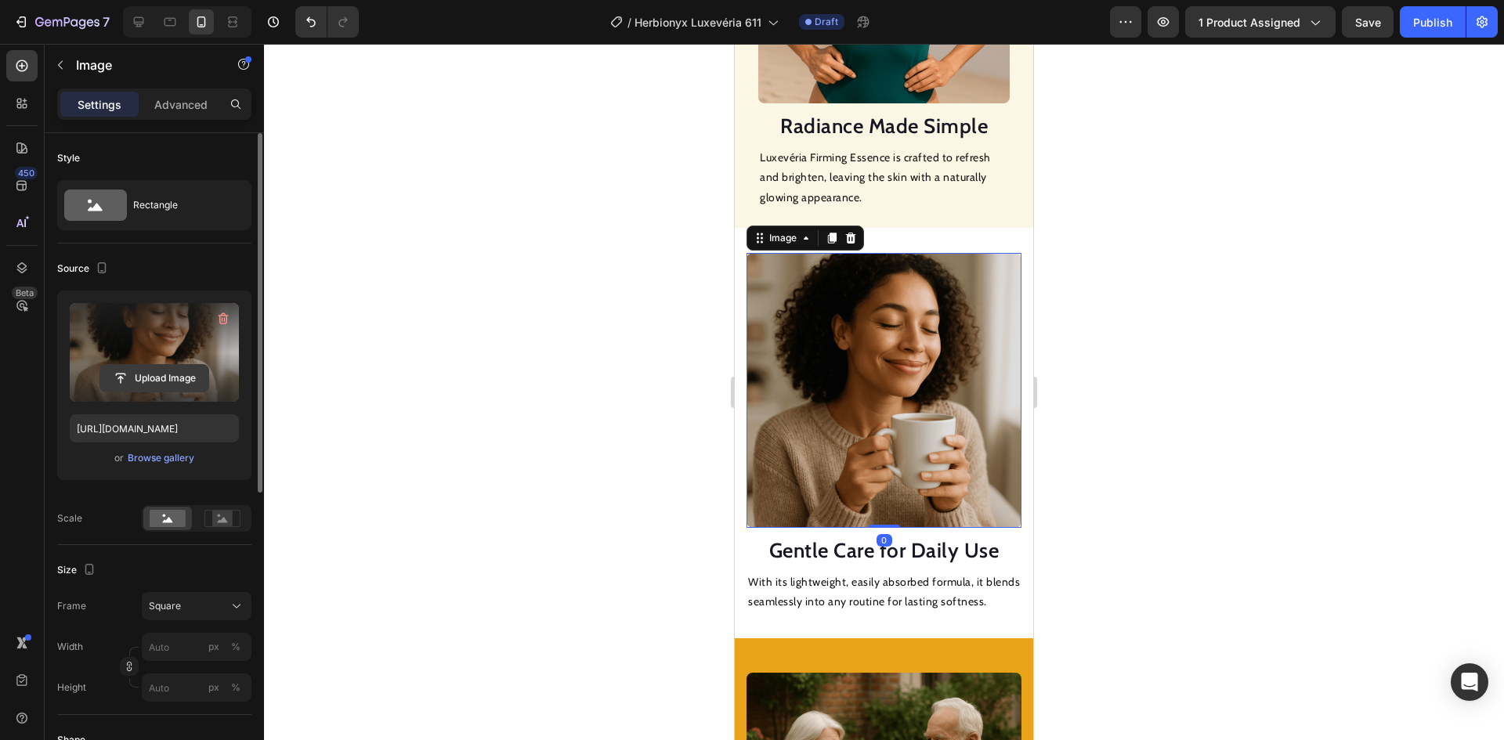
click at [170, 374] on input "file" at bounding box center [154, 378] width 108 height 27
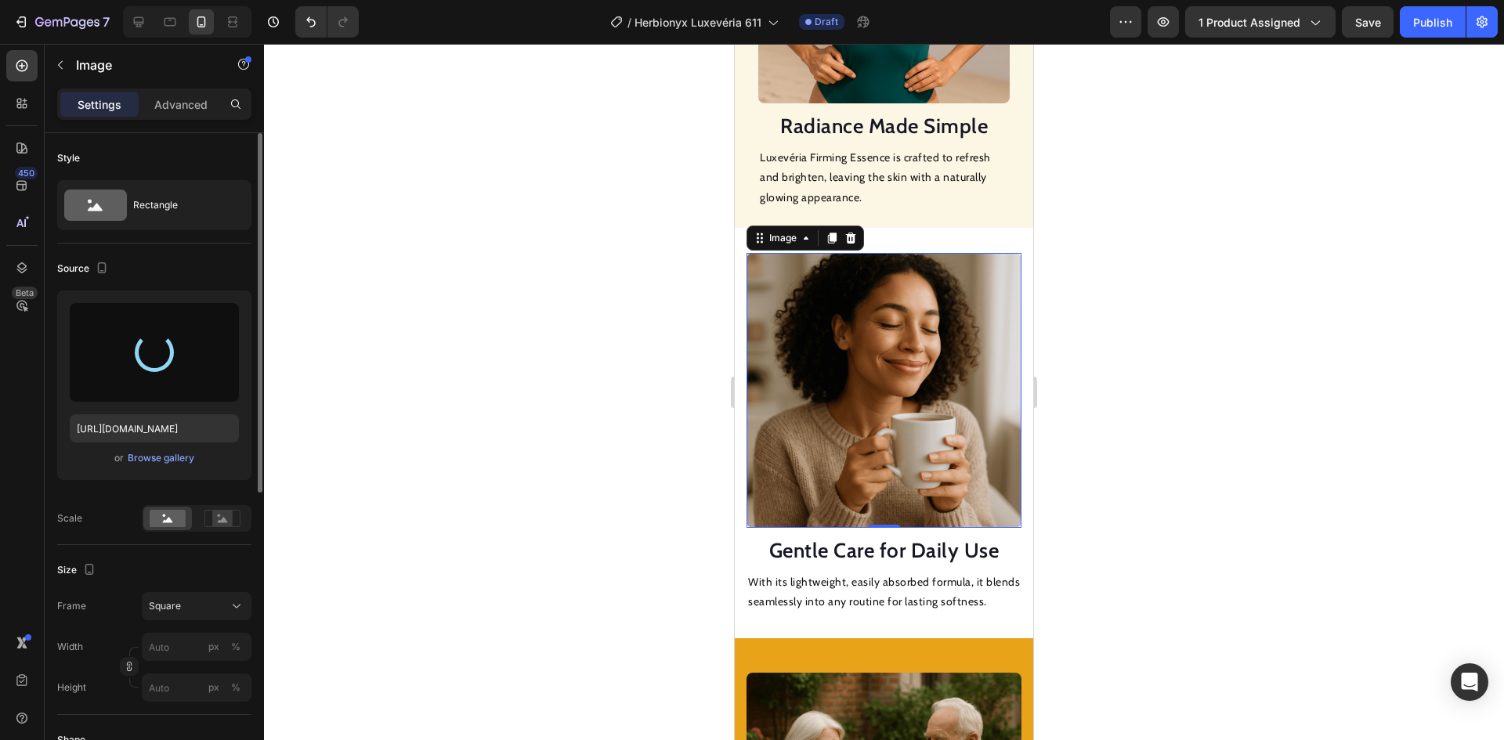
scroll to position [1802, 0]
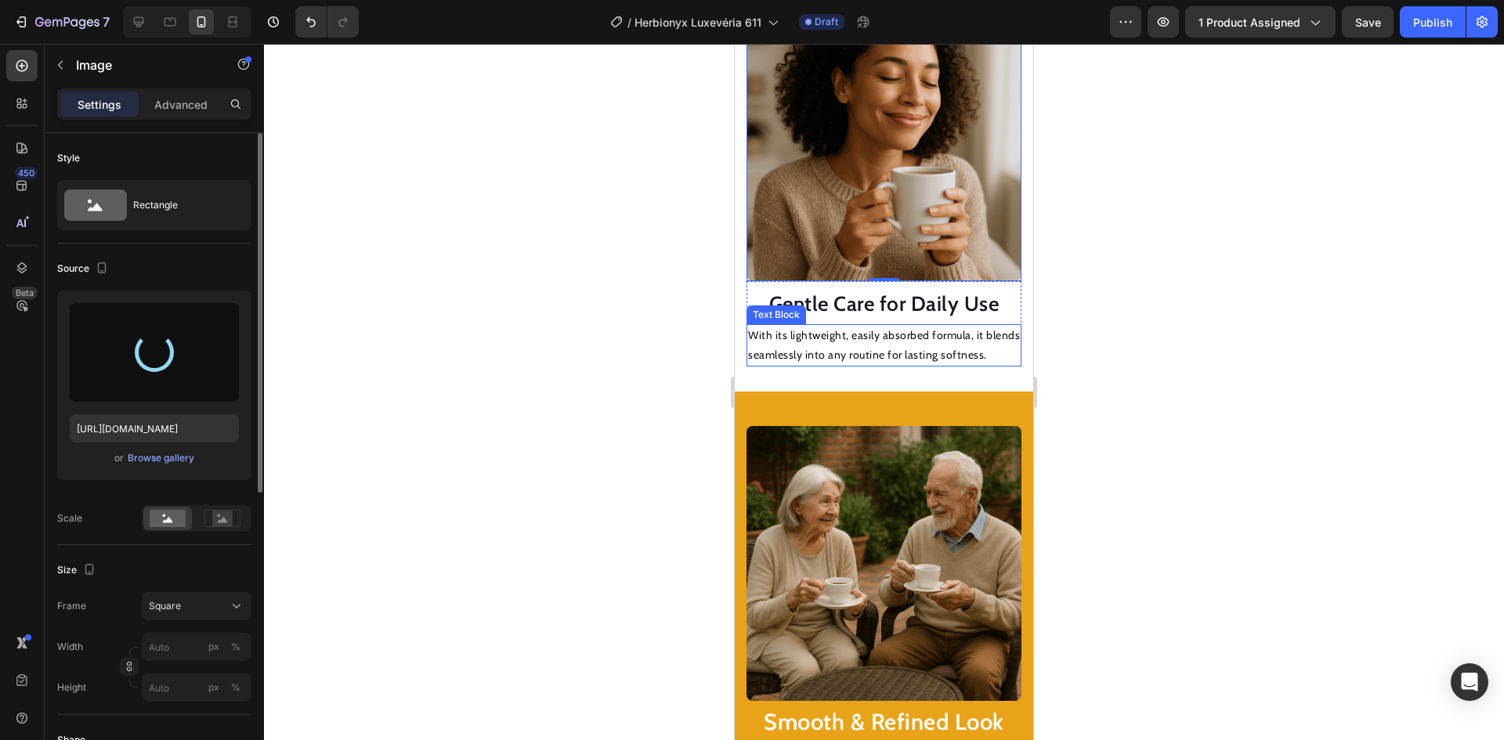
type input "[URL][DOMAIN_NAME]"
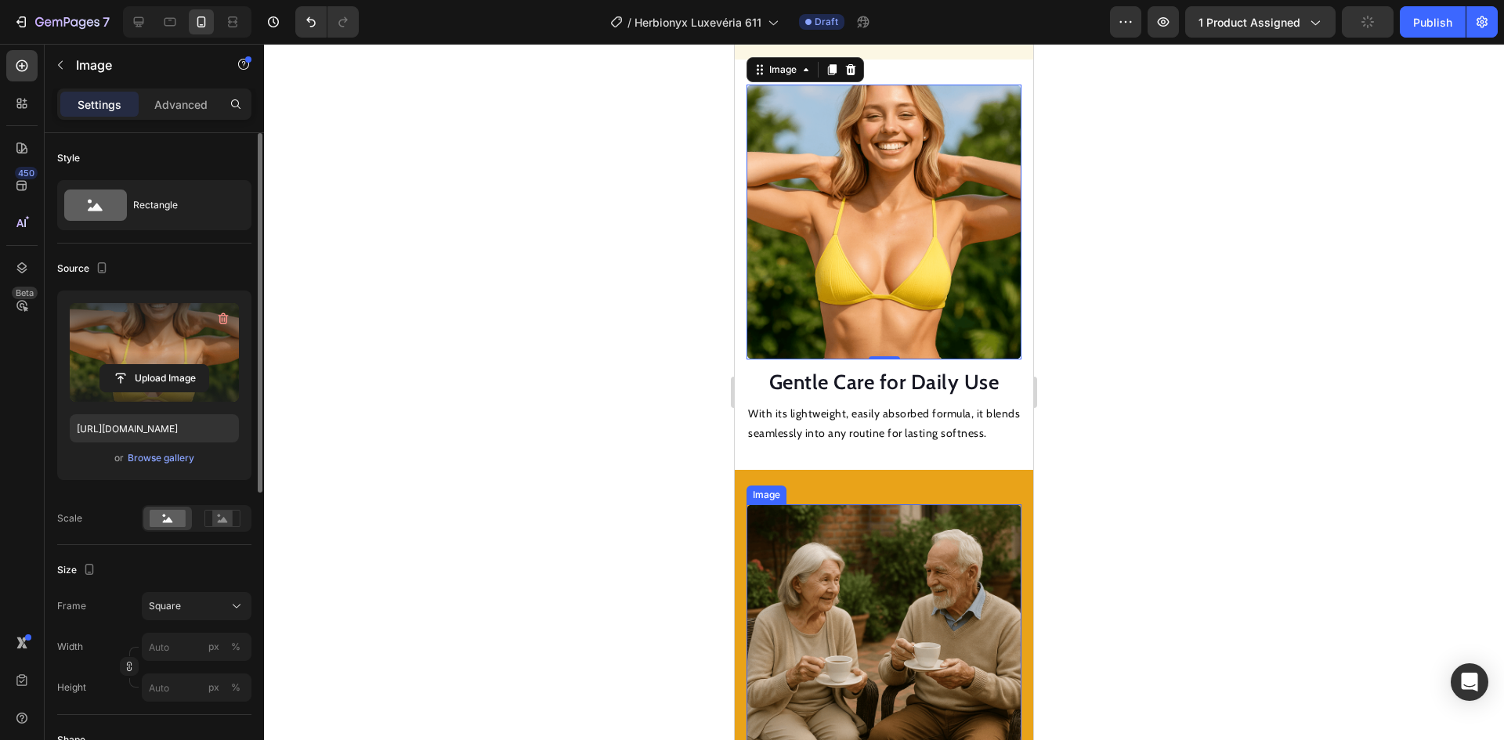
scroll to position [2037, 0]
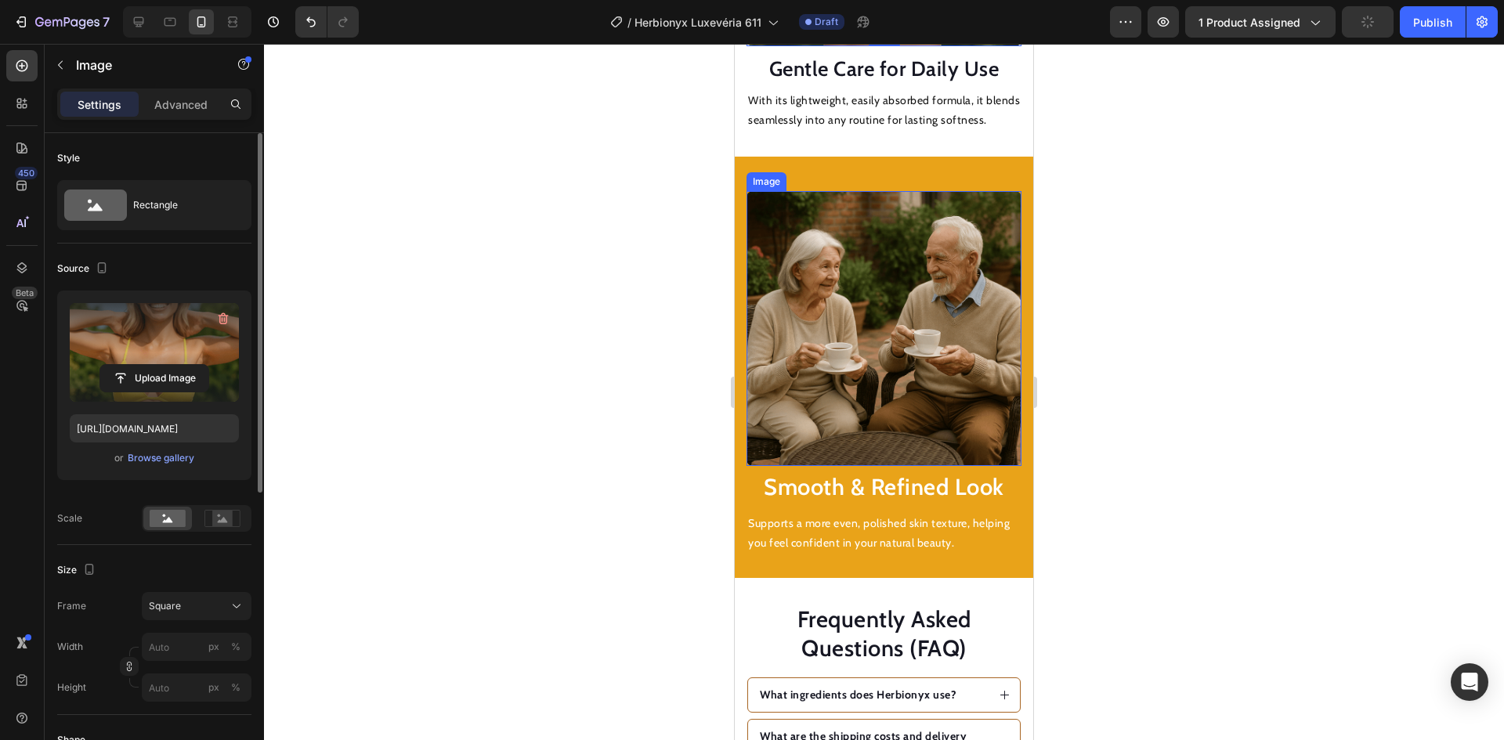
click at [850, 327] on img at bounding box center [884, 328] width 275 height 275
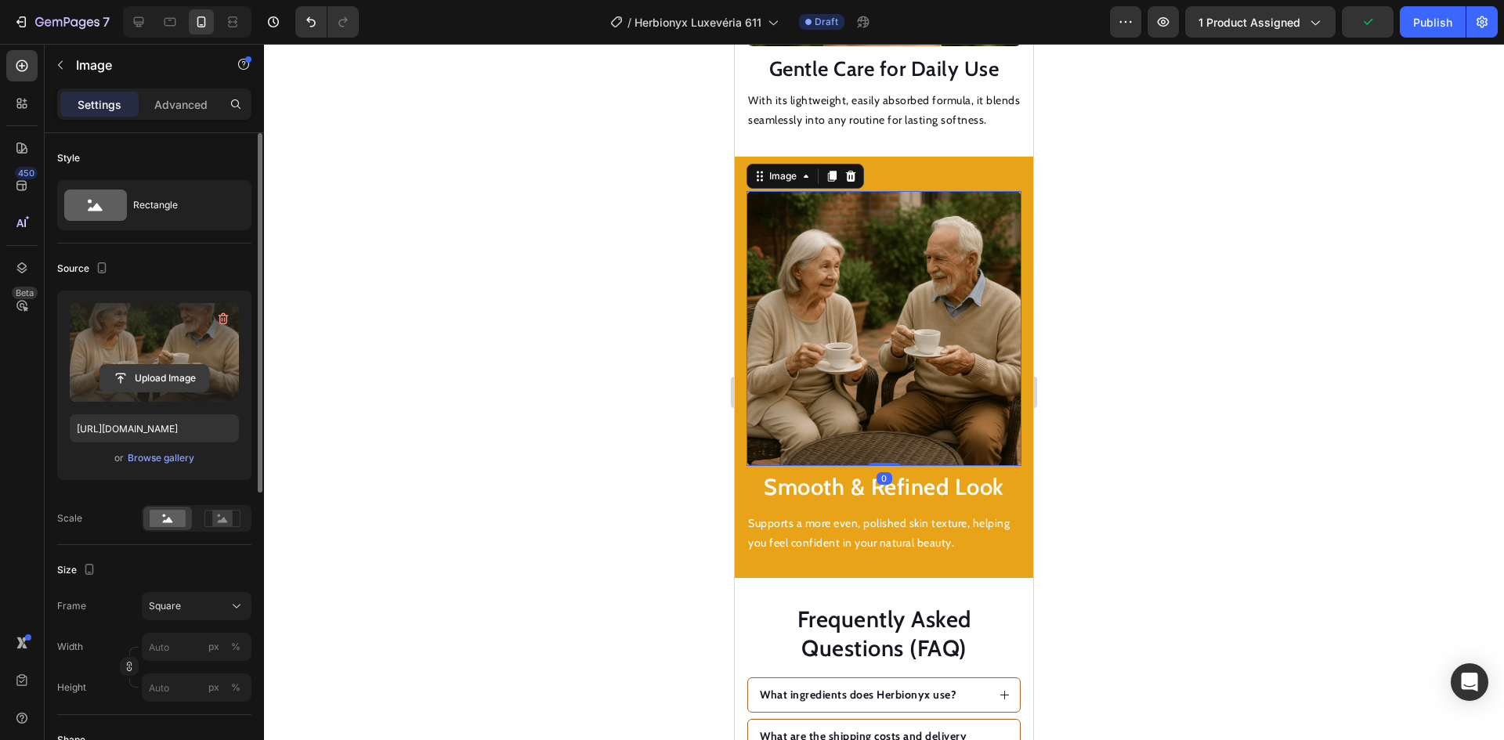
click at [165, 381] on input "file" at bounding box center [154, 378] width 108 height 27
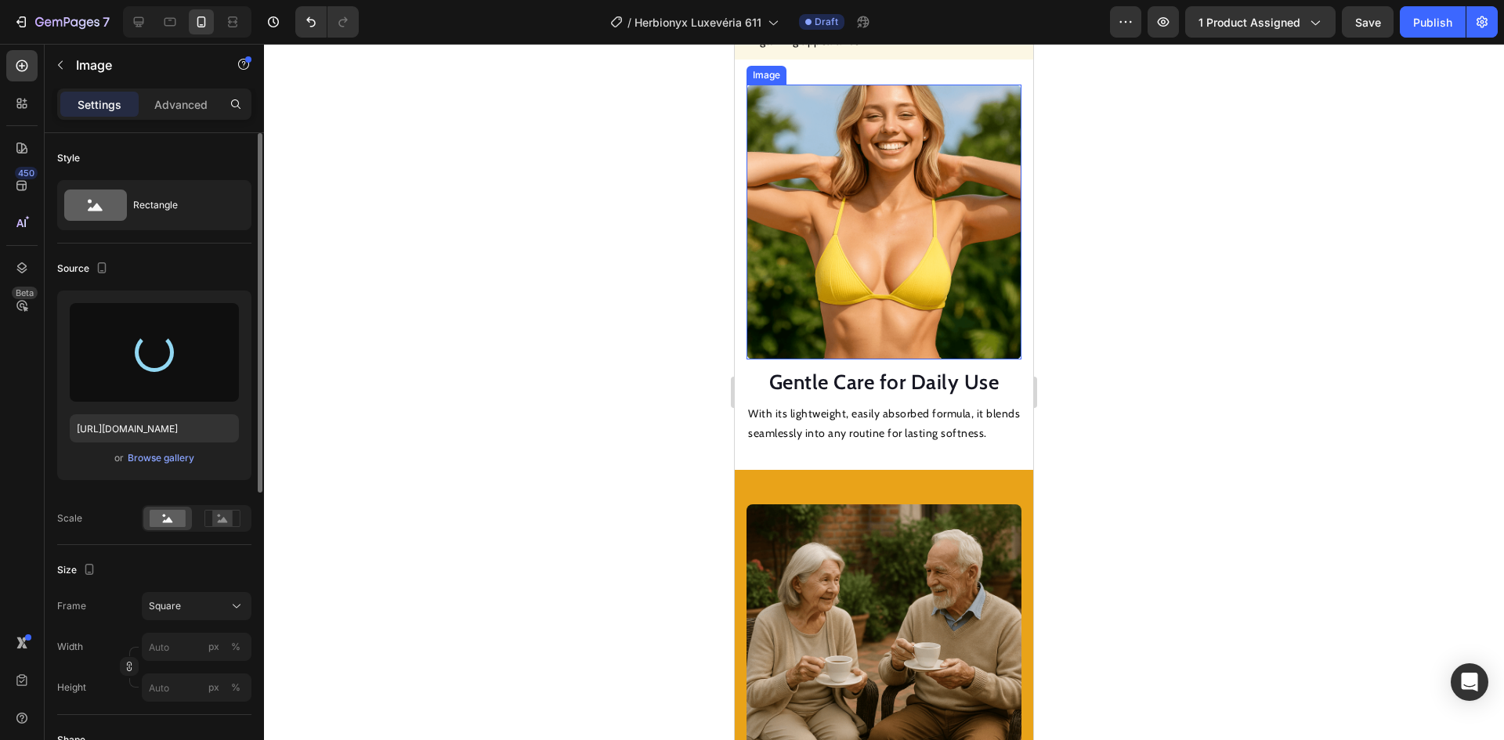
type input "[URL][DOMAIN_NAME]"
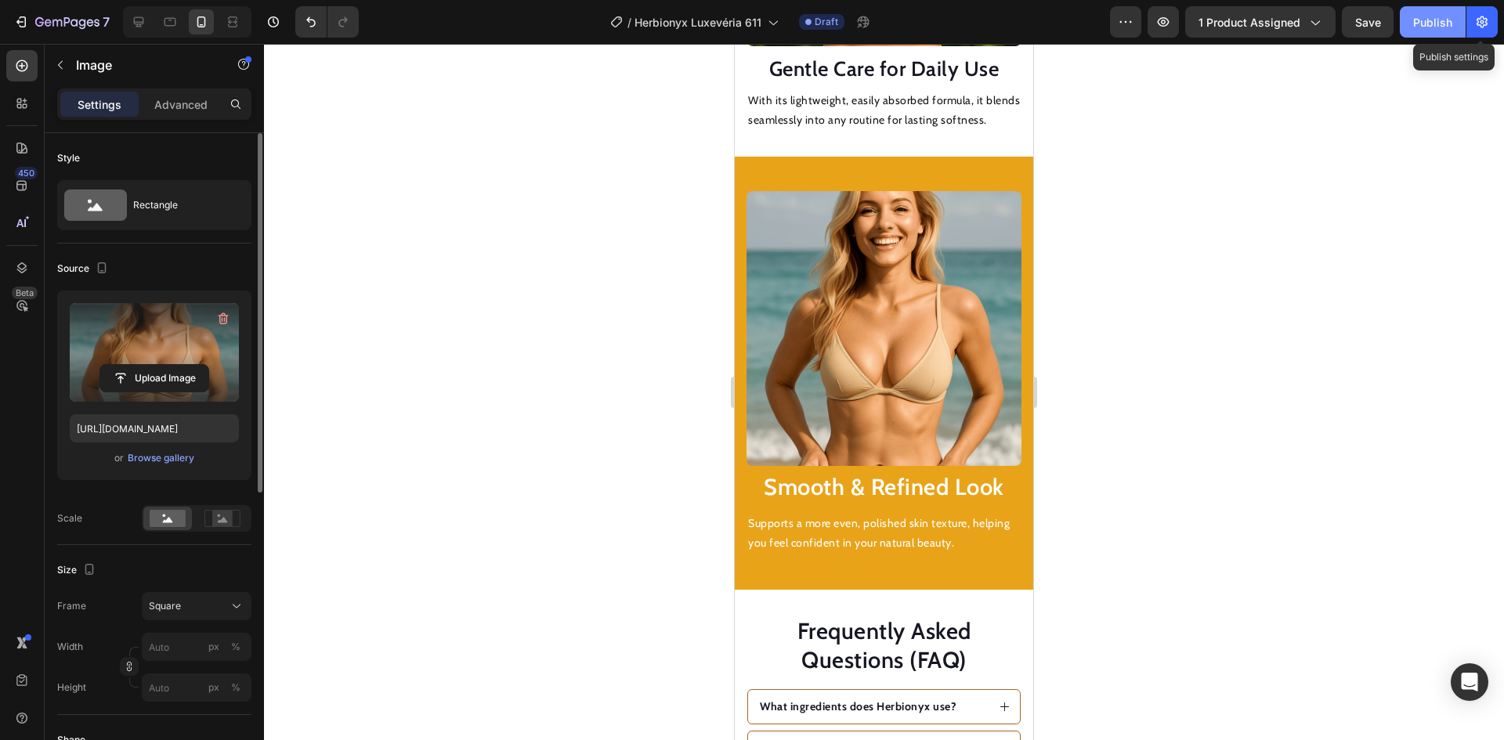
click at [1431, 17] on div "Publish" at bounding box center [1432, 22] width 39 height 16
